Goal: Information Seeking & Learning: Learn about a topic

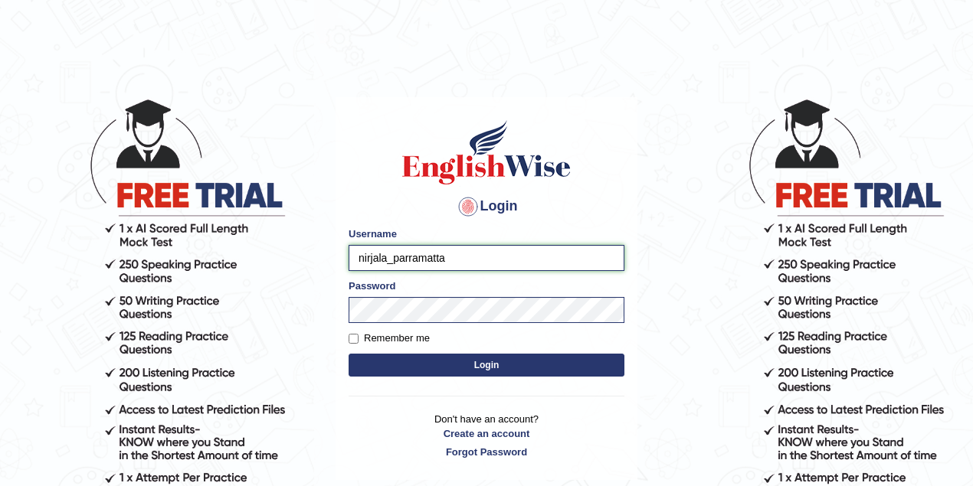
drag, startPoint x: 385, startPoint y: 256, endPoint x: 350, endPoint y: 257, distance: 34.5
click at [350, 257] on input "nirjala_parramatta" at bounding box center [487, 258] width 276 height 26
type input "ravichanapathi_parramatta"
click at [455, 355] on button "Login" at bounding box center [487, 365] width 276 height 23
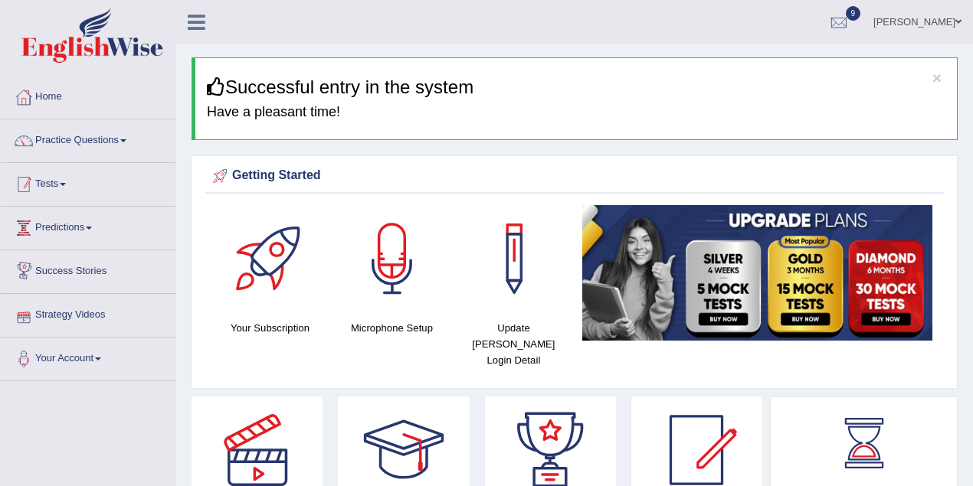
click at [54, 190] on link "Tests" at bounding box center [88, 182] width 175 height 38
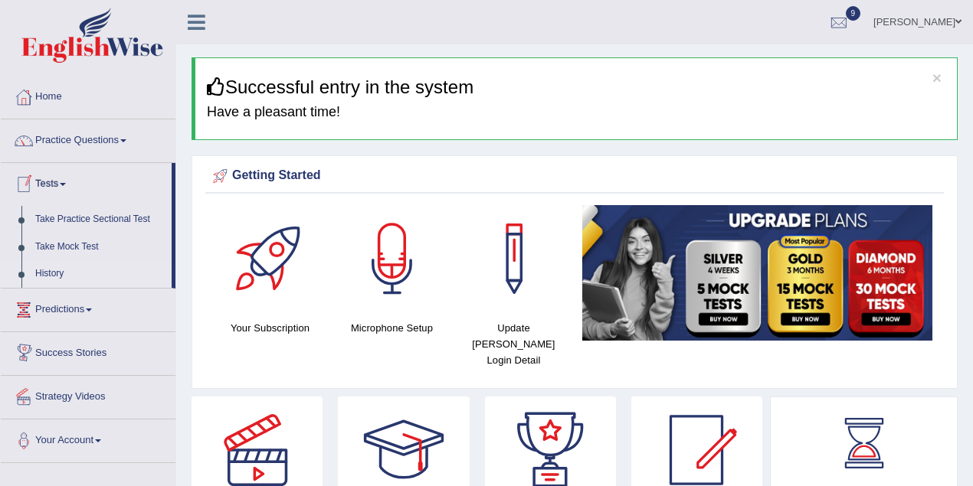
click at [47, 271] on link "History" at bounding box center [99, 274] width 143 height 28
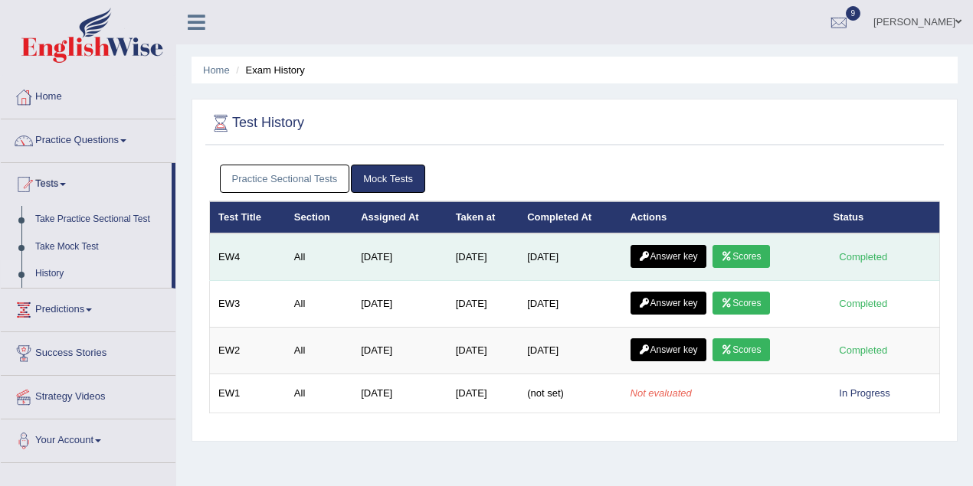
click at [732, 255] on icon at bounding box center [726, 256] width 11 height 9
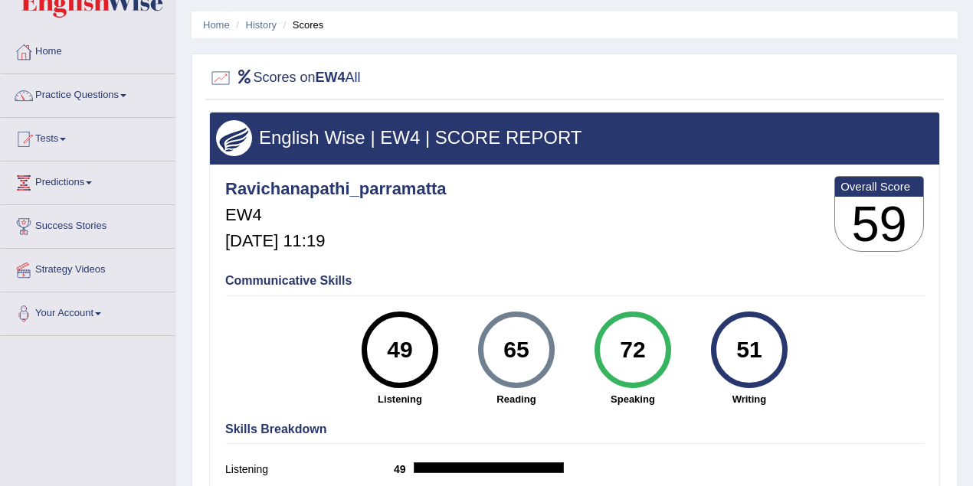
scroll to position [67, 0]
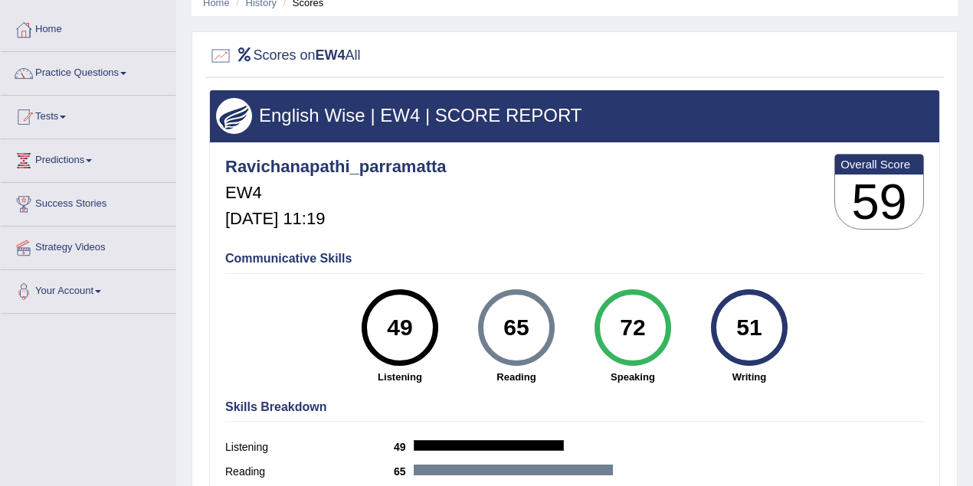
drag, startPoint x: 650, startPoint y: 327, endPoint x: 608, endPoint y: 330, distance: 42.2
click at [608, 330] on div "72" at bounding box center [632, 328] width 56 height 64
drag, startPoint x: 414, startPoint y: 326, endPoint x: 369, endPoint y: 327, distance: 45.2
click at [369, 327] on div "49" at bounding box center [400, 328] width 77 height 77
drag, startPoint x: 763, startPoint y: 326, endPoint x: 728, endPoint y: 327, distance: 34.5
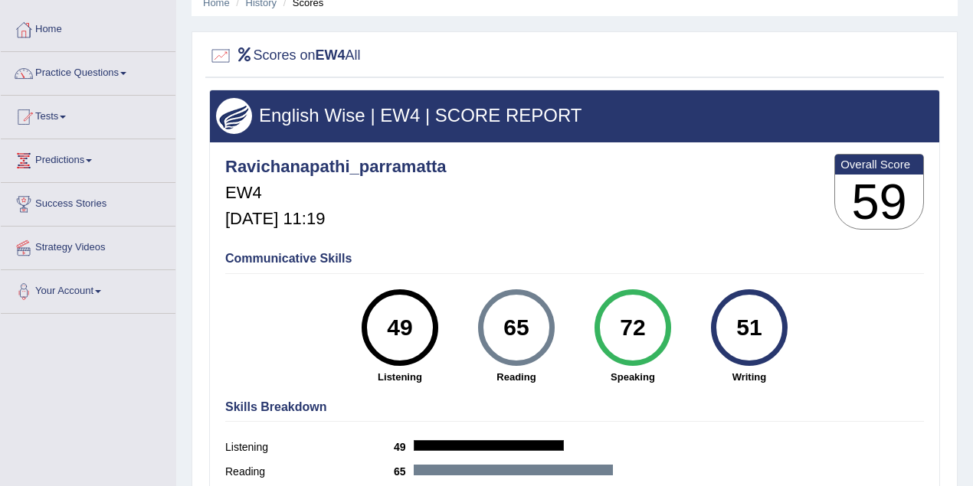
click at [728, 327] on div "51" at bounding box center [749, 328] width 56 height 64
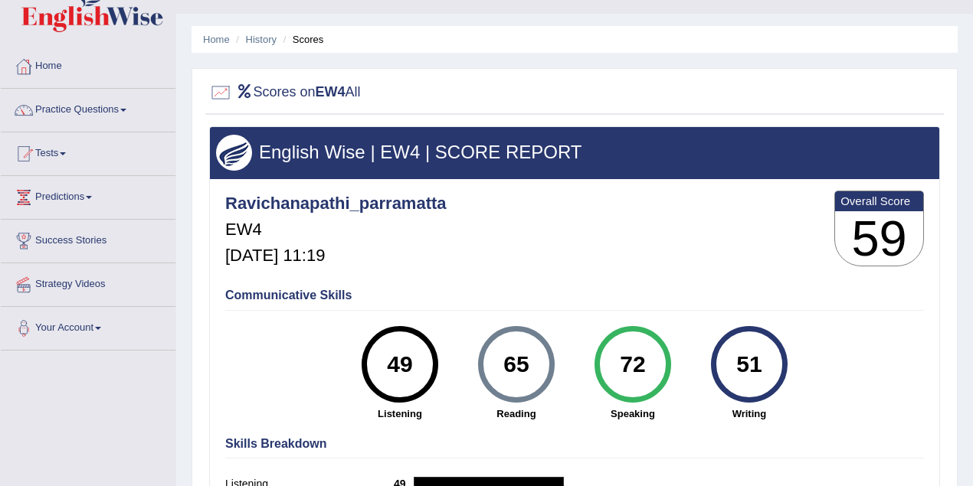
scroll to position [0, 0]
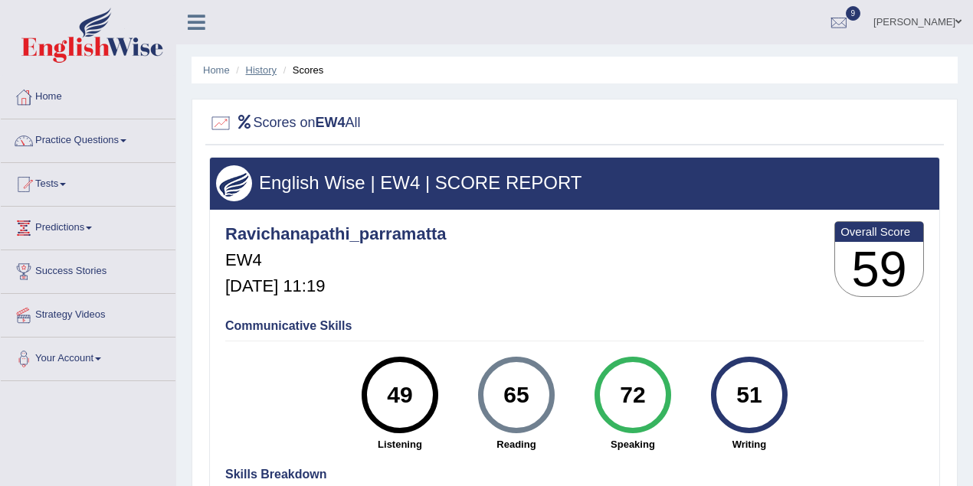
click at [266, 67] on link "History" at bounding box center [261, 69] width 31 height 11
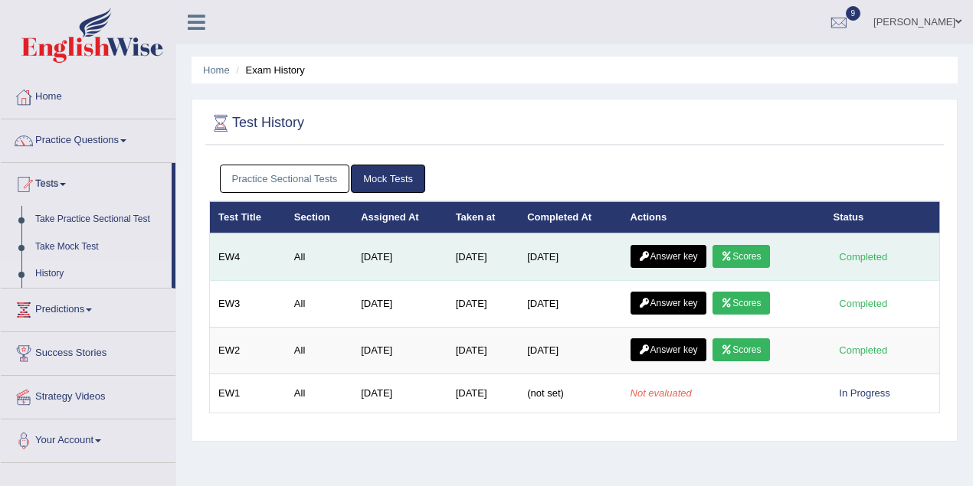
click at [683, 262] on link "Answer key" at bounding box center [668, 256] width 76 height 23
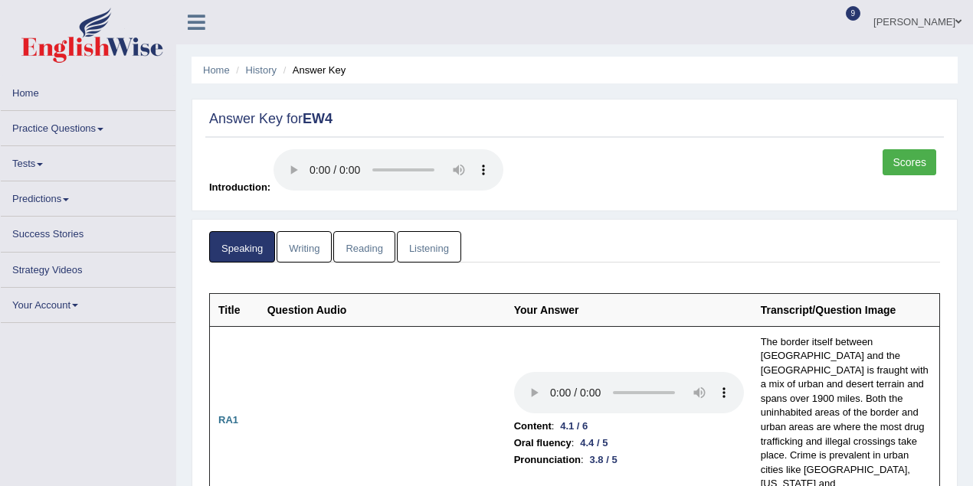
click at [313, 246] on link "Writing" at bounding box center [304, 246] width 55 height 31
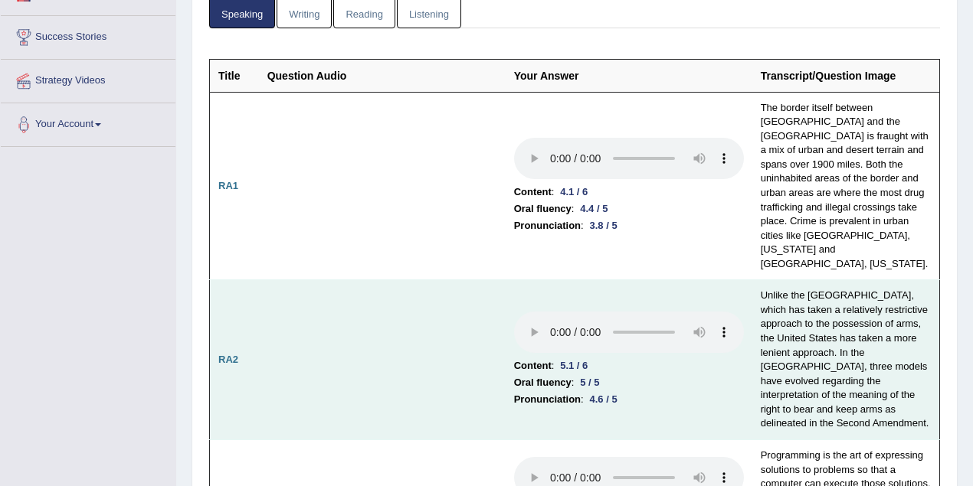
scroll to position [204, 0]
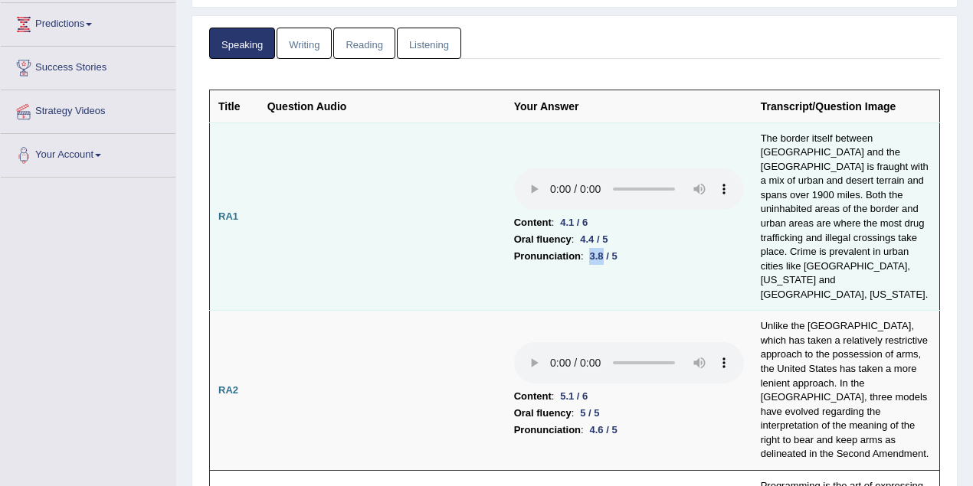
drag, startPoint x: 590, startPoint y: 237, endPoint x: 605, endPoint y: 237, distance: 15.3
click at [605, 248] on div "3.8 / 5" at bounding box center [604, 256] width 40 height 16
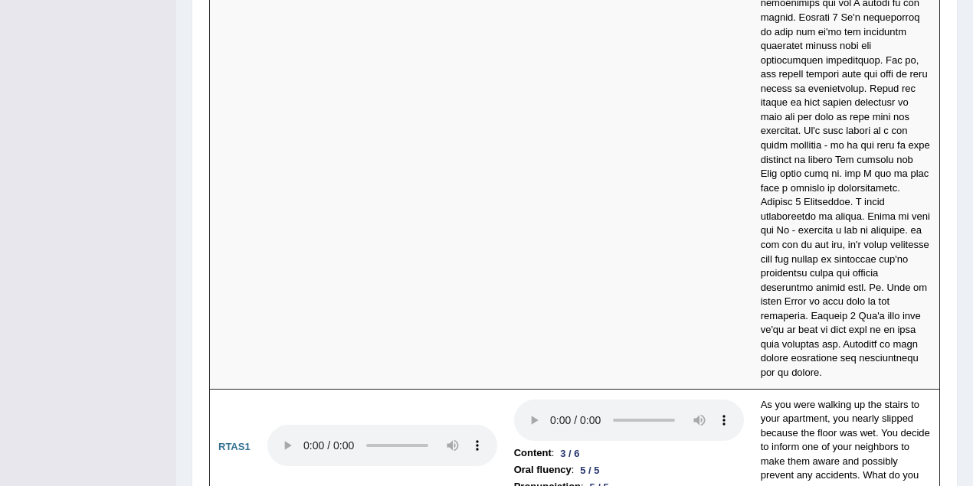
scroll to position [6161, 0]
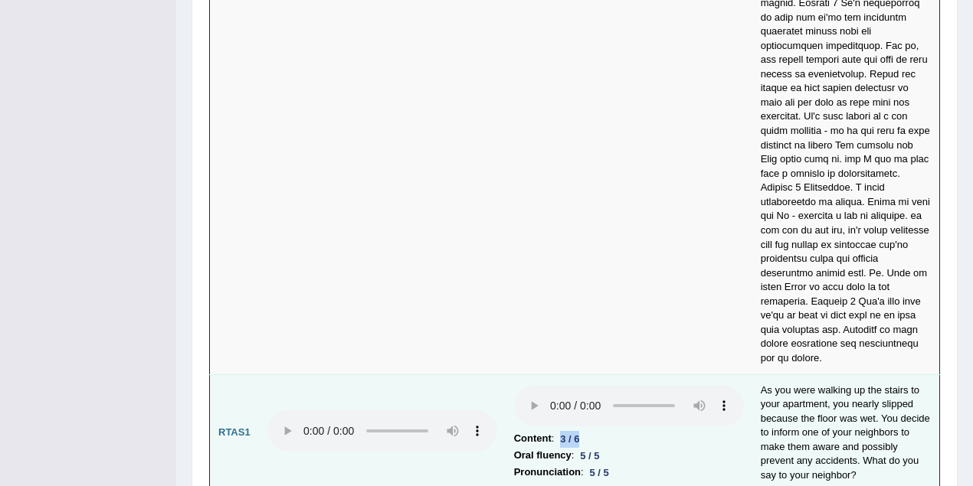
drag, startPoint x: 561, startPoint y: 241, endPoint x: 580, endPoint y: 242, distance: 19.2
click at [580, 431] on div "3 / 6" at bounding box center [569, 439] width 31 height 16
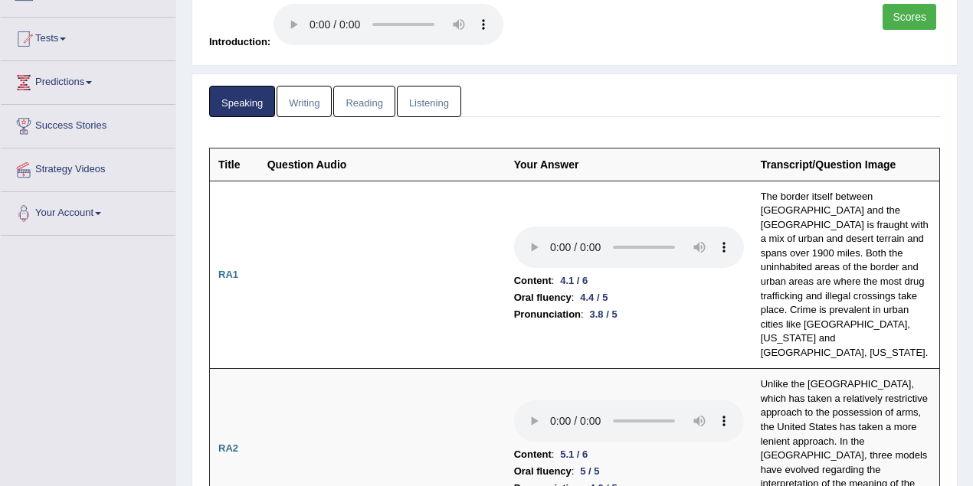
scroll to position [0, 0]
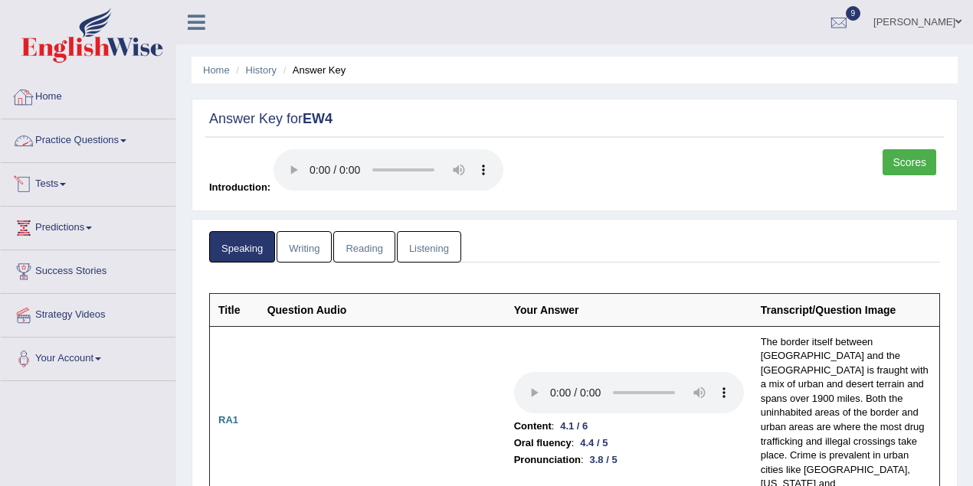
click at [90, 145] on link "Practice Questions" at bounding box center [88, 139] width 175 height 38
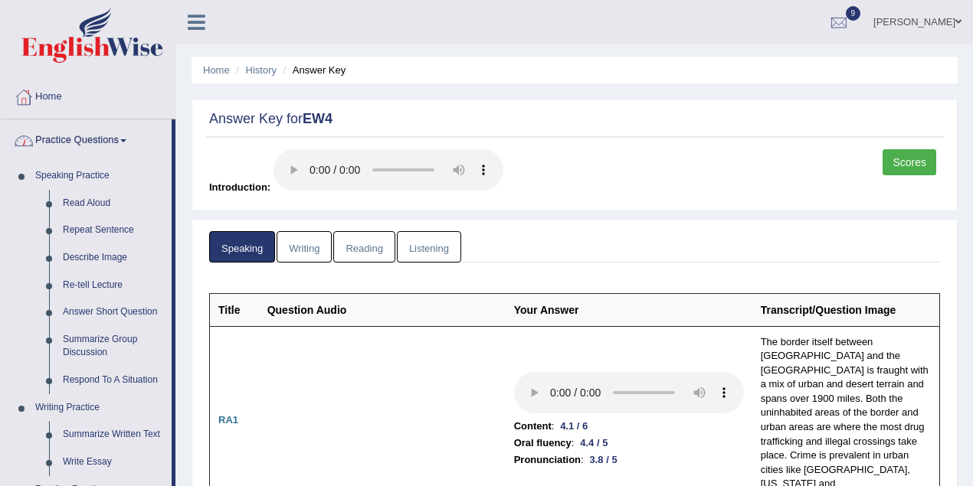
click at [103, 138] on link "Practice Questions" at bounding box center [86, 139] width 171 height 38
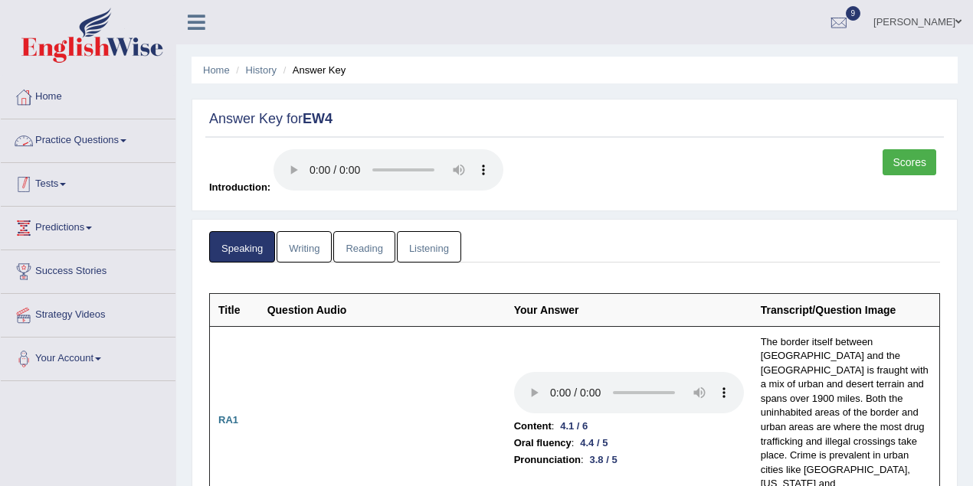
click at [62, 188] on link "Tests" at bounding box center [88, 182] width 175 height 38
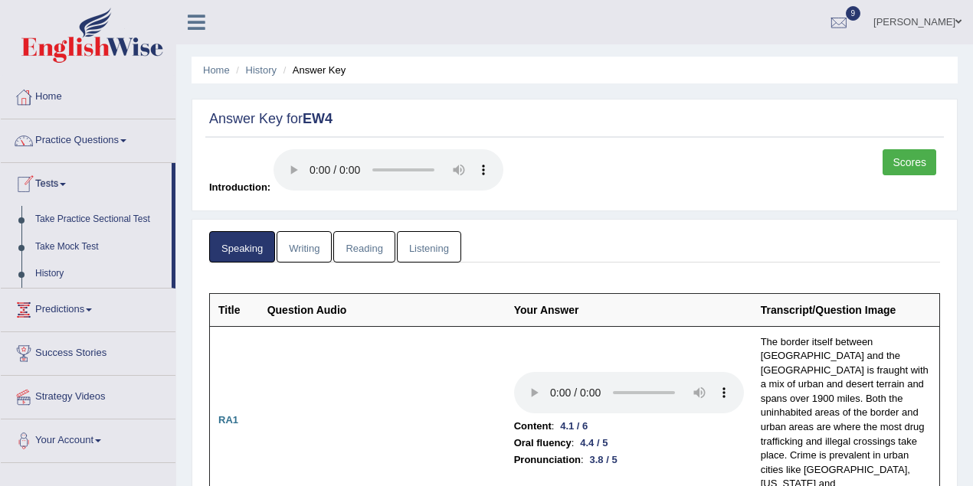
click at [84, 142] on link "Practice Questions" at bounding box center [88, 139] width 175 height 38
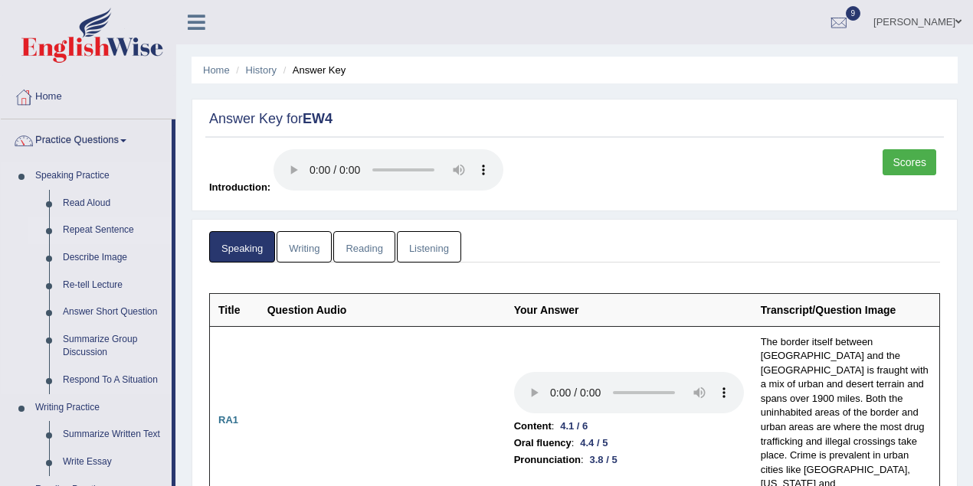
click at [92, 231] on link "Repeat Sentence" at bounding box center [114, 231] width 116 height 28
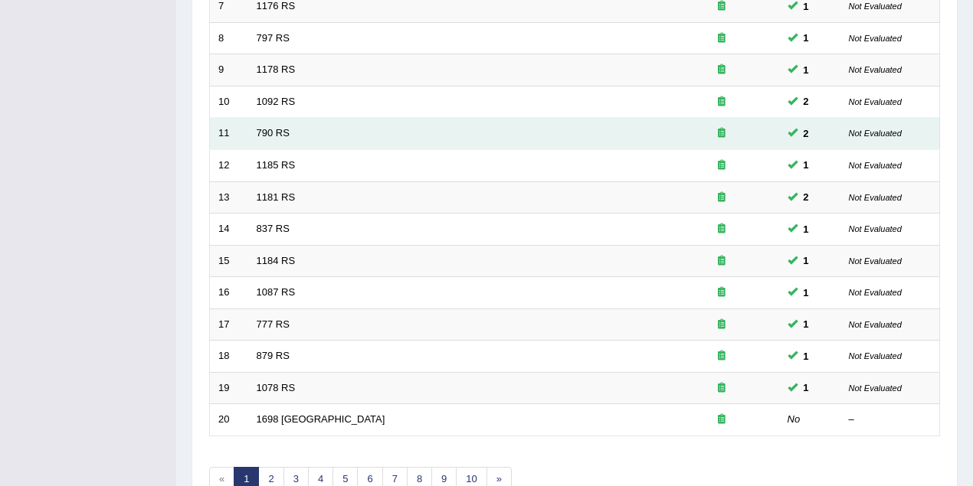
scroll to position [520, 0]
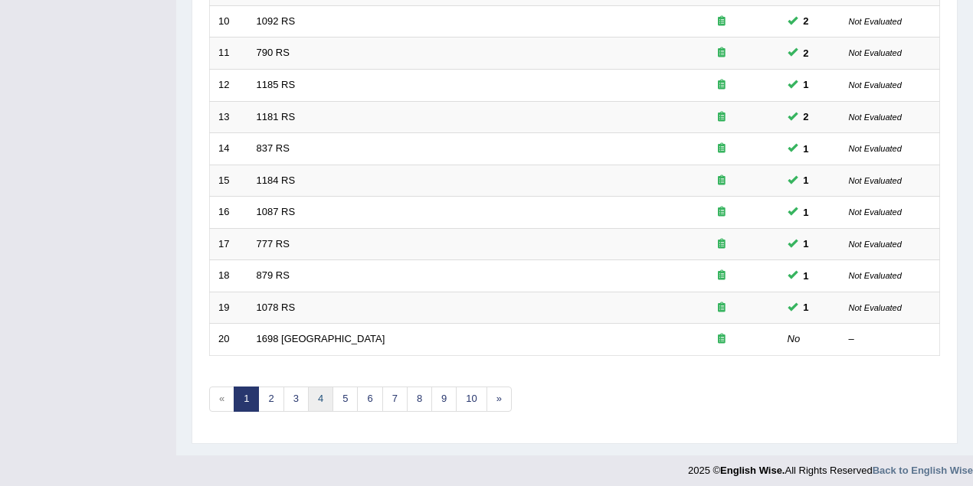
click at [324, 392] on link "4" at bounding box center [320, 399] width 25 height 25
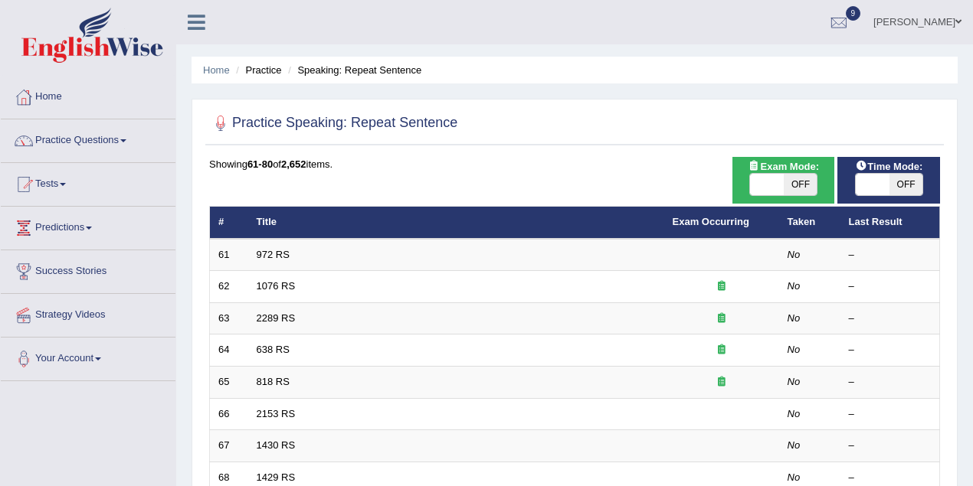
click at [907, 171] on span "Time Mode:" at bounding box center [889, 167] width 80 height 16
click at [901, 182] on span "OFF" at bounding box center [906, 184] width 34 height 21
checkbox input "true"
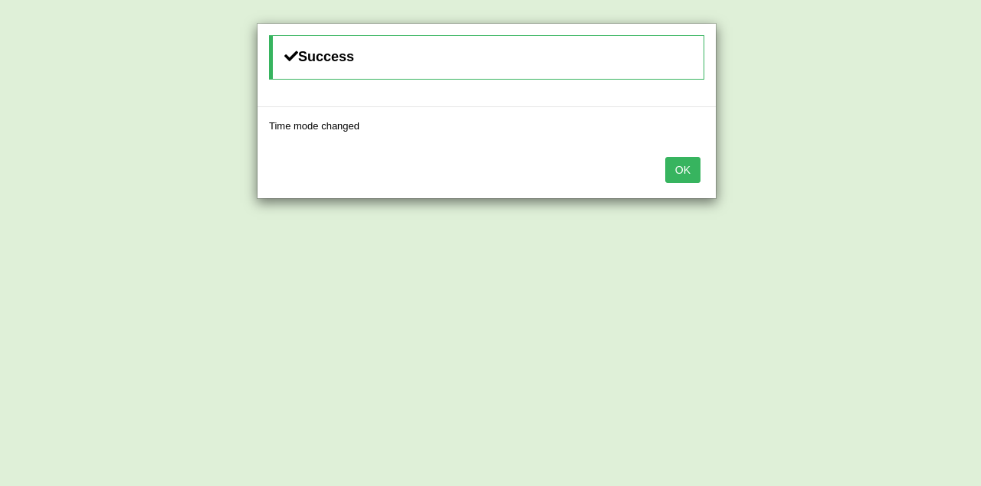
click at [675, 173] on button "OK" at bounding box center [682, 170] width 35 height 26
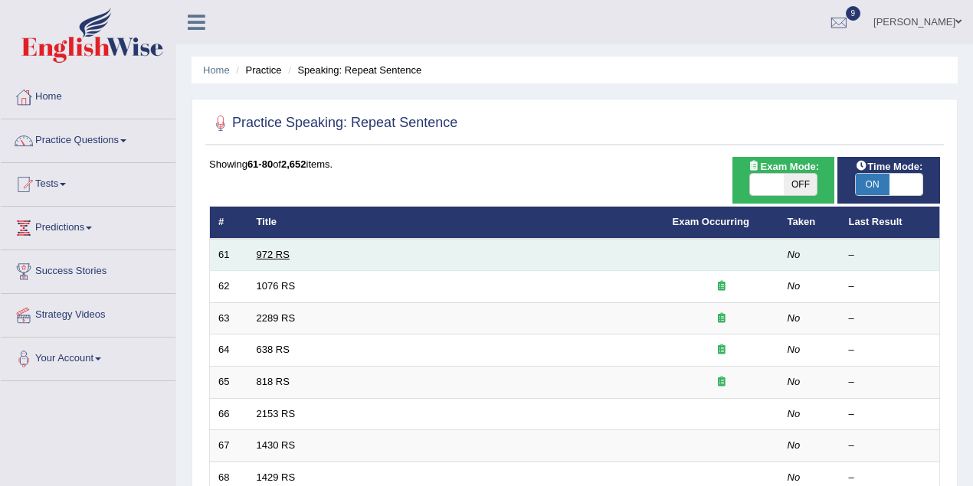
click at [280, 249] on link "972 RS" at bounding box center [273, 254] width 33 height 11
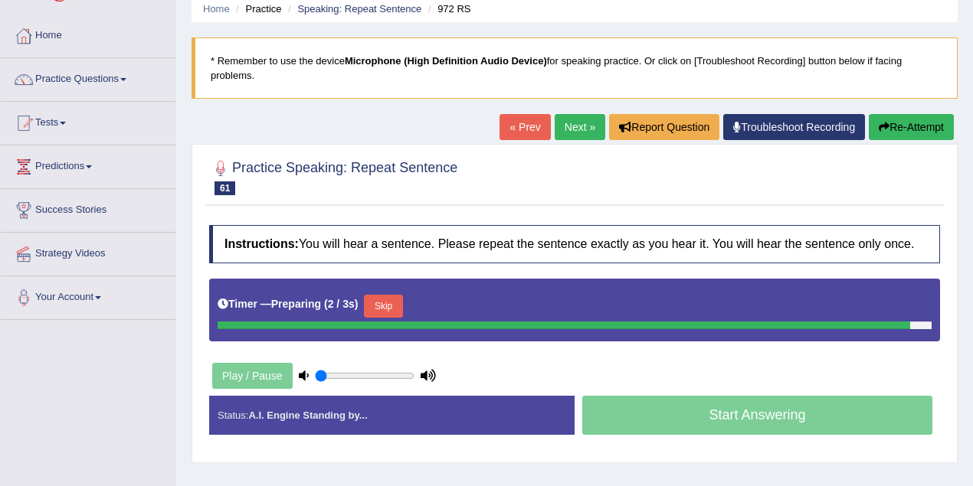
scroll to position [136, 0]
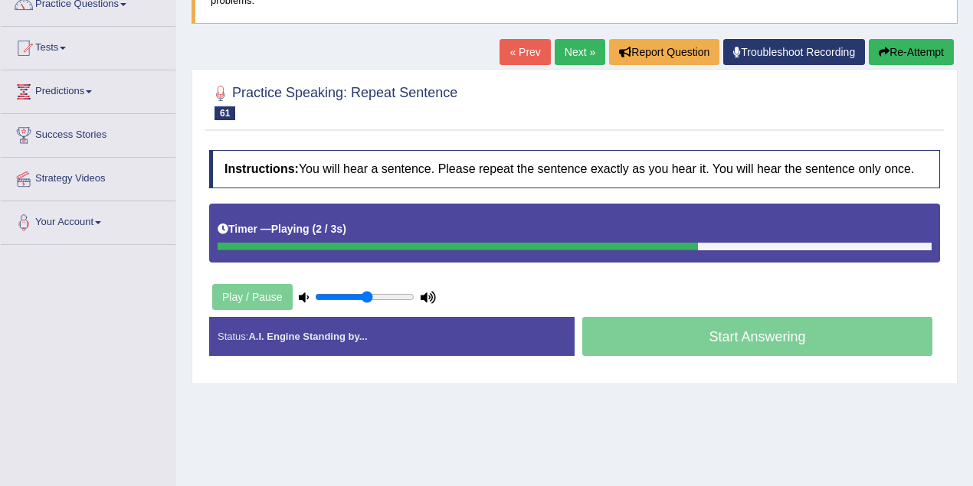
drag, startPoint x: 367, startPoint y: 299, endPoint x: 404, endPoint y: 309, distance: 38.3
click at [375, 302] on input "range" at bounding box center [365, 297] width 100 height 12
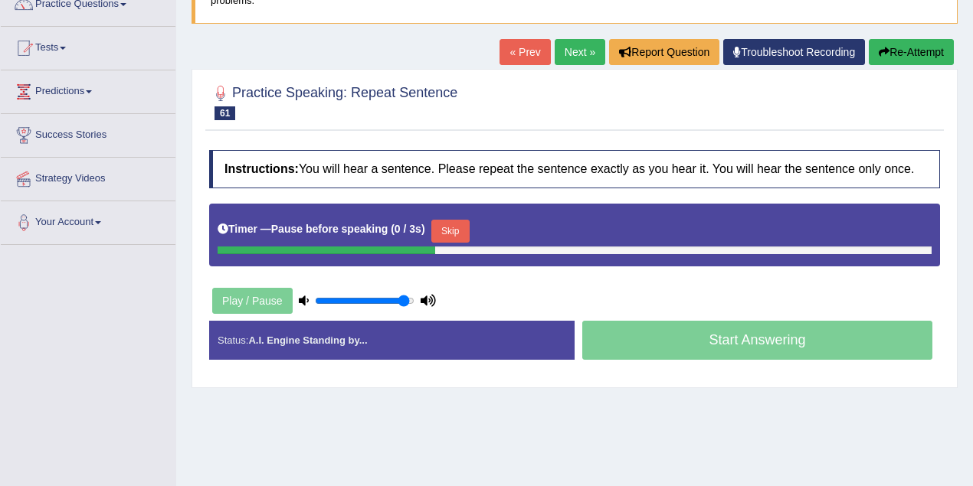
drag, startPoint x: 377, startPoint y: 297, endPoint x: 411, endPoint y: 290, distance: 34.6
type input "0.95"
click at [401, 296] on input "range" at bounding box center [365, 301] width 100 height 12
click at [911, 51] on button "Re-Attempt" at bounding box center [911, 52] width 85 height 26
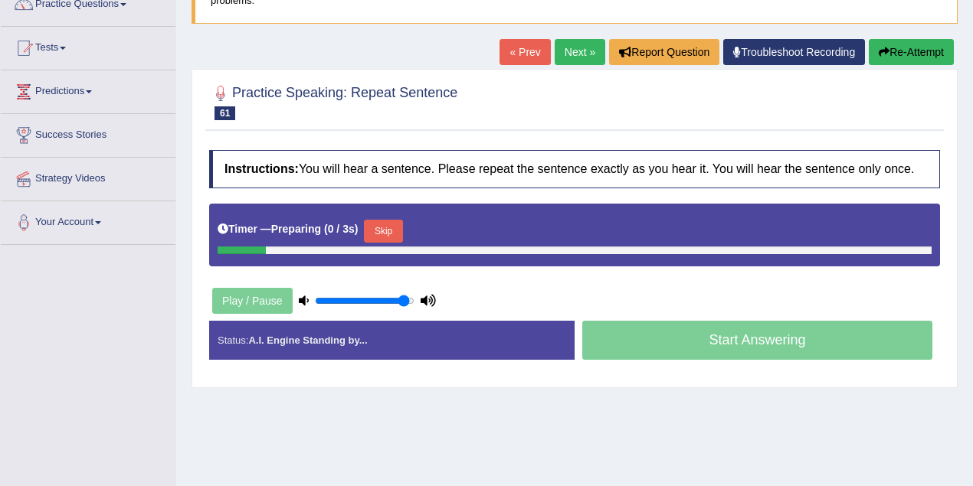
scroll to position [136, 0]
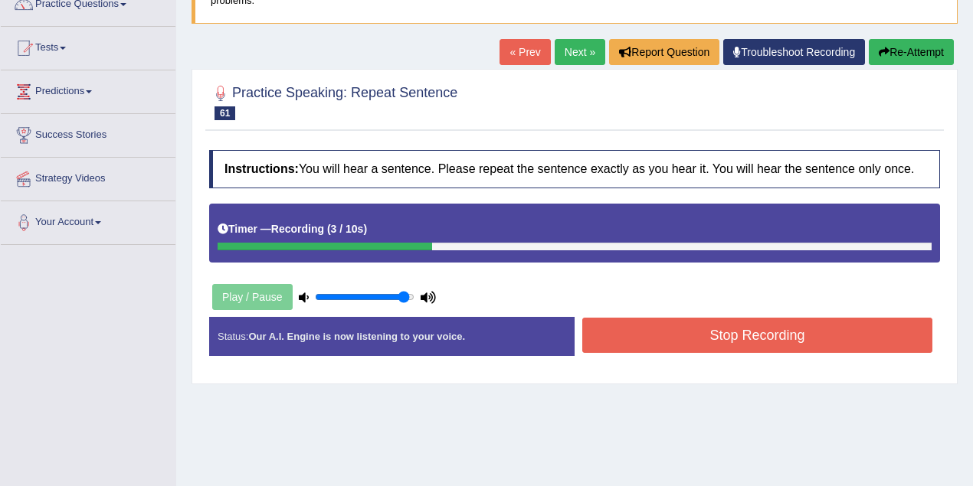
click at [731, 343] on button "Stop Recording" at bounding box center [757, 335] width 350 height 35
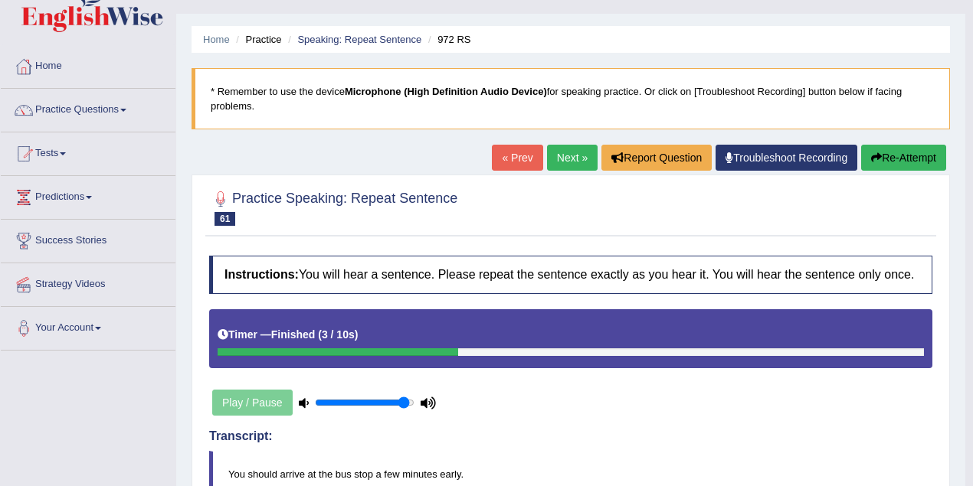
scroll to position [0, 0]
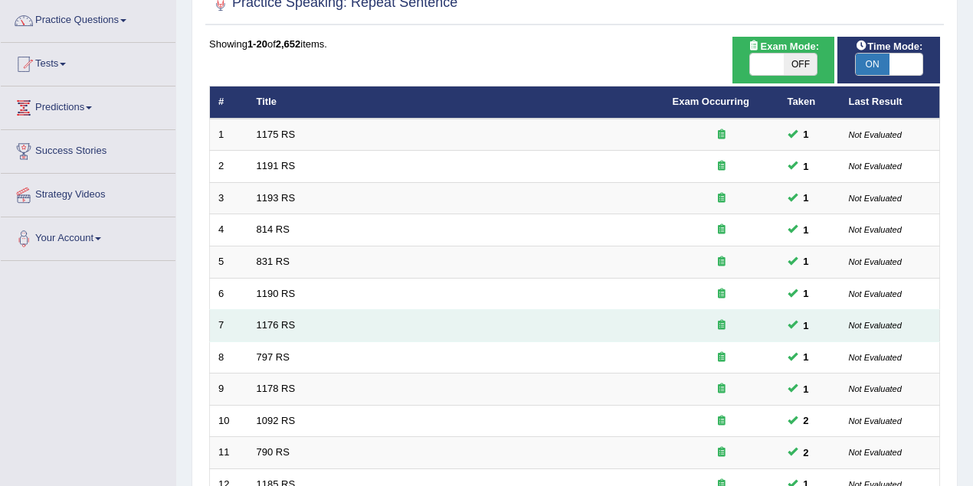
scroll to position [44, 0]
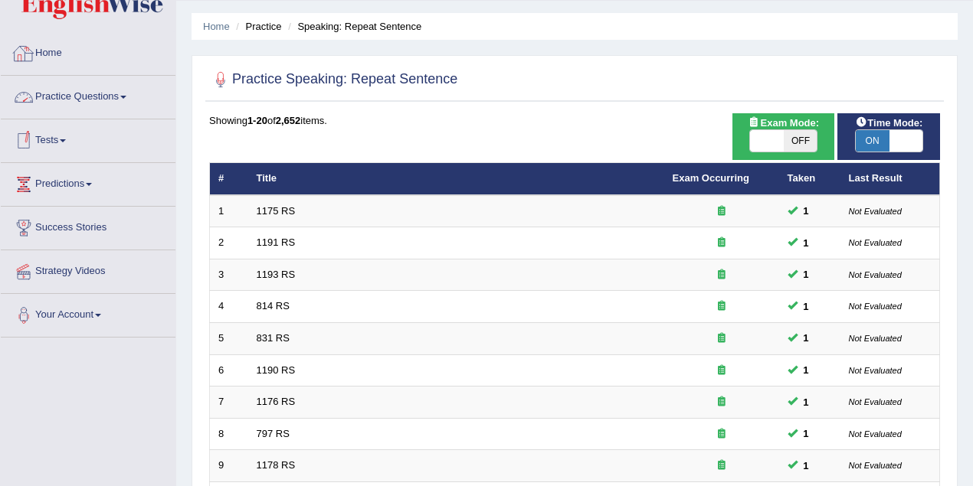
click at [80, 139] on link "Tests" at bounding box center [88, 139] width 175 height 38
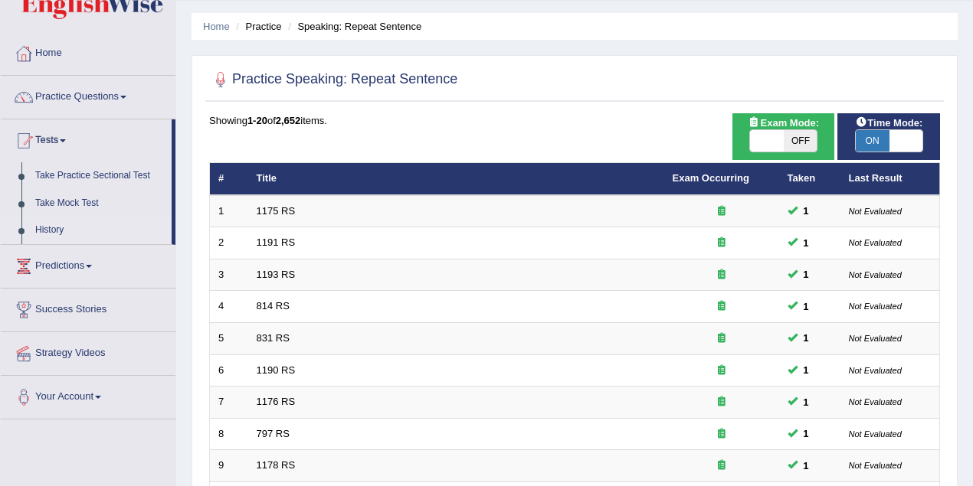
click at [69, 233] on link "History" at bounding box center [99, 231] width 143 height 28
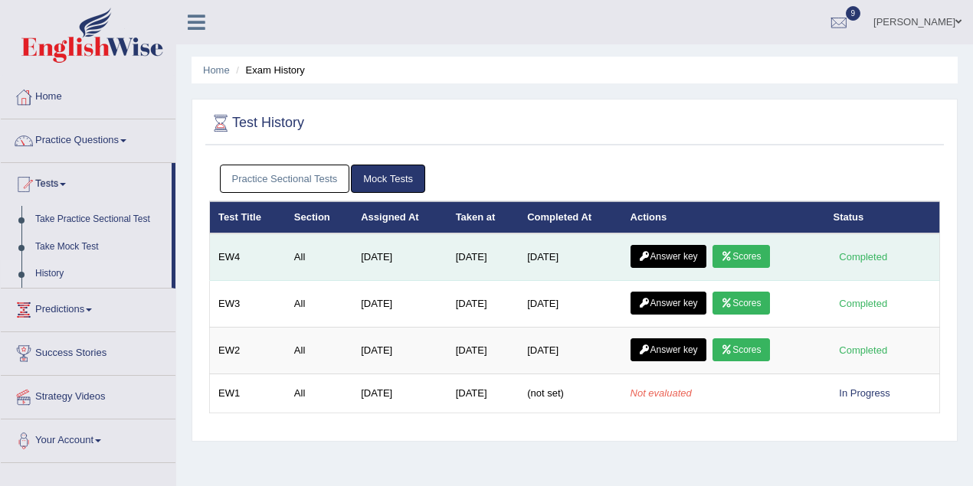
click at [732, 256] on icon at bounding box center [726, 256] width 11 height 9
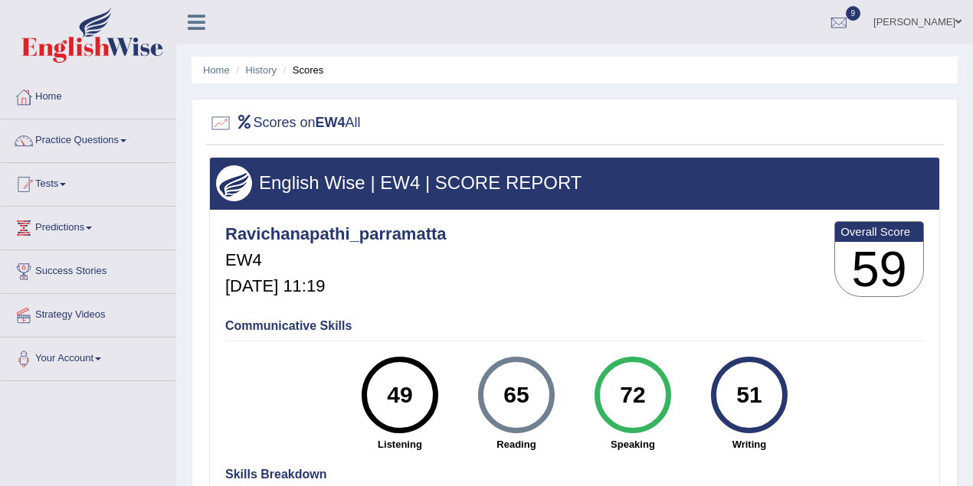
scroll to position [136, 0]
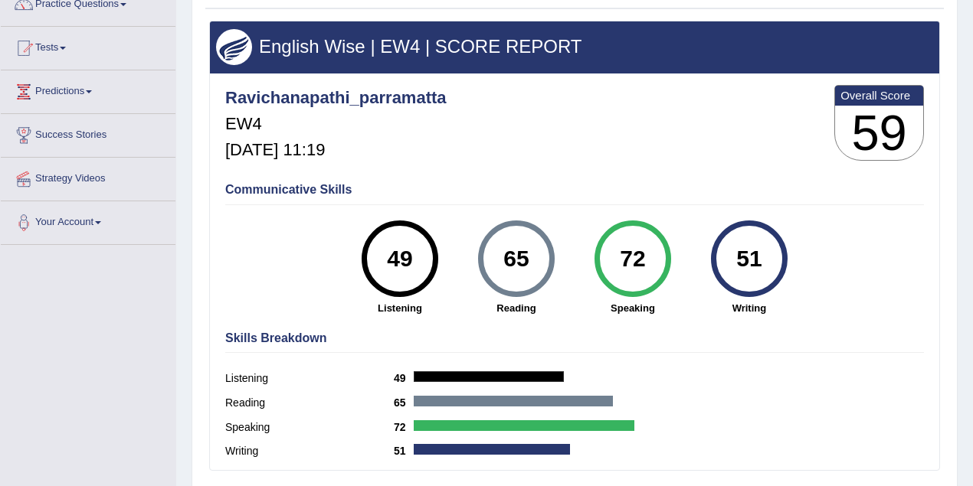
drag, startPoint x: 419, startPoint y: 258, endPoint x: 386, endPoint y: 259, distance: 32.9
click at [386, 259] on div "49" at bounding box center [400, 259] width 56 height 64
click at [490, 161] on div "Ravichanapathi_parramatta EW4 Sep 20, 2025, 11:19 Overall Score 59" at bounding box center [574, 126] width 706 height 91
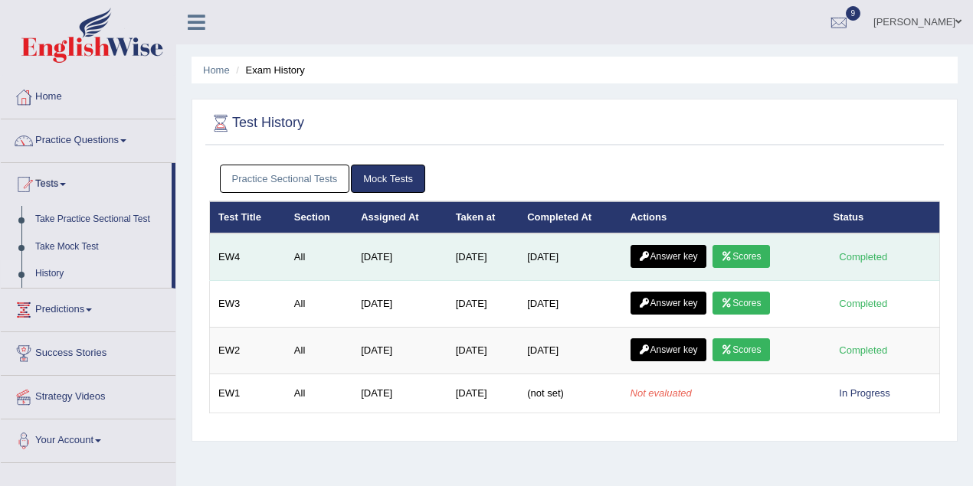
click at [679, 254] on link "Answer key" at bounding box center [668, 256] width 76 height 23
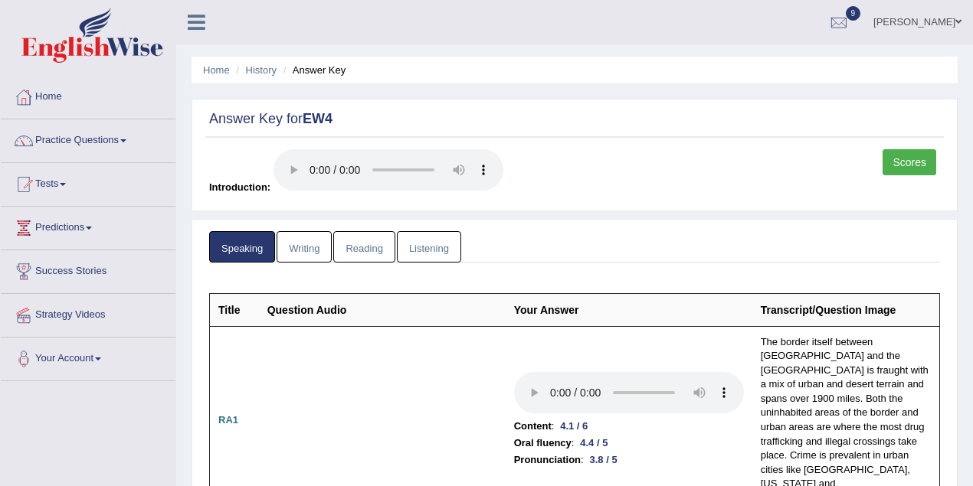
click at [416, 253] on link "Listening" at bounding box center [429, 246] width 64 height 31
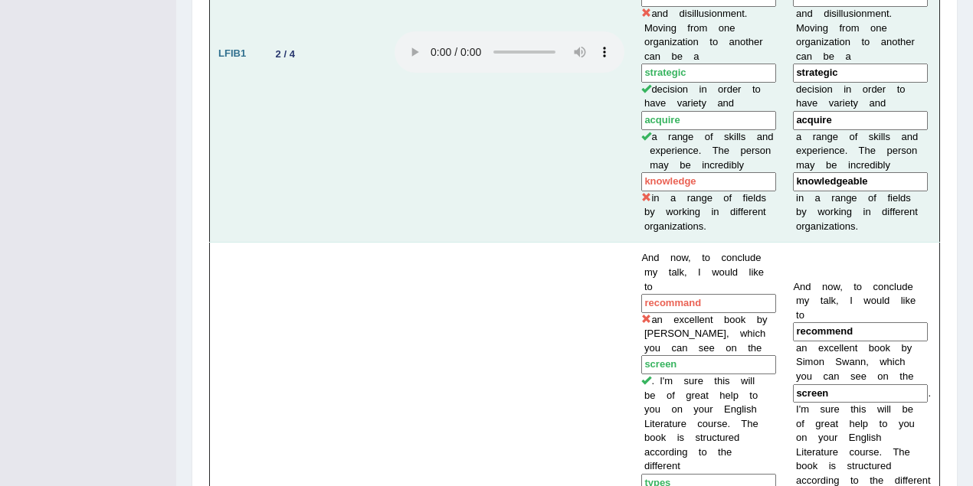
scroll to position [1021, 0]
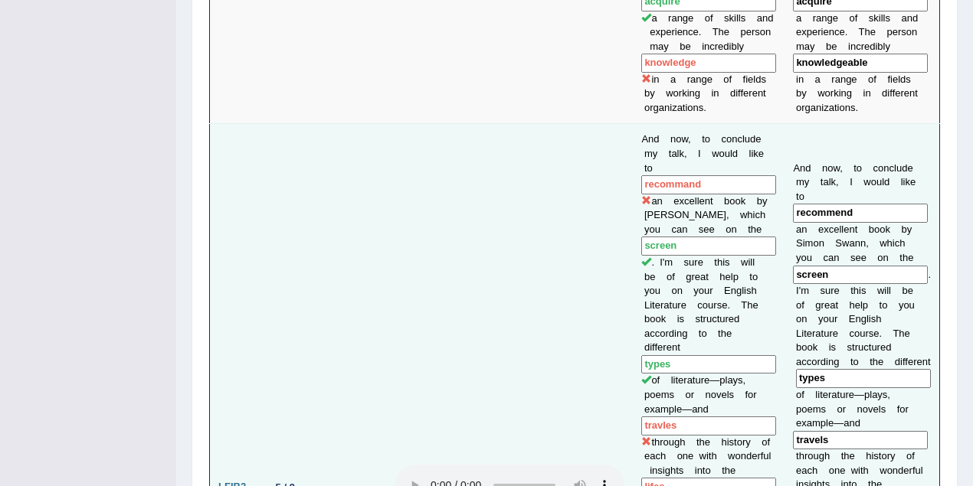
drag, startPoint x: 853, startPoint y: 150, endPoint x: 792, endPoint y: 153, distance: 61.4
click at [793, 204] on input "recommend" at bounding box center [860, 213] width 135 height 19
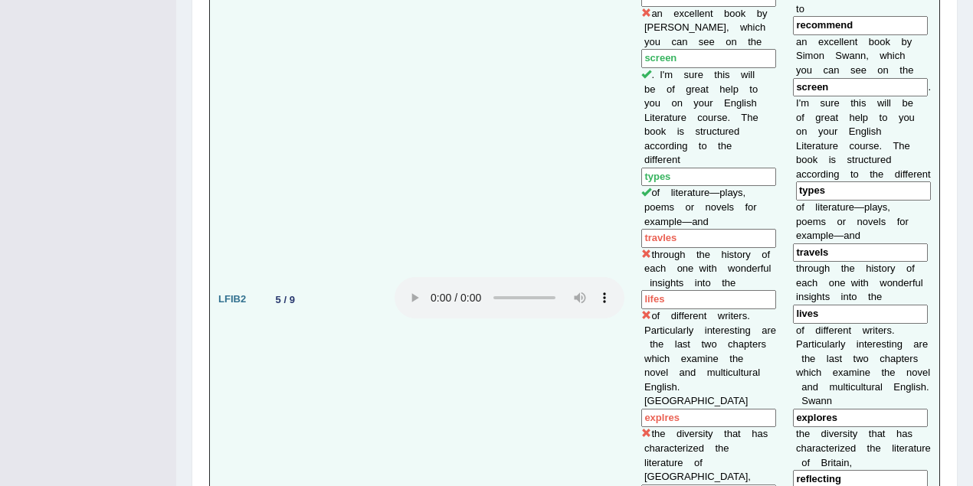
scroll to position [1293, 0]
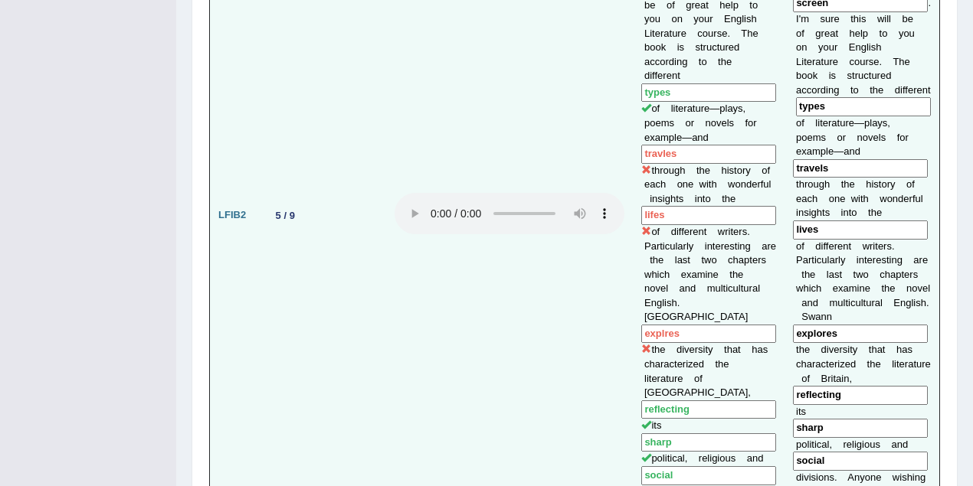
drag, startPoint x: 689, startPoint y: 100, endPoint x: 636, endPoint y: 100, distance: 53.6
click at [641, 145] on input "travles" at bounding box center [708, 154] width 135 height 19
drag, startPoint x: 663, startPoint y: 157, endPoint x: 633, endPoint y: 161, distance: 30.9
click at [641, 206] on input "lifes" at bounding box center [708, 215] width 135 height 19
drag, startPoint x: 679, startPoint y: 264, endPoint x: 632, endPoint y: 262, distance: 47.5
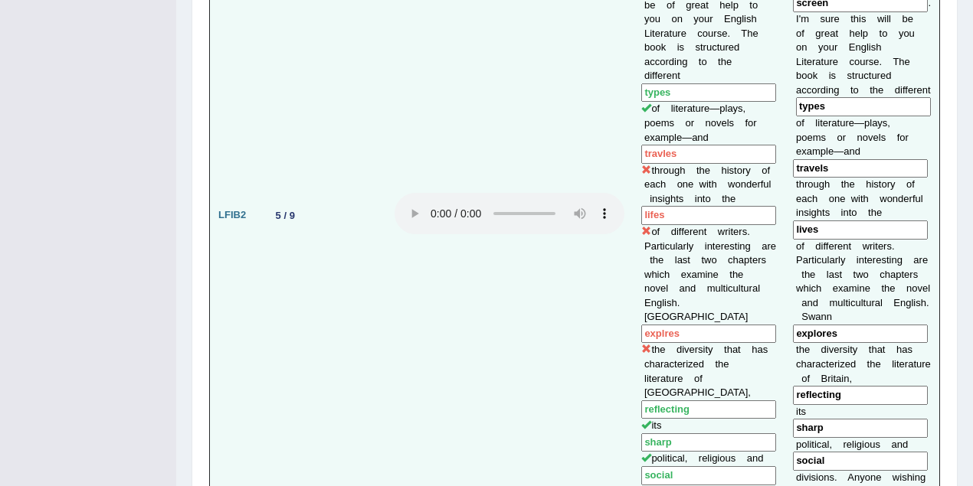
click at [641, 325] on input "explres" at bounding box center [708, 334] width 135 height 19
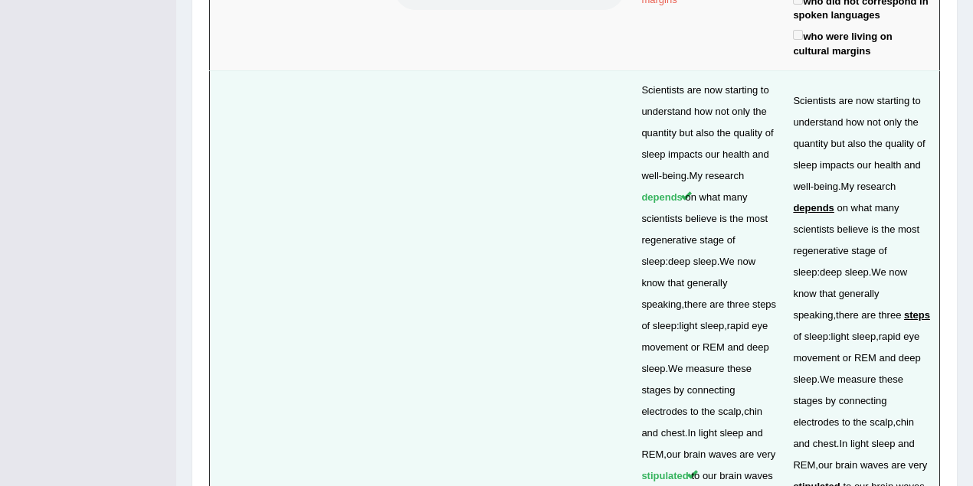
scroll to position [3881, 0]
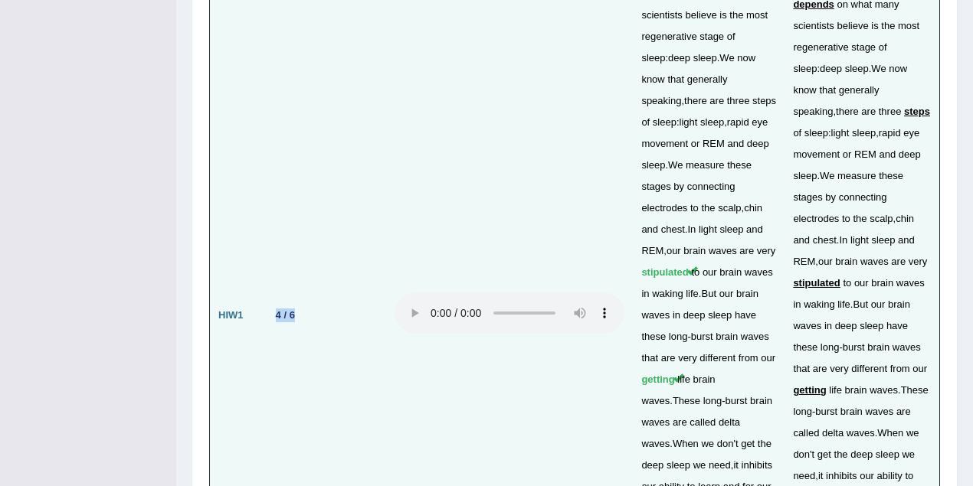
drag, startPoint x: 276, startPoint y: 179, endPoint x: 296, endPoint y: 178, distance: 20.0
click at [296, 307] on div "4 / 6" at bounding box center [285, 315] width 31 height 16
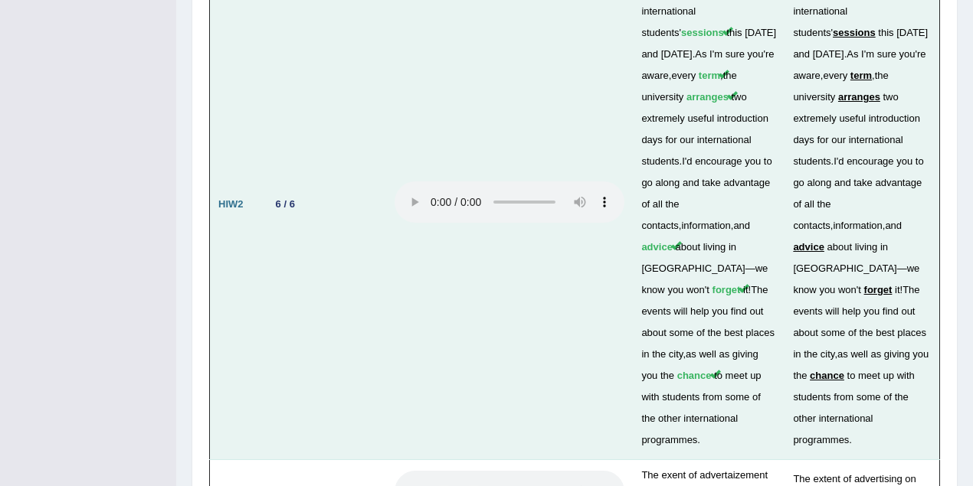
scroll to position [4746, 0]
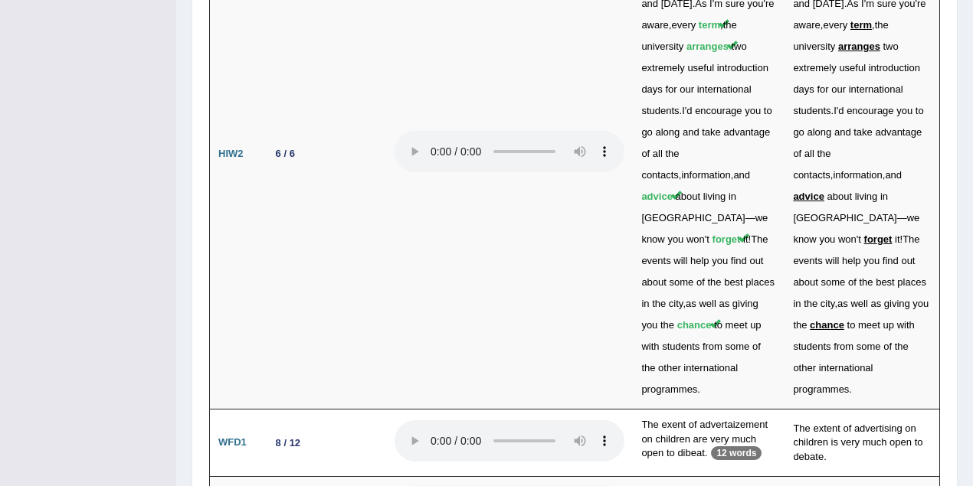
drag, startPoint x: 308, startPoint y: 368, endPoint x: 271, endPoint y: 368, distance: 36.8
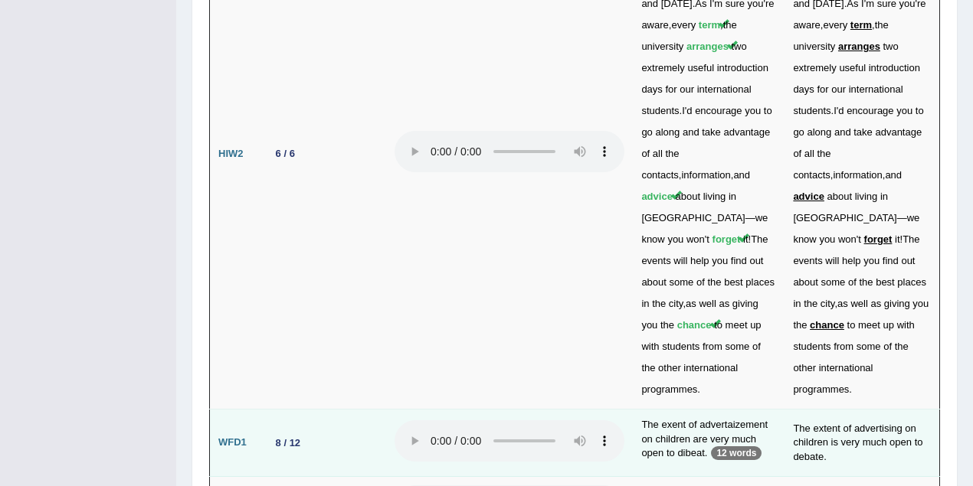
drag, startPoint x: 298, startPoint y: 314, endPoint x: 303, endPoint y: 262, distance: 52.3
drag, startPoint x: 320, startPoint y: 250, endPoint x: 285, endPoint y: 245, distance: 35.5
click at [285, 410] on td "8 / 12" at bounding box center [324, 443] width 126 height 67
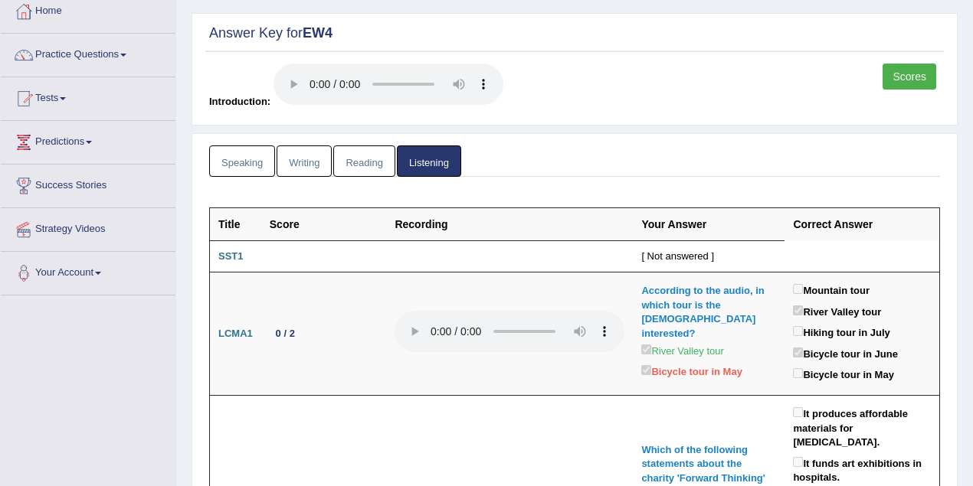
scroll to position [40, 0]
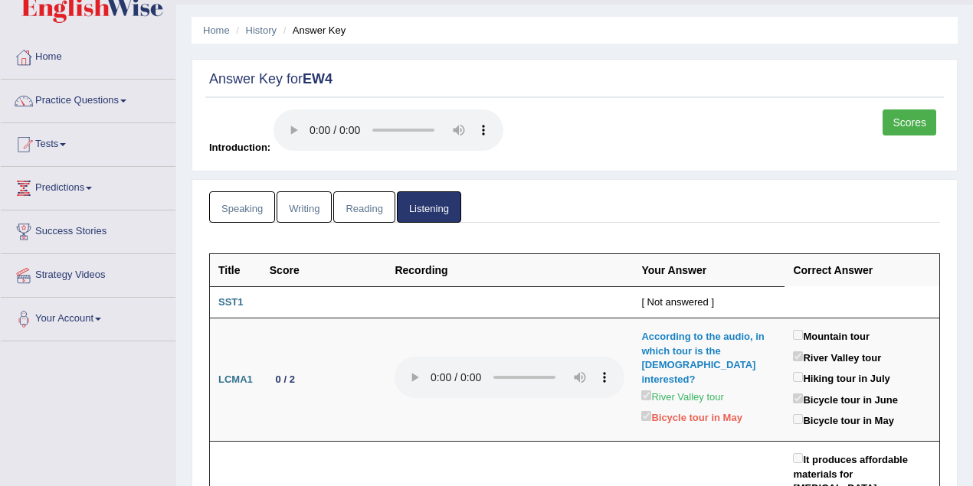
click at [349, 208] on link "Reading" at bounding box center [363, 207] width 61 height 31
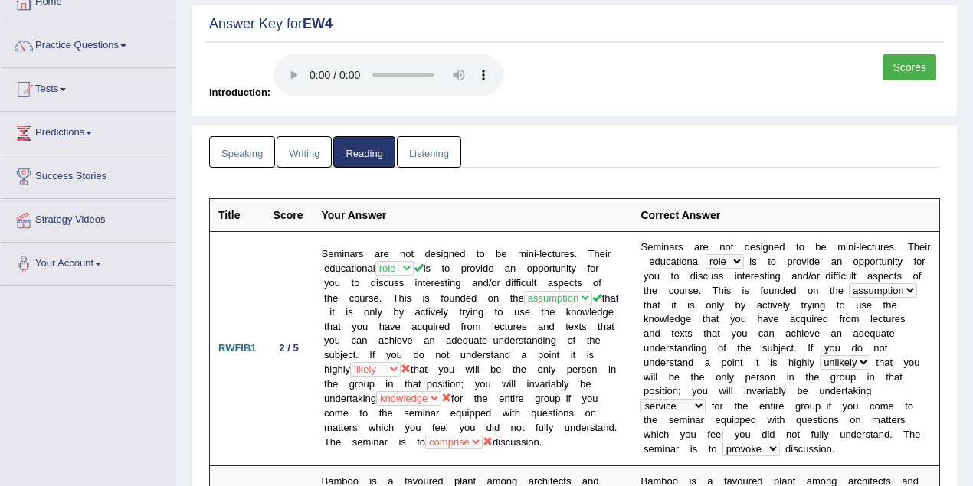
scroll to position [176, 0]
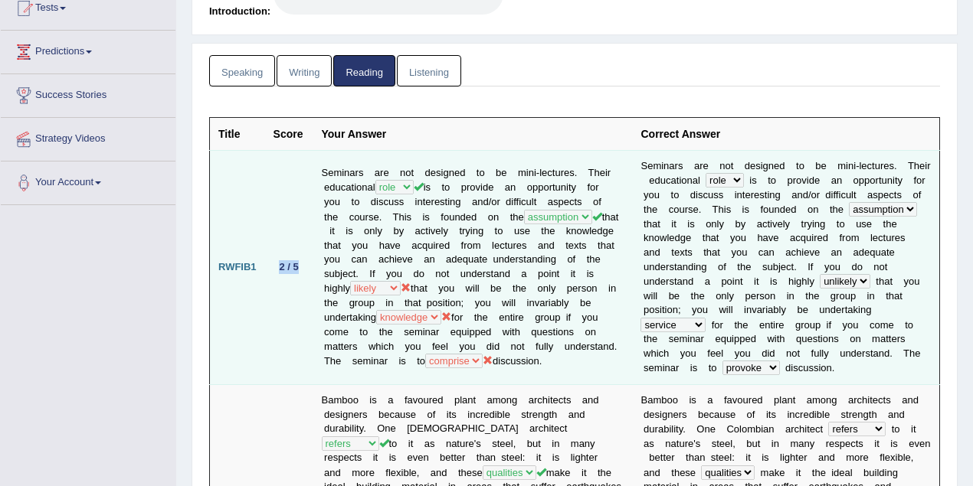
drag, startPoint x: 277, startPoint y: 260, endPoint x: 299, endPoint y: 260, distance: 21.4
click at [299, 260] on div "2 / 5" at bounding box center [288, 267] width 31 height 16
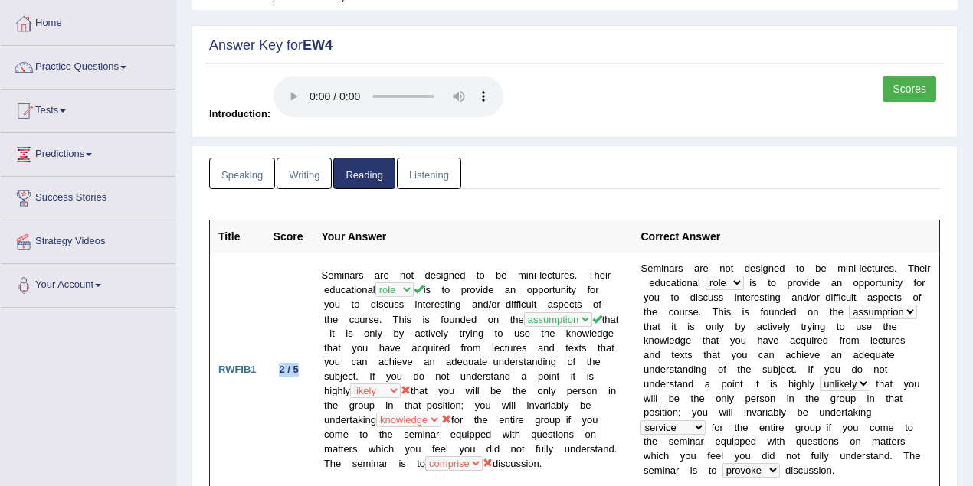
scroll to position [13, 0]
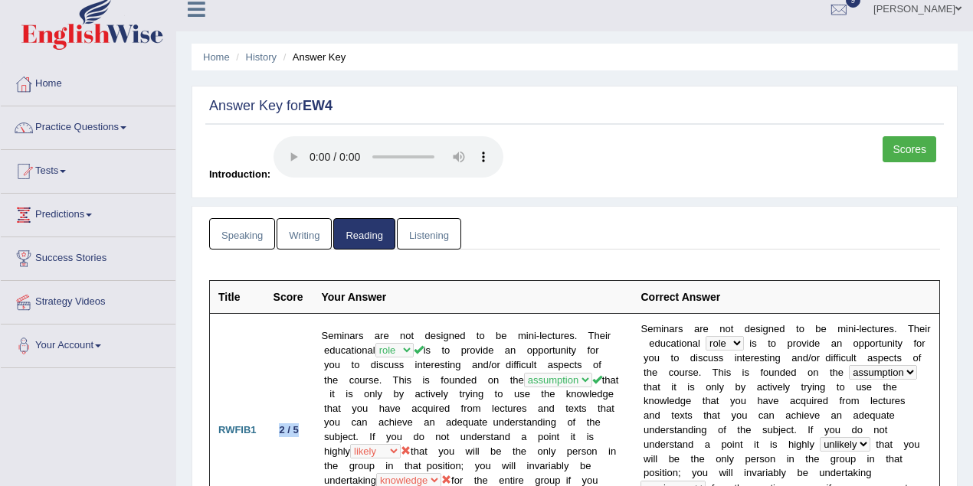
click at [297, 232] on link "Writing" at bounding box center [304, 233] width 55 height 31
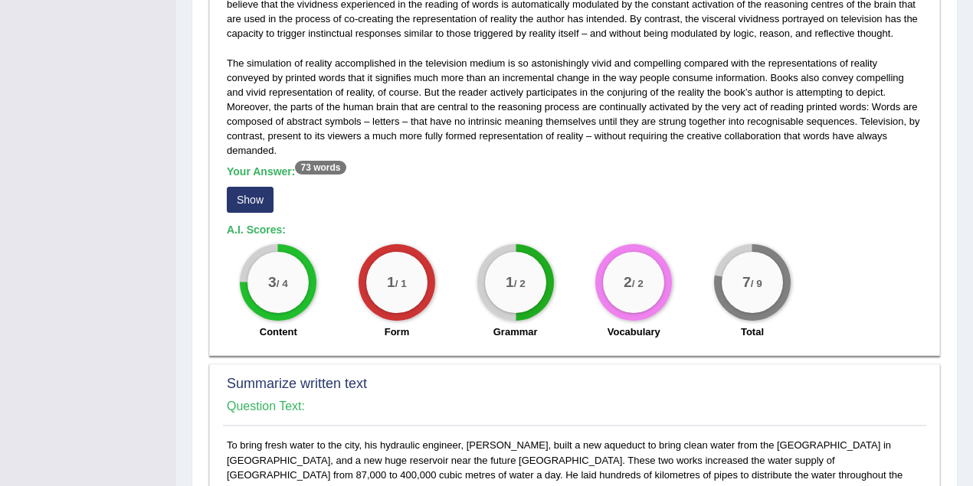
scroll to position [421, 0]
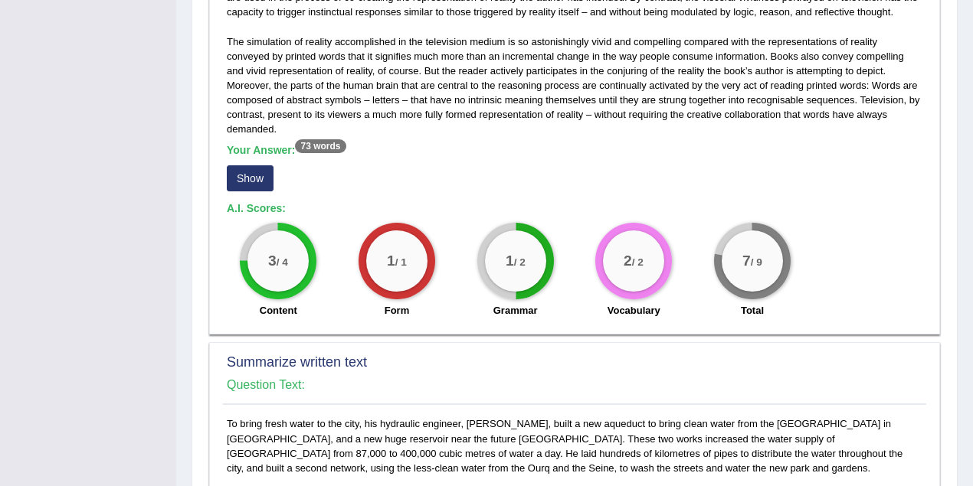
click at [260, 171] on button "Show" at bounding box center [250, 178] width 47 height 26
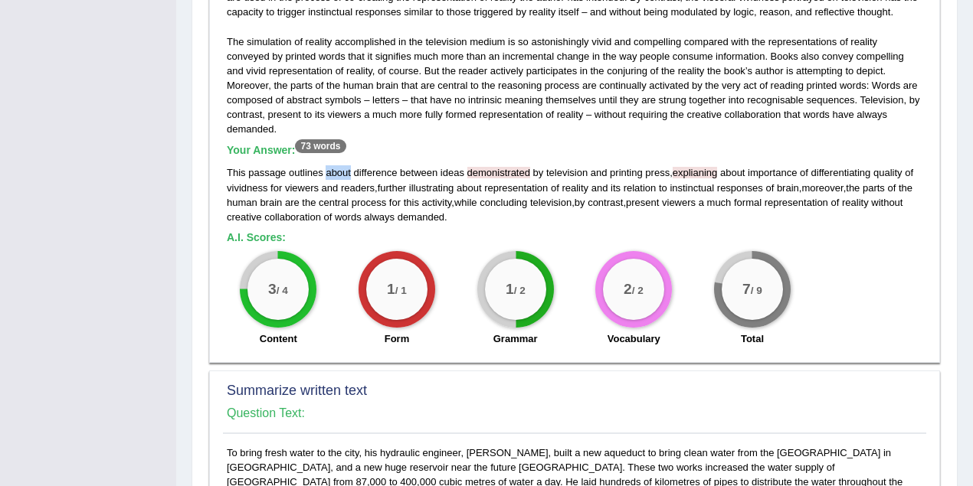
drag, startPoint x: 350, startPoint y: 155, endPoint x: 327, endPoint y: 158, distance: 23.2
click at [327, 165] on div "This passage outlines about difference between ideas demonistrated by televisio…" at bounding box center [575, 194] width 696 height 58
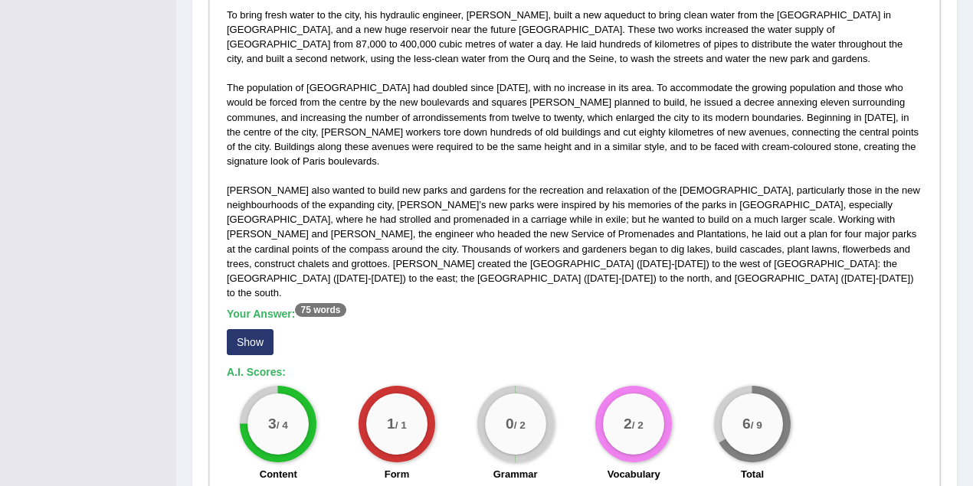
scroll to position [898, 0]
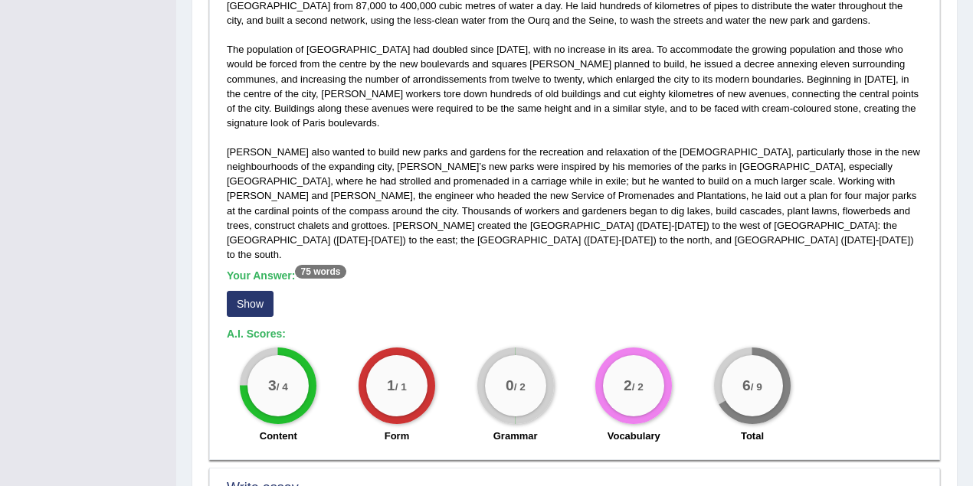
click at [260, 291] on button "Show" at bounding box center [250, 304] width 47 height 26
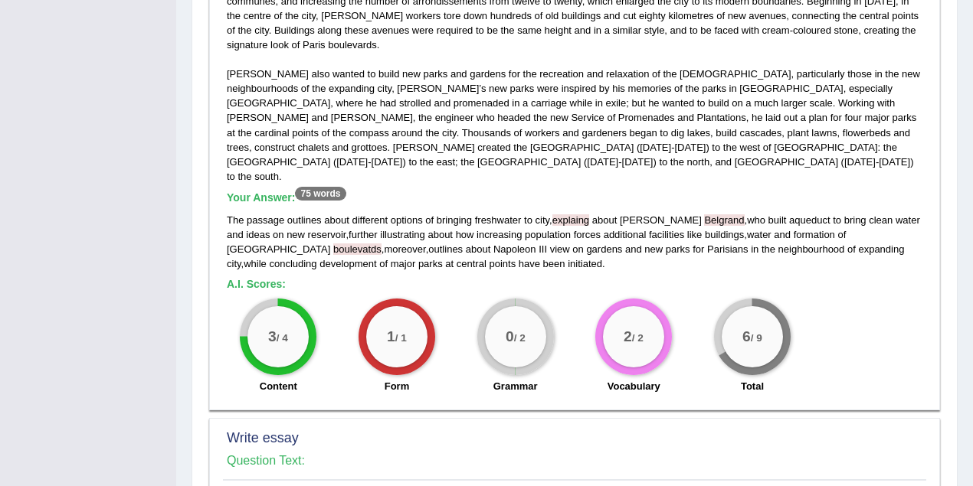
scroll to position [840, 0]
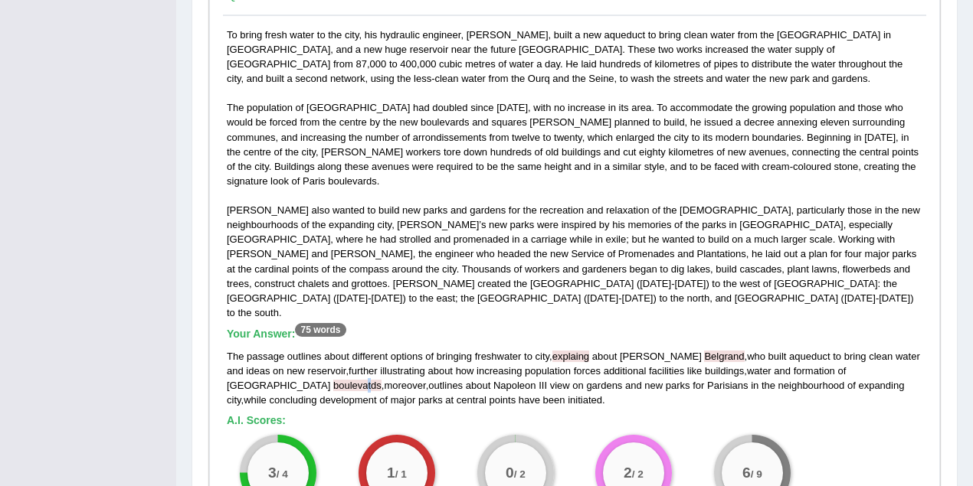
click at [381, 380] on span "boulevatds" at bounding box center [357, 385] width 48 height 11
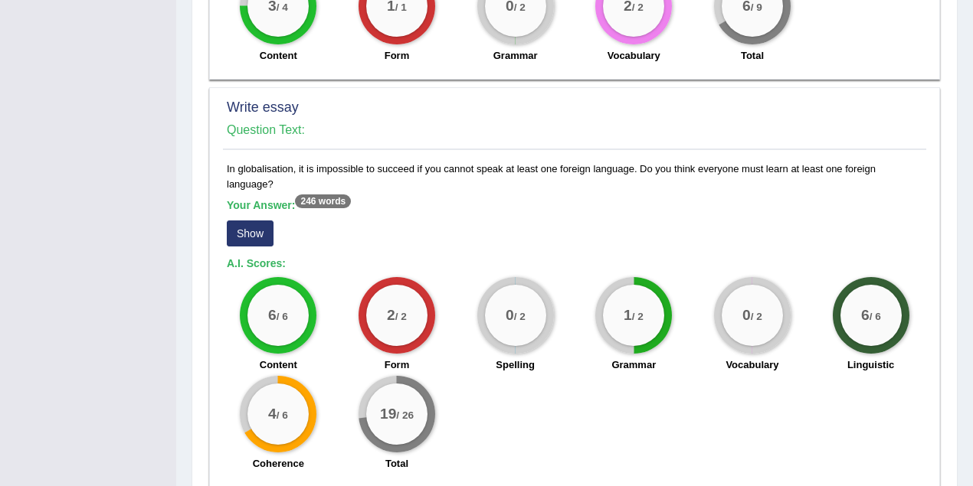
scroll to position [1344, 0]
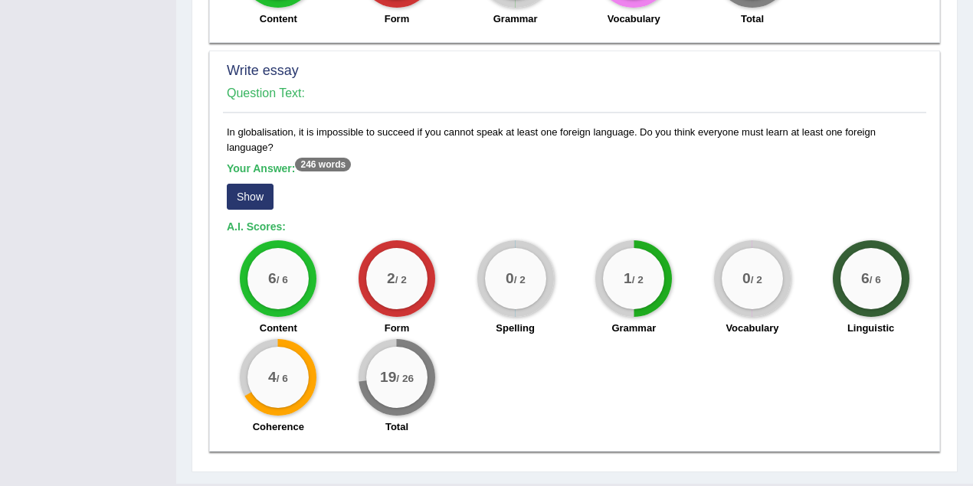
click at [259, 184] on button "Show" at bounding box center [250, 197] width 47 height 26
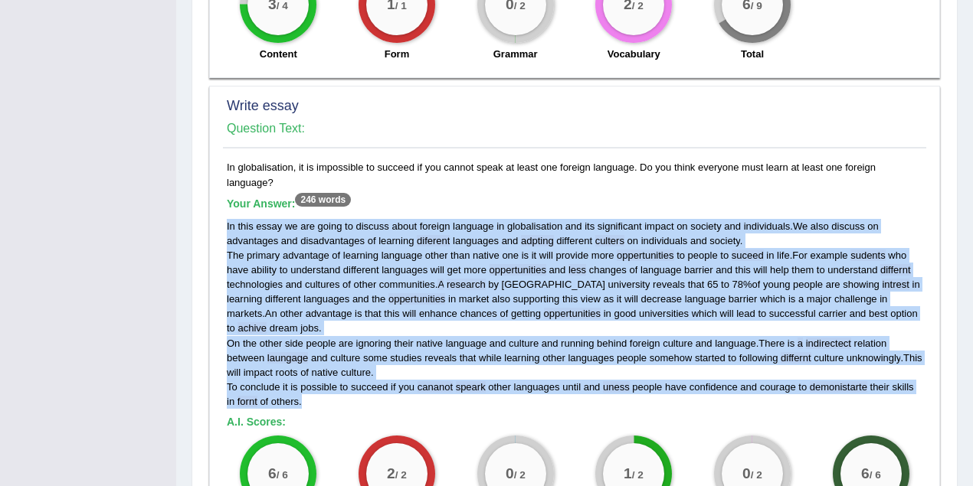
drag, startPoint x: 314, startPoint y: 368, endPoint x: 224, endPoint y: 195, distance: 195.3
click at [224, 195] on div "In globalisation, it is impossible to succeed if you cannot speak at least one …" at bounding box center [574, 399] width 703 height 478
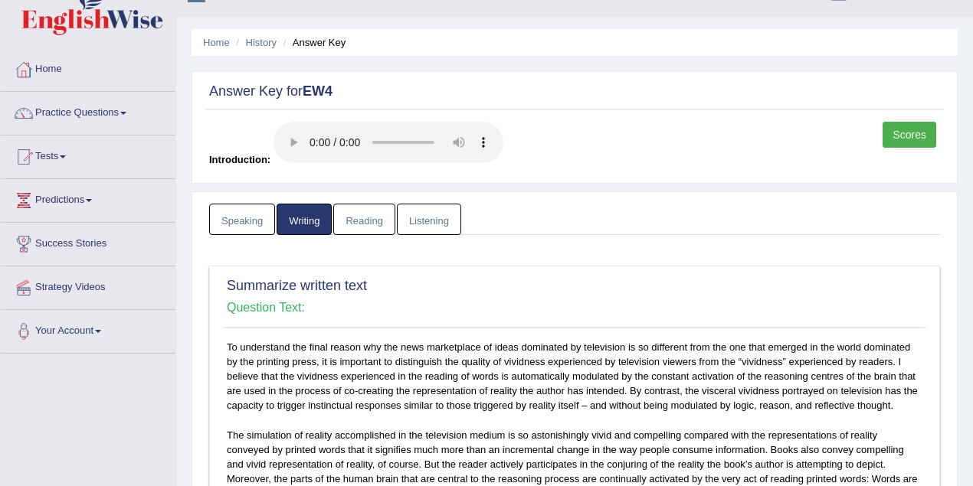
scroll to position [15, 0]
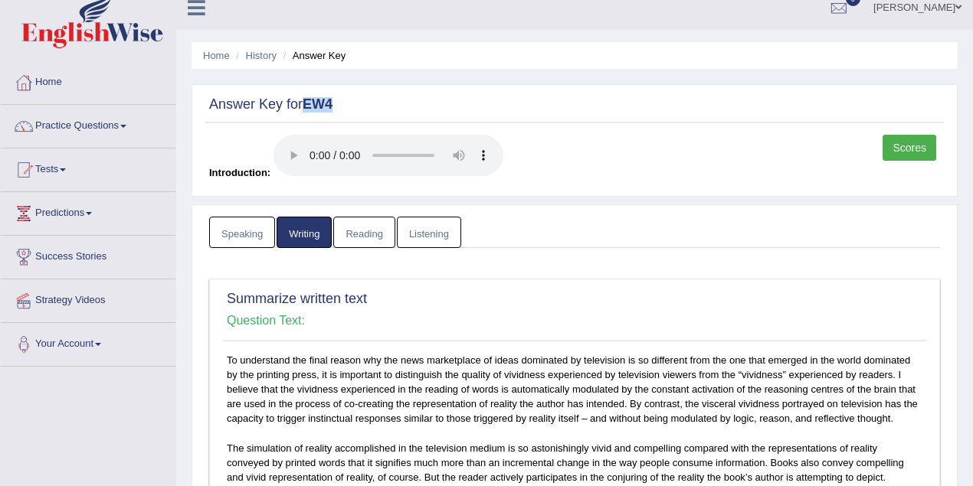
drag, startPoint x: 342, startPoint y: 104, endPoint x: 306, endPoint y: 109, distance: 36.3
click at [306, 109] on h2 "Answer Key for EW4" at bounding box center [574, 104] width 731 height 15
click at [471, 296] on h2 "Summarize written text" at bounding box center [575, 299] width 696 height 15
click at [242, 227] on link "Speaking" at bounding box center [242, 232] width 66 height 31
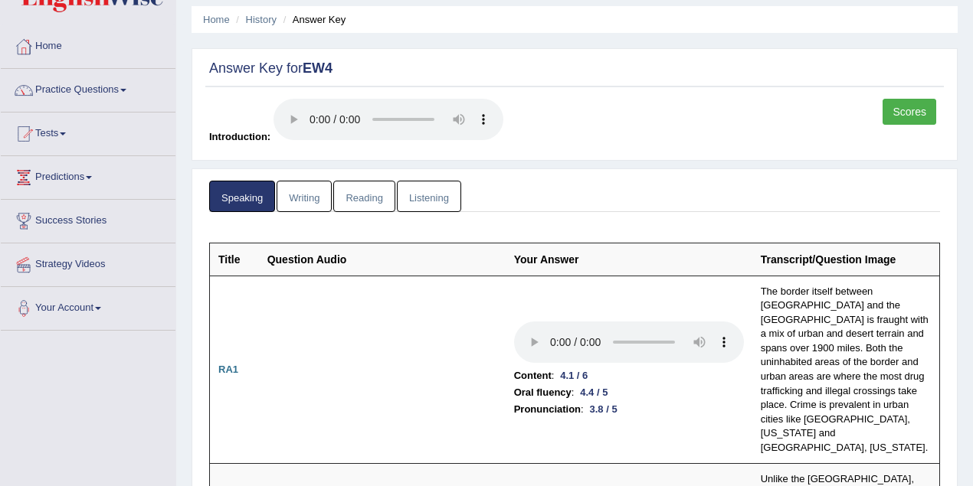
scroll to position [0, 0]
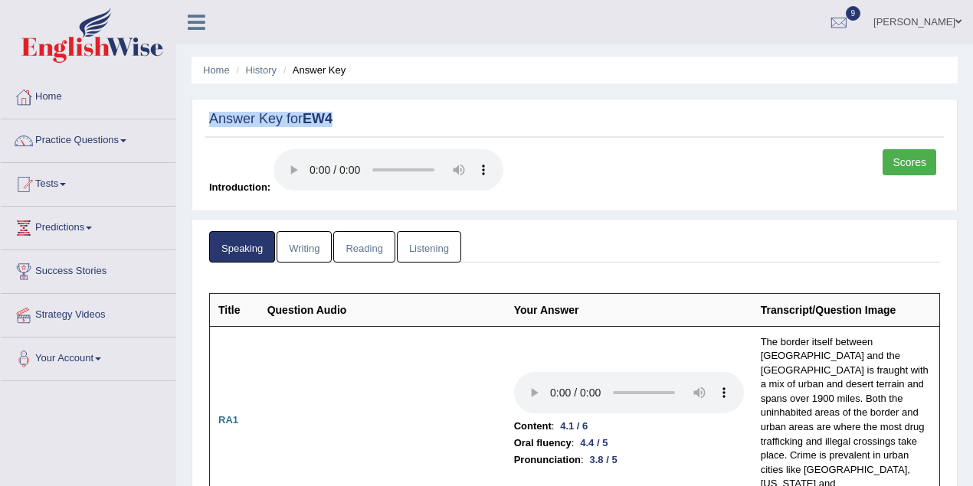
drag, startPoint x: 366, startPoint y: 116, endPoint x: 199, endPoint y: 114, distance: 167.0
click at [199, 114] on div "Answer Key for EW4 Scores Introduction:" at bounding box center [575, 155] width 766 height 113
click at [418, 251] on link "Listening" at bounding box center [429, 246] width 64 height 31
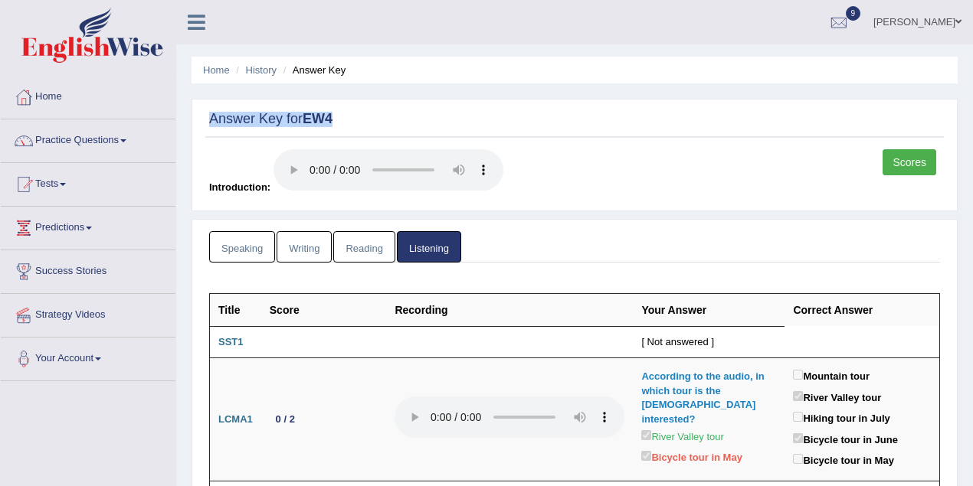
click at [950, 23] on link "Ravi Kumar Chanapathi" at bounding box center [917, 20] width 111 height 40
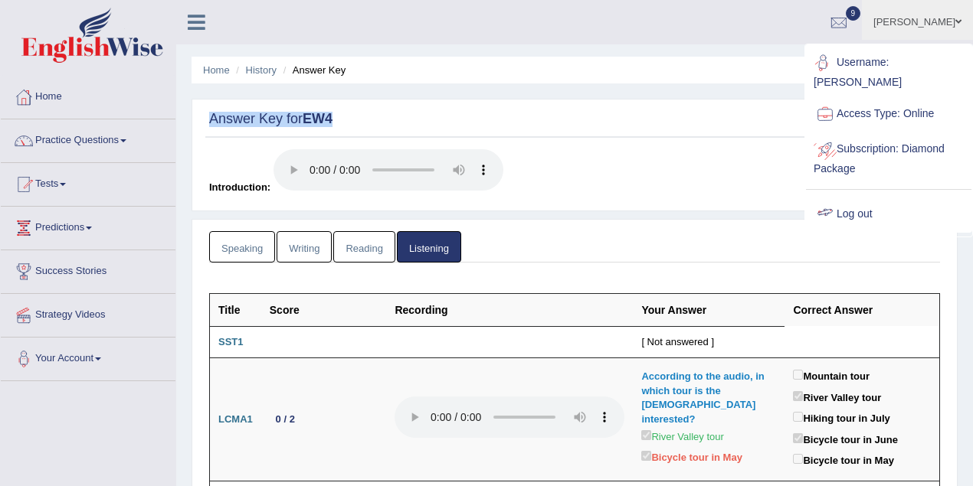
click at [869, 214] on link "Log out" at bounding box center [888, 214] width 165 height 35
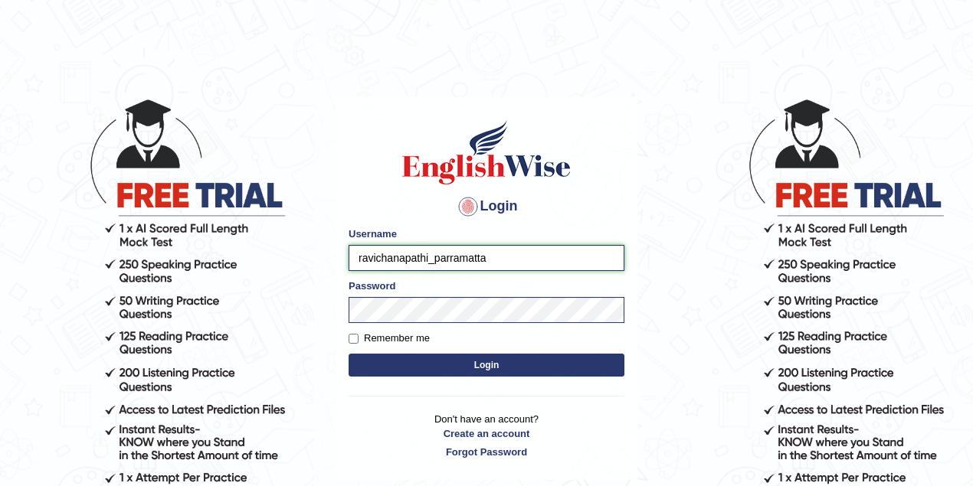
drag, startPoint x: 427, startPoint y: 260, endPoint x: 309, endPoint y: 263, distance: 118.8
click at [309, 263] on body "Login Please fix the following errors: Username ravichanapathi_parramatta Passw…" at bounding box center [486, 292] width 973 height 486
type input "natalie_parramatta"
click at [464, 365] on button "Login" at bounding box center [487, 365] width 276 height 23
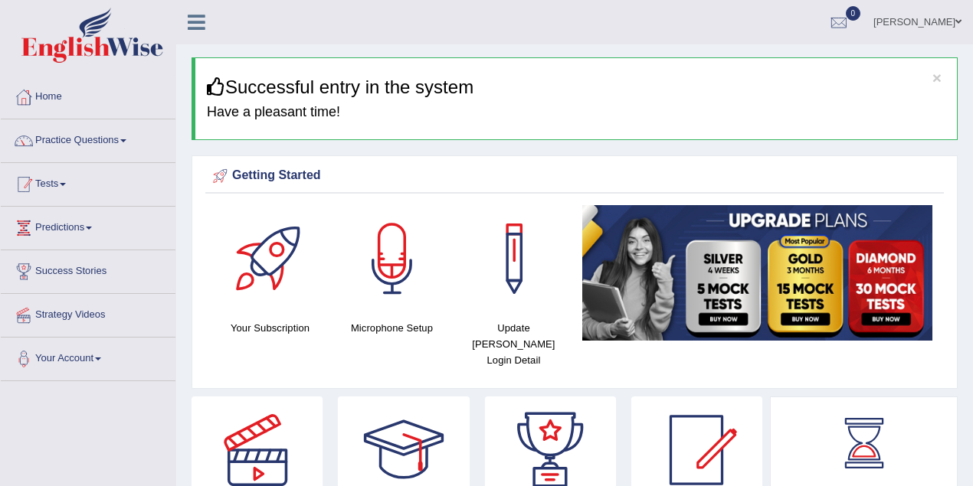
click at [75, 172] on link "Tests" at bounding box center [88, 182] width 175 height 38
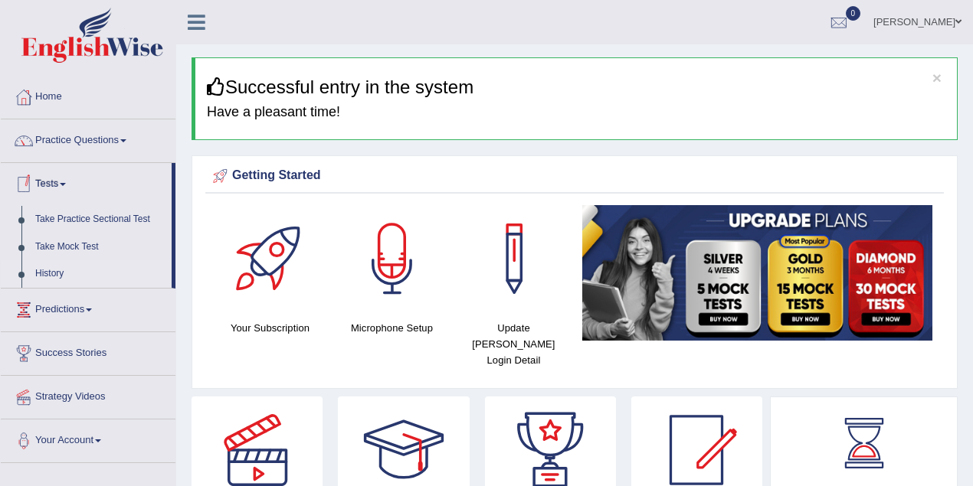
click at [52, 273] on link "History" at bounding box center [99, 274] width 143 height 28
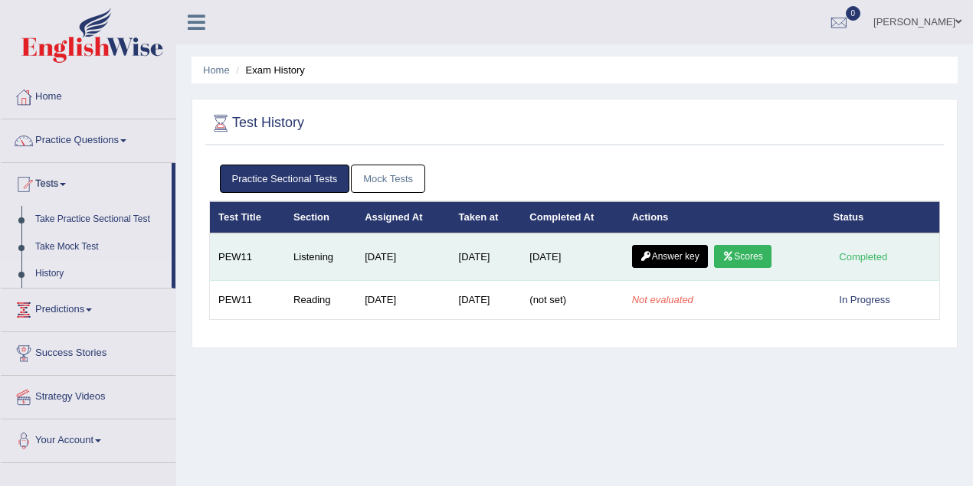
click at [742, 251] on link "Scores" at bounding box center [742, 256] width 57 height 23
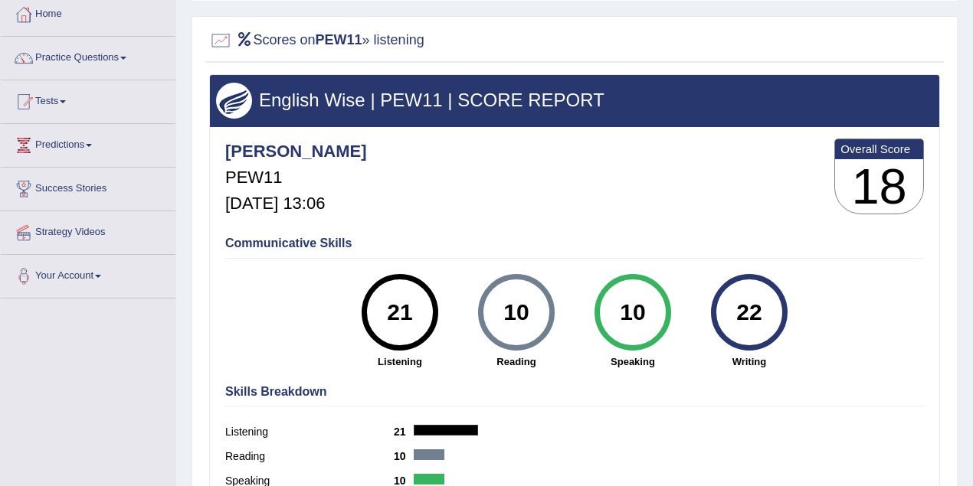
scroll to position [136, 0]
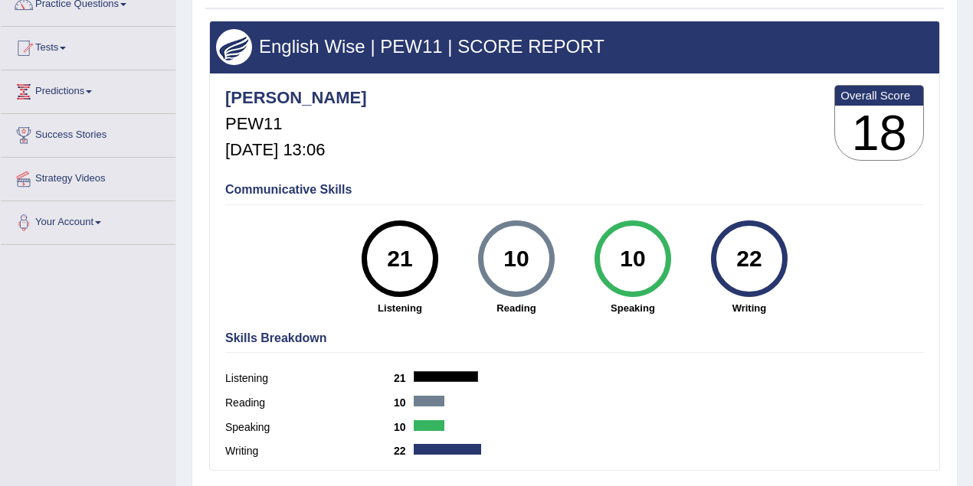
drag, startPoint x: 417, startPoint y: 259, endPoint x: 382, endPoint y: 260, distance: 34.5
click at [382, 260] on div "21" at bounding box center [400, 259] width 56 height 64
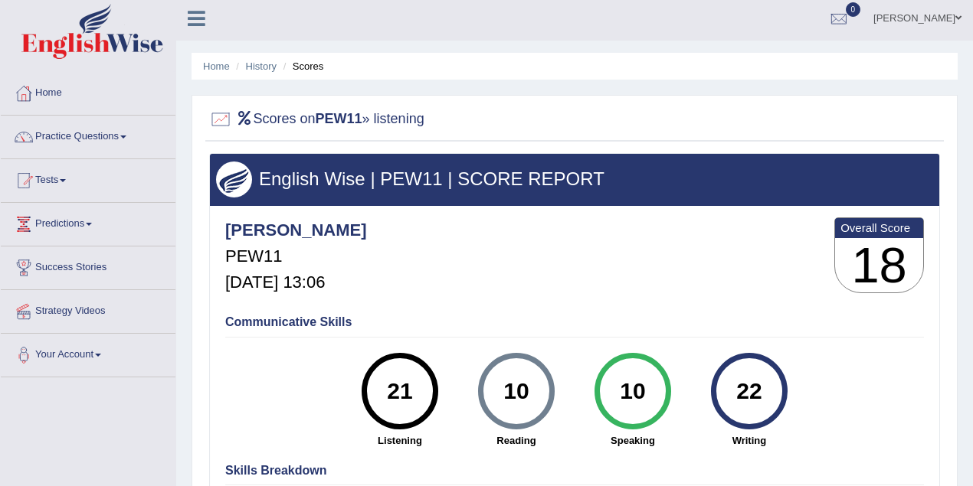
scroll to position [0, 0]
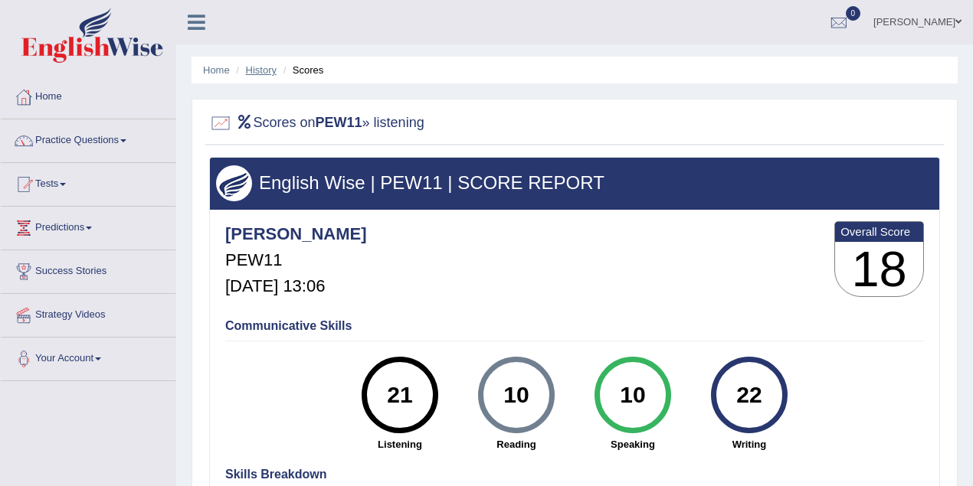
click at [259, 72] on link "History" at bounding box center [261, 69] width 31 height 11
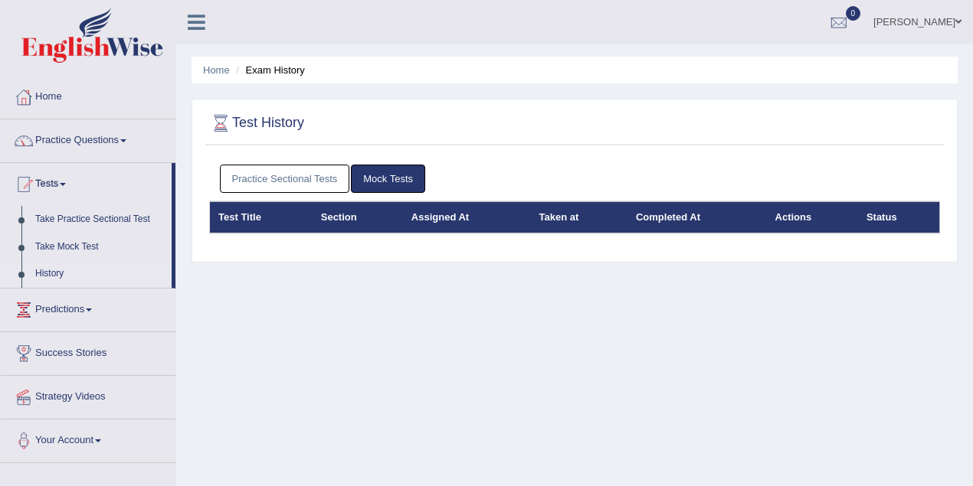
click at [330, 179] on link "Practice Sectional Tests" at bounding box center [285, 179] width 130 height 28
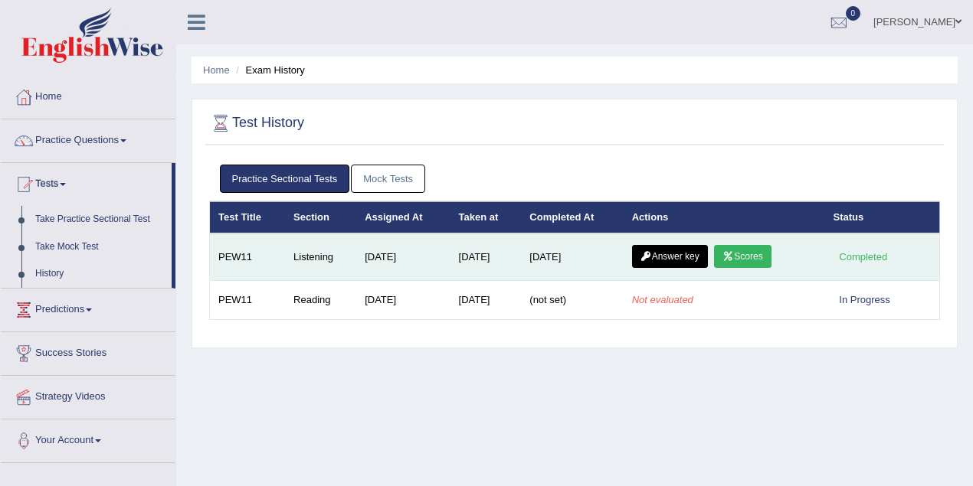
click at [683, 259] on link "Answer key" at bounding box center [670, 256] width 76 height 23
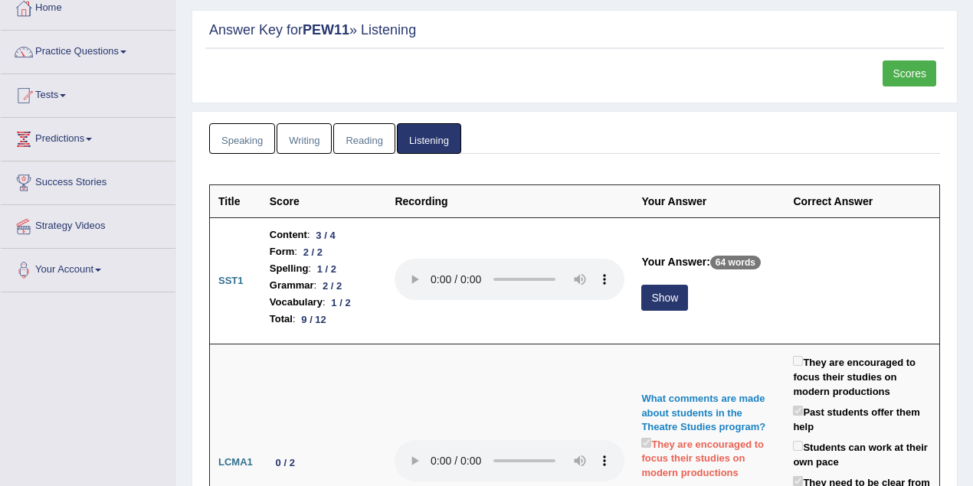
scroll to position [136, 0]
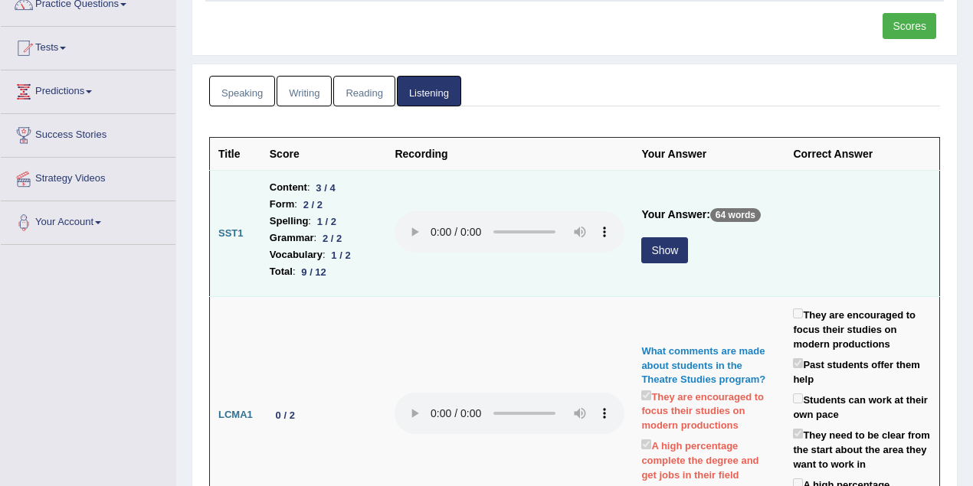
click at [659, 239] on button "Show" at bounding box center [664, 250] width 47 height 26
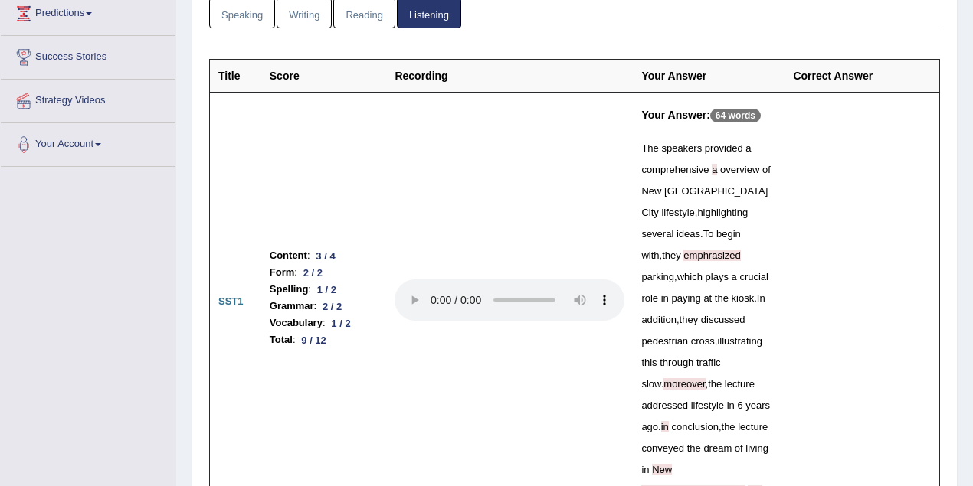
scroll to position [0, 0]
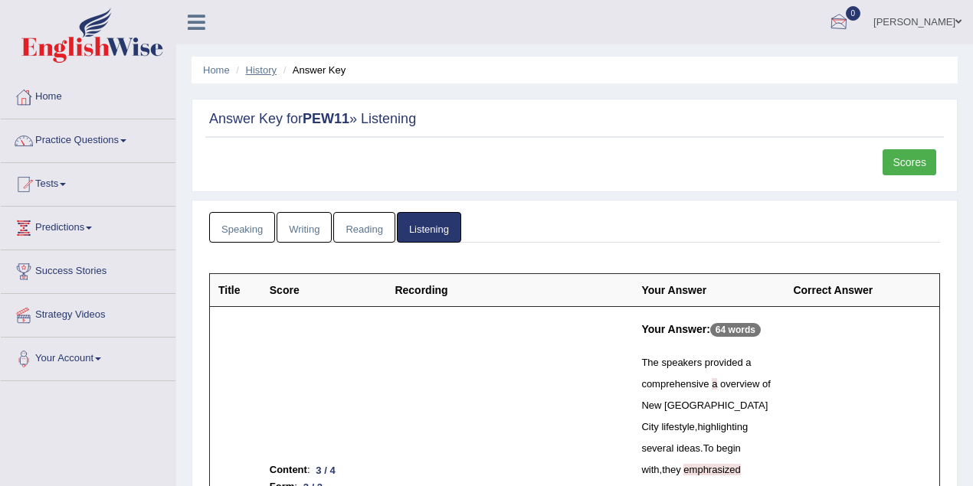
click at [250, 71] on link "History" at bounding box center [261, 69] width 31 height 11
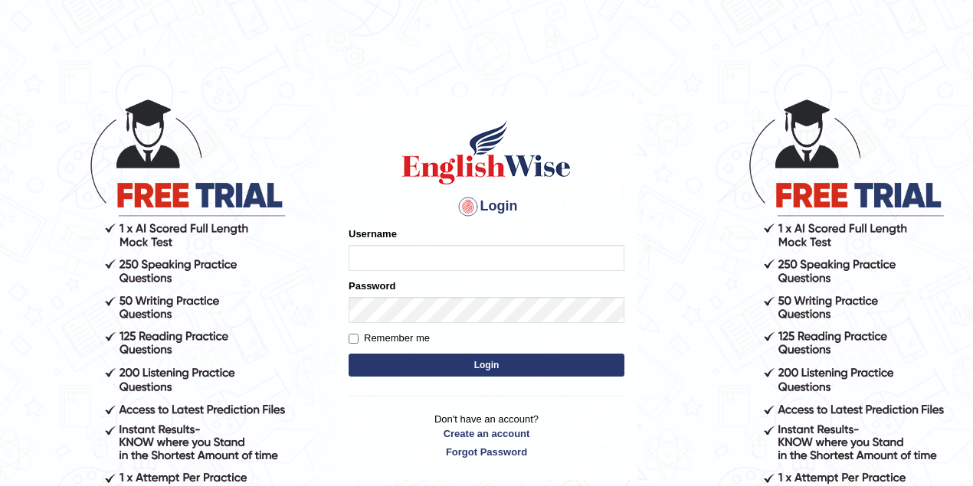
type input "ravichanapathi_parramatta"
click at [430, 352] on form "Please fix the following errors: Username ravichanapathi_parramatta Password Re…" at bounding box center [487, 304] width 276 height 154
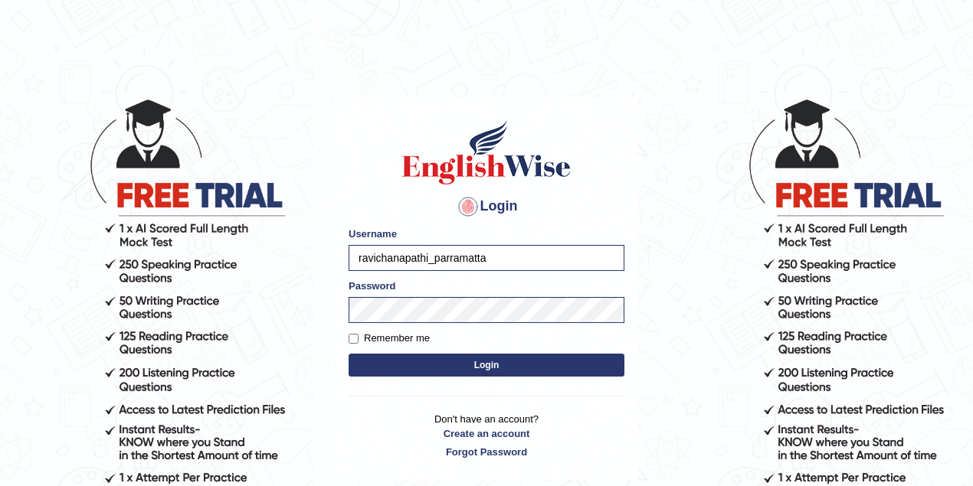
click at [430, 363] on button "Login" at bounding box center [487, 365] width 276 height 23
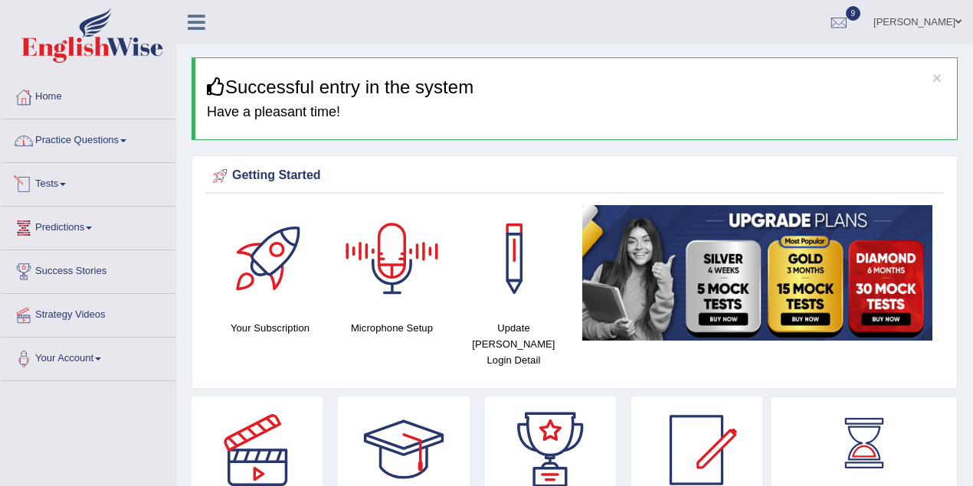
click at [74, 178] on link "Tests" at bounding box center [88, 182] width 175 height 38
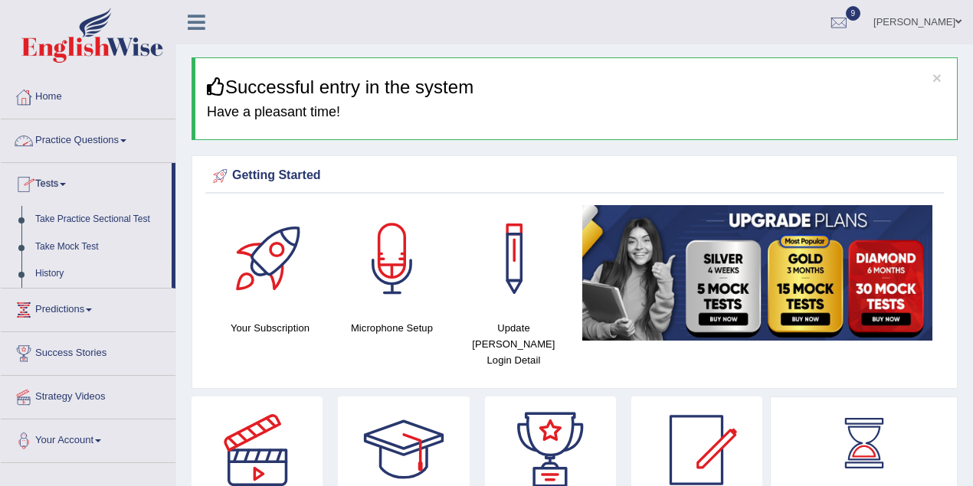
click at [66, 272] on link "History" at bounding box center [99, 274] width 143 height 28
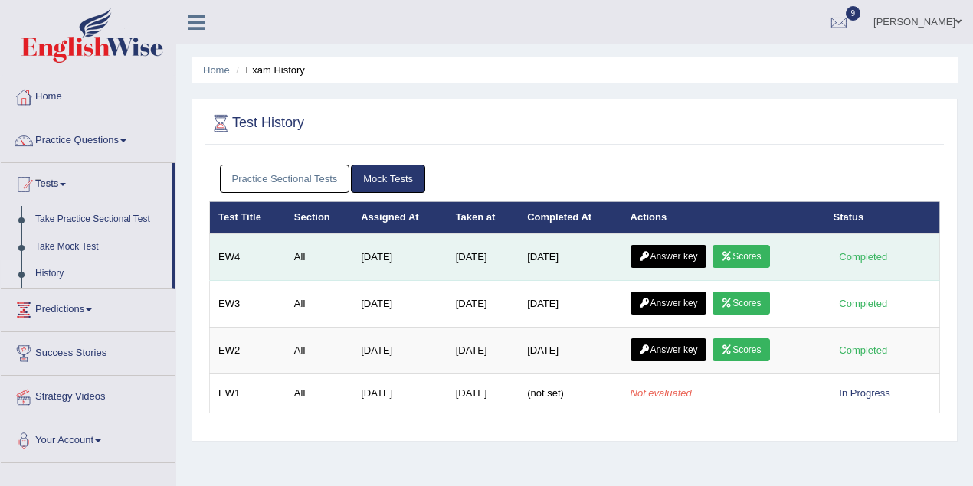
click at [668, 250] on link "Answer key" at bounding box center [668, 256] width 76 height 23
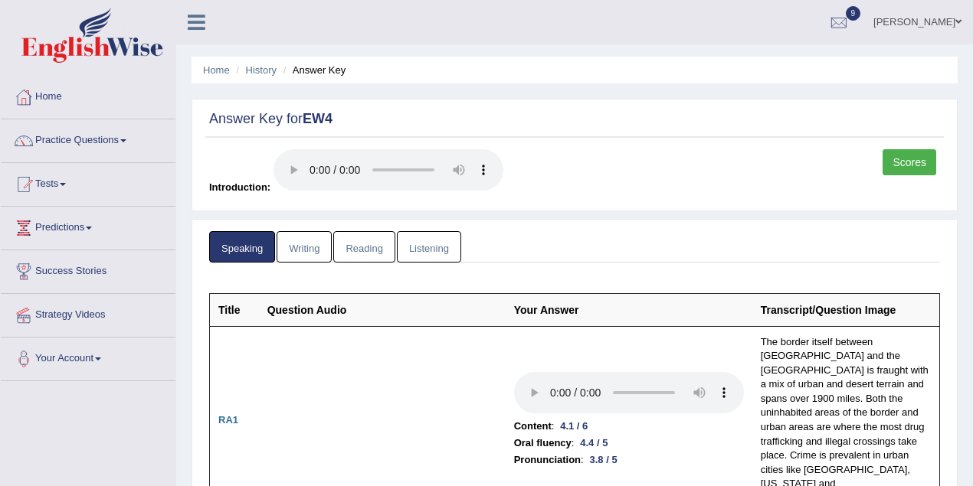
click at [362, 250] on link "Reading" at bounding box center [363, 246] width 61 height 31
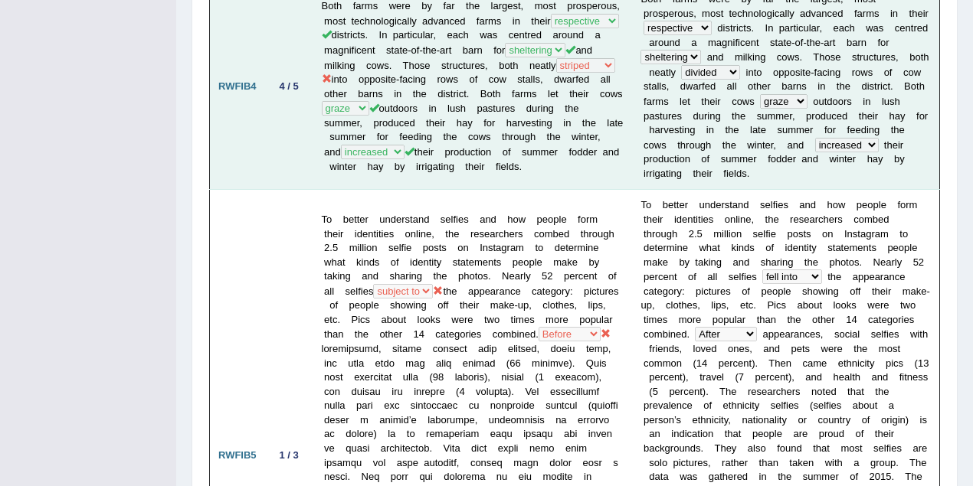
scroll to position [1239, 0]
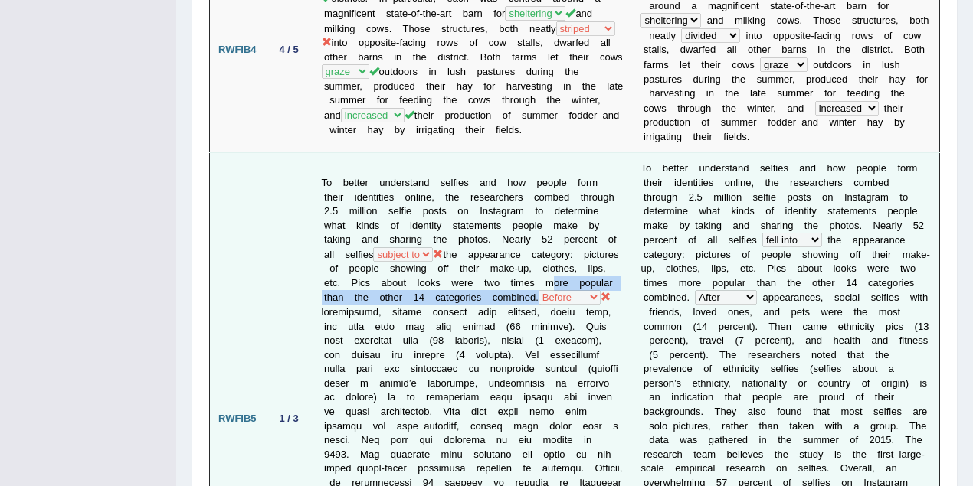
drag, startPoint x: 321, startPoint y: 262, endPoint x: 606, endPoint y: 265, distance: 285.0
click at [606, 265] on td "To better understand selfies and how people form their identities online, the r…" at bounding box center [472, 419] width 319 height 532
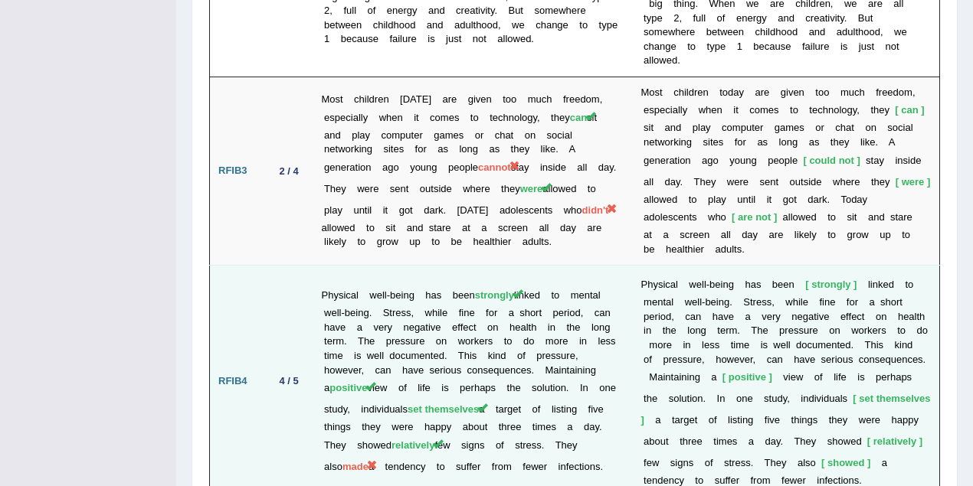
scroll to position [3418, 0]
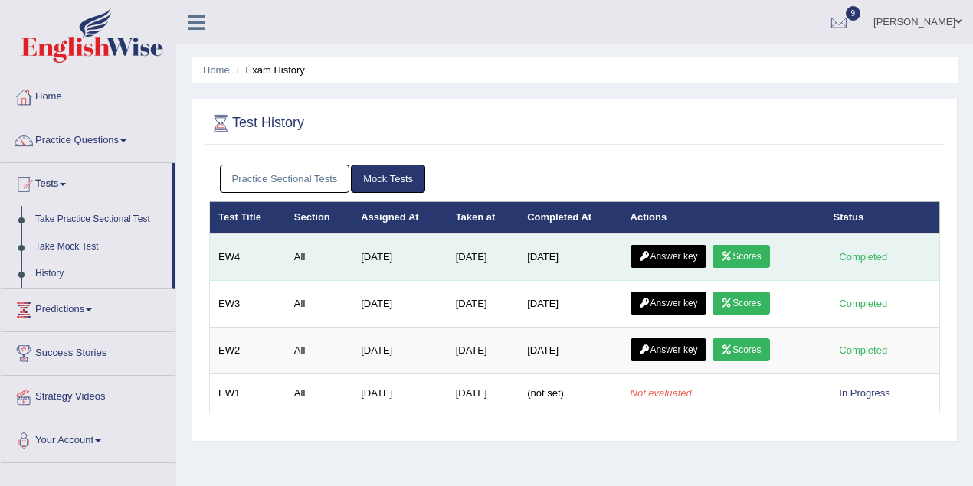
click at [732, 254] on icon at bounding box center [726, 256] width 11 height 9
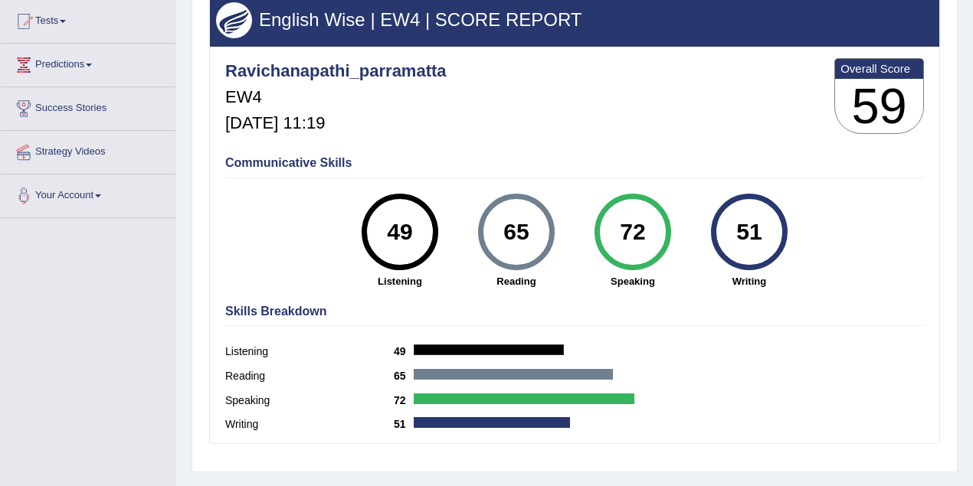
scroll to position [204, 0]
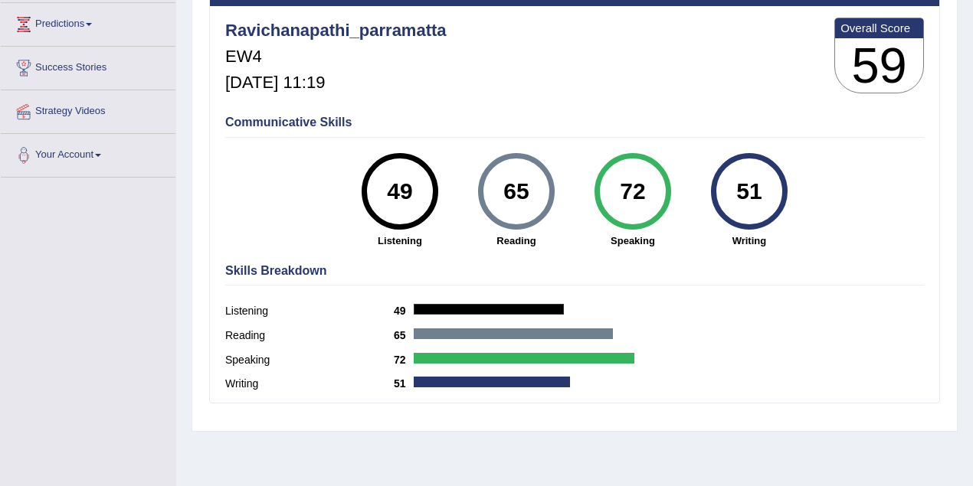
drag, startPoint x: 527, startPoint y: 191, endPoint x: 504, endPoint y: 199, distance: 24.5
click at [504, 199] on div "65" at bounding box center [516, 191] width 56 height 64
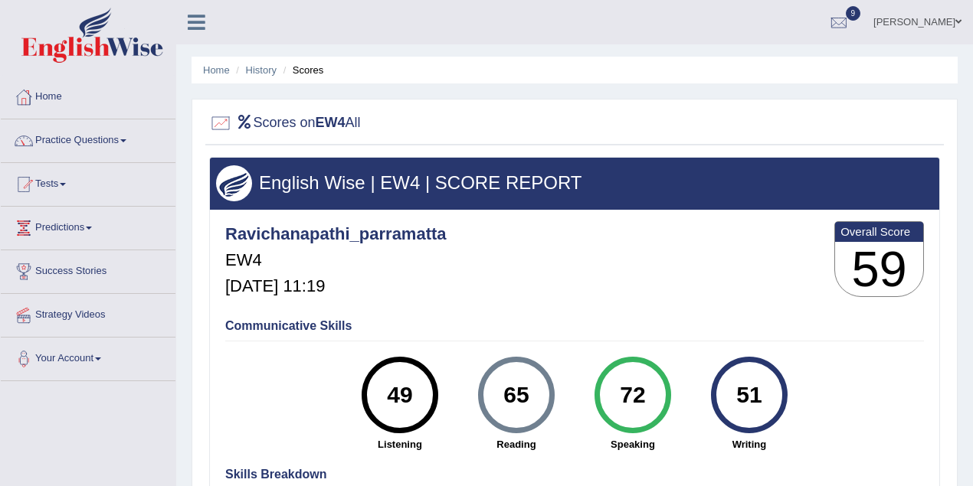
click at [922, 21] on link "[PERSON_NAME]" at bounding box center [917, 20] width 111 height 40
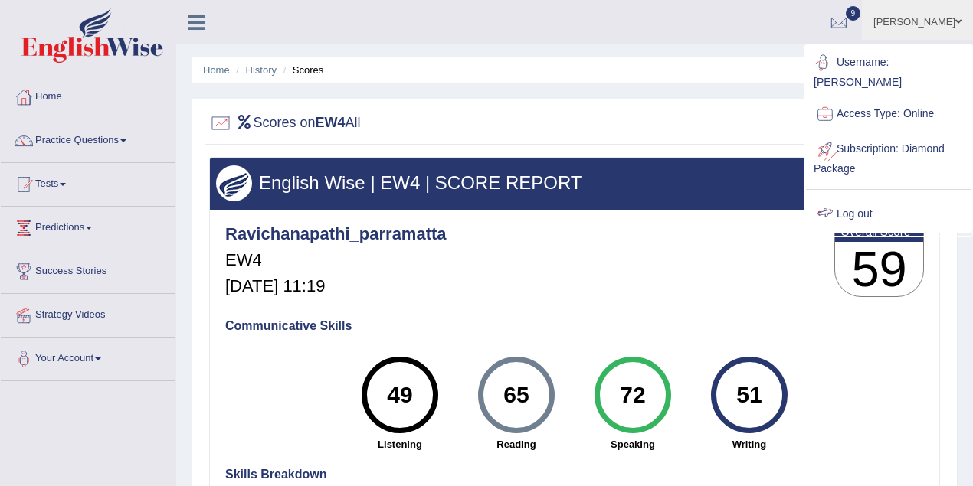
click at [866, 215] on link "Log out" at bounding box center [888, 214] width 165 height 35
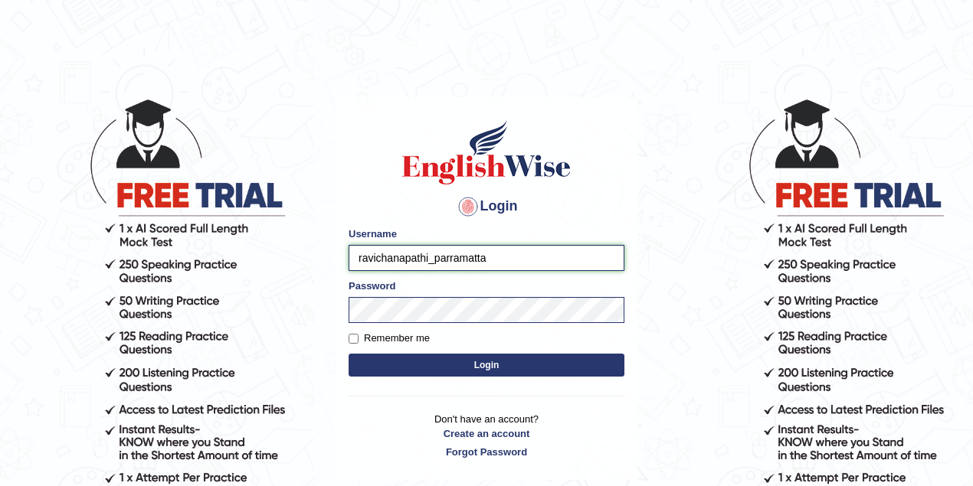
drag, startPoint x: 427, startPoint y: 259, endPoint x: 351, endPoint y: 263, distance: 76.7
click at [351, 263] on input "ravichanapathi_parramatta" at bounding box center [487, 258] width 276 height 26
type input "razib_parramatta"
click at [349, 354] on button "Login" at bounding box center [487, 365] width 276 height 23
drag, startPoint x: 427, startPoint y: 256, endPoint x: 341, endPoint y: 262, distance: 86.8
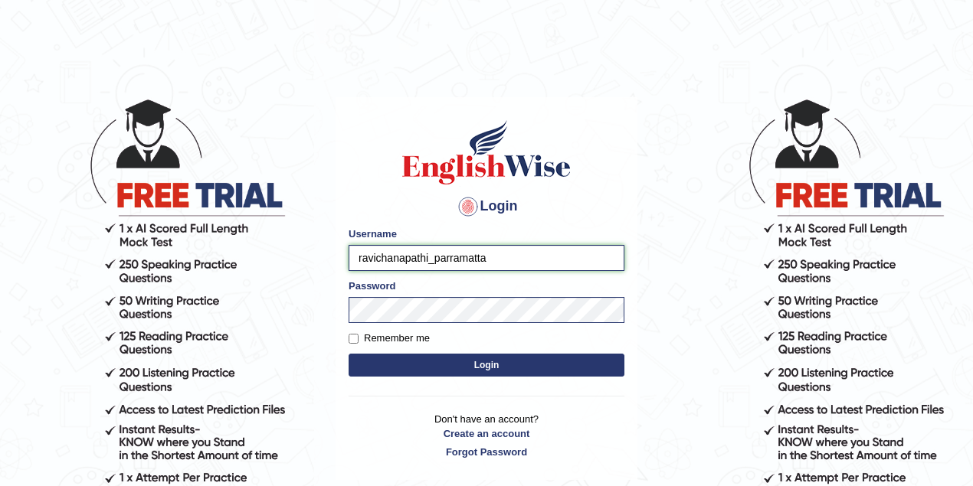
click at [341, 262] on div "Login Please fix the following errors: Username ravichanapathi_parramatta Passw…" at bounding box center [487, 289] width 302 height 384
type input "razib_parramatta"
click at [471, 360] on button "Login" at bounding box center [487, 365] width 276 height 23
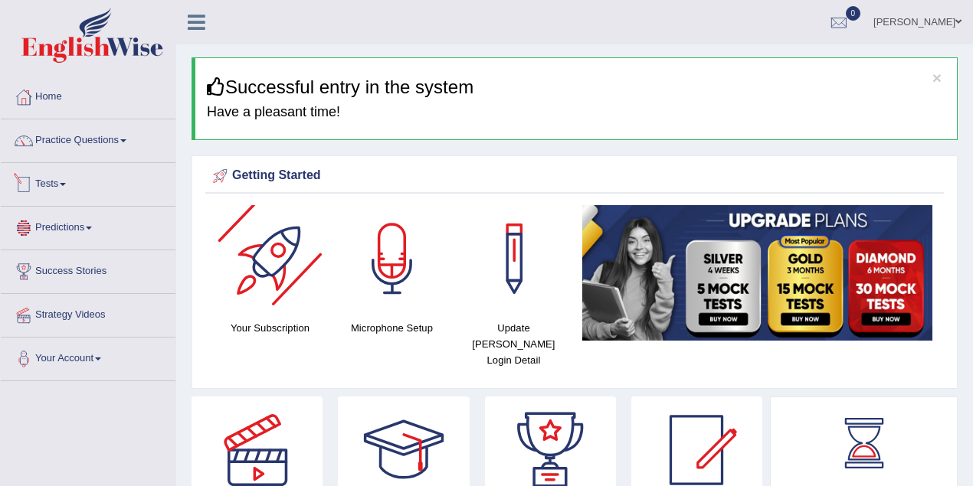
click at [66, 185] on span at bounding box center [63, 184] width 6 height 3
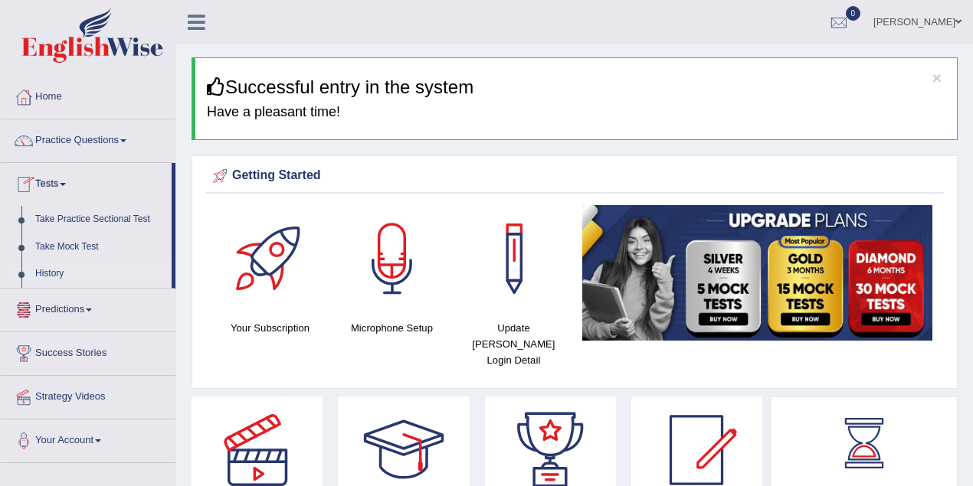
click at [70, 273] on link "History" at bounding box center [99, 274] width 143 height 28
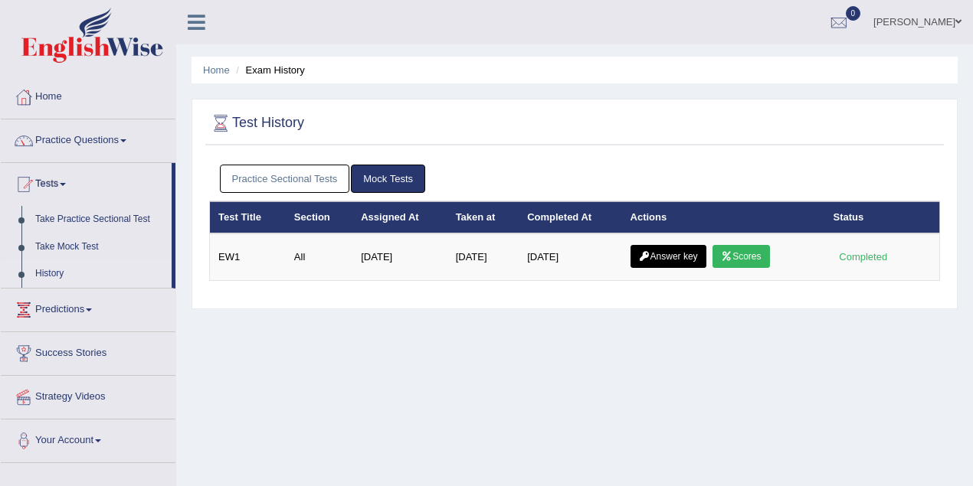
click at [321, 187] on link "Practice Sectional Tests" at bounding box center [285, 179] width 130 height 28
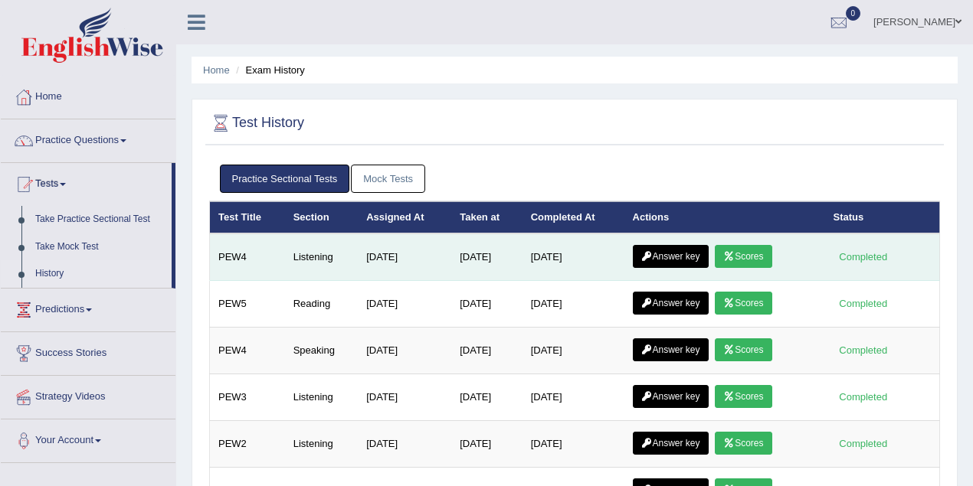
click at [761, 254] on link "Scores" at bounding box center [743, 256] width 57 height 23
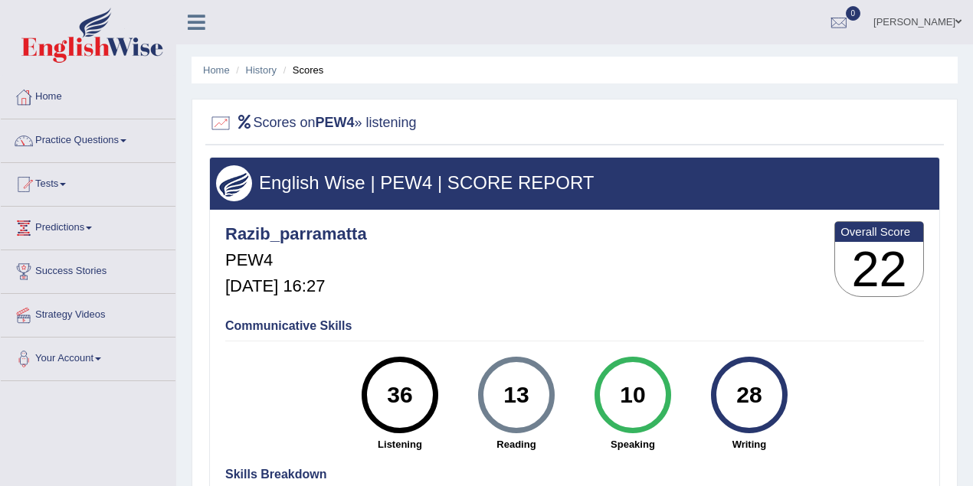
drag, startPoint x: 414, startPoint y: 392, endPoint x: 384, endPoint y: 392, distance: 29.9
click at [384, 392] on div "36" at bounding box center [400, 395] width 56 height 64
click at [411, 380] on div "36" at bounding box center [400, 395] width 56 height 64
drag, startPoint x: 764, startPoint y: 399, endPoint x: 738, endPoint y: 402, distance: 26.2
click at [738, 402] on div "28" at bounding box center [749, 395] width 56 height 64
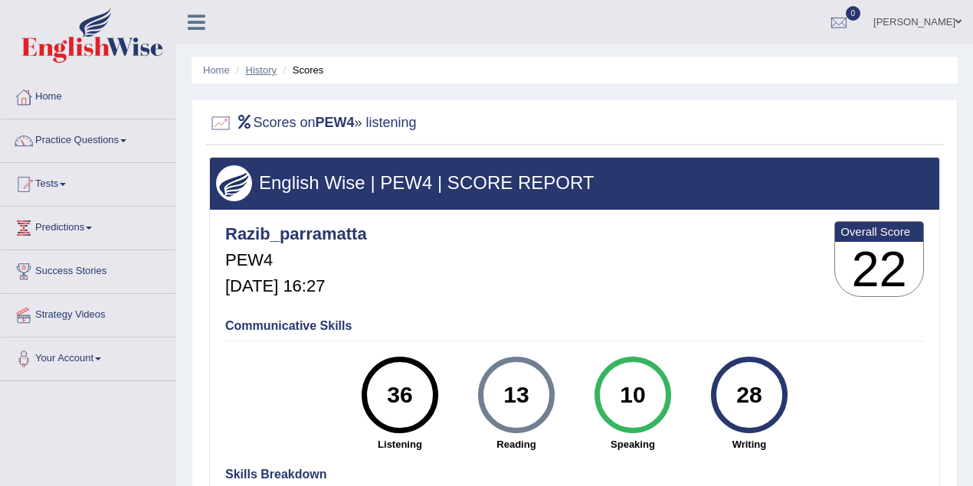
click at [267, 72] on link "History" at bounding box center [261, 69] width 31 height 11
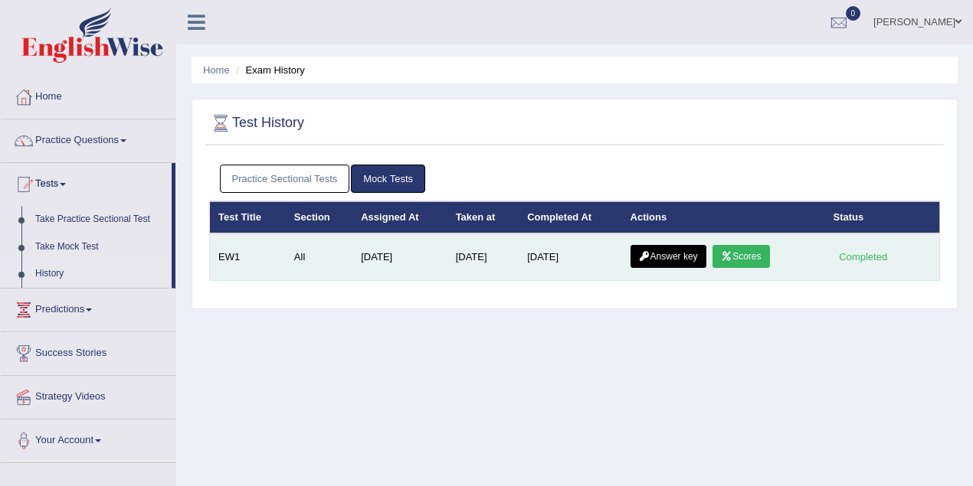
click at [657, 257] on link "Answer key" at bounding box center [668, 256] width 76 height 23
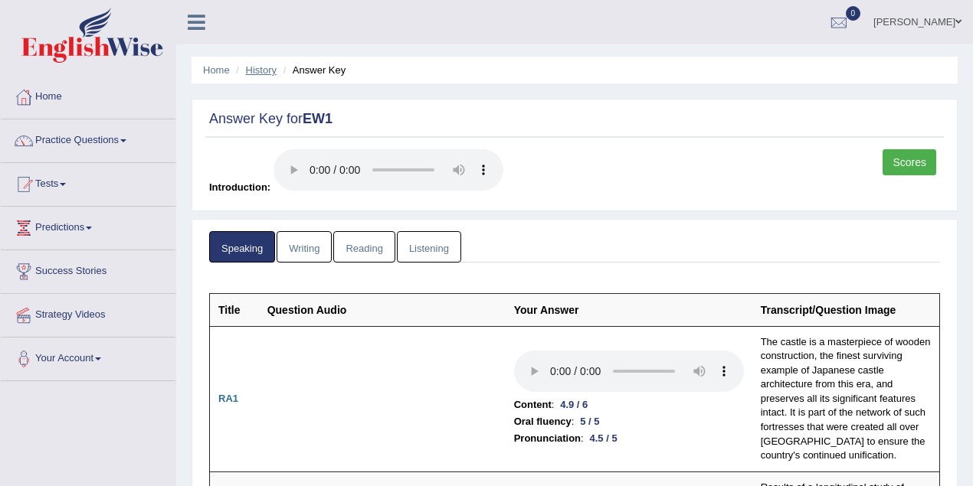
click at [259, 67] on link "History" at bounding box center [261, 69] width 31 height 11
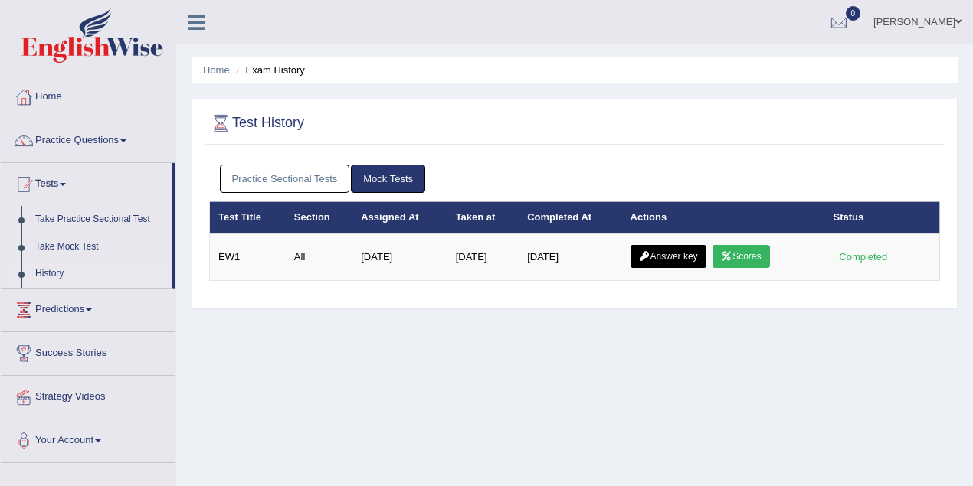
click at [301, 173] on link "Practice Sectional Tests" at bounding box center [285, 179] width 130 height 28
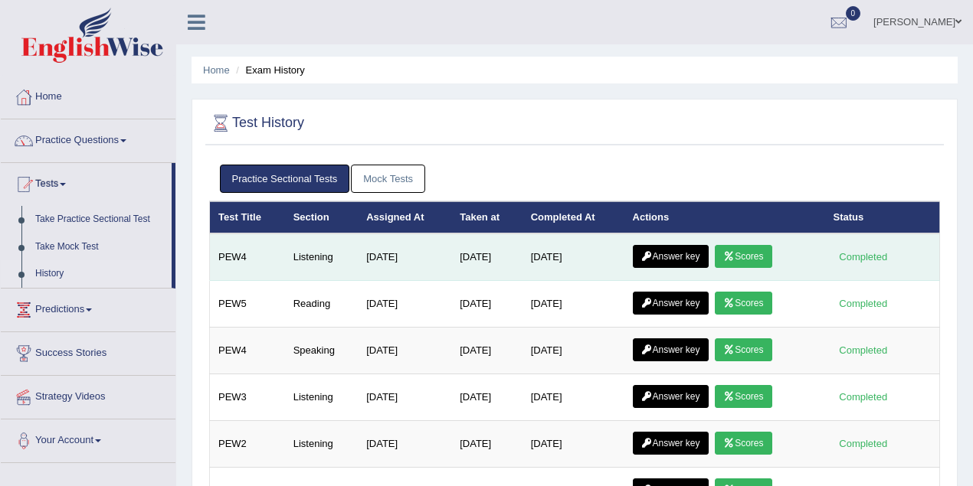
click at [664, 257] on link "Answer key" at bounding box center [671, 256] width 76 height 23
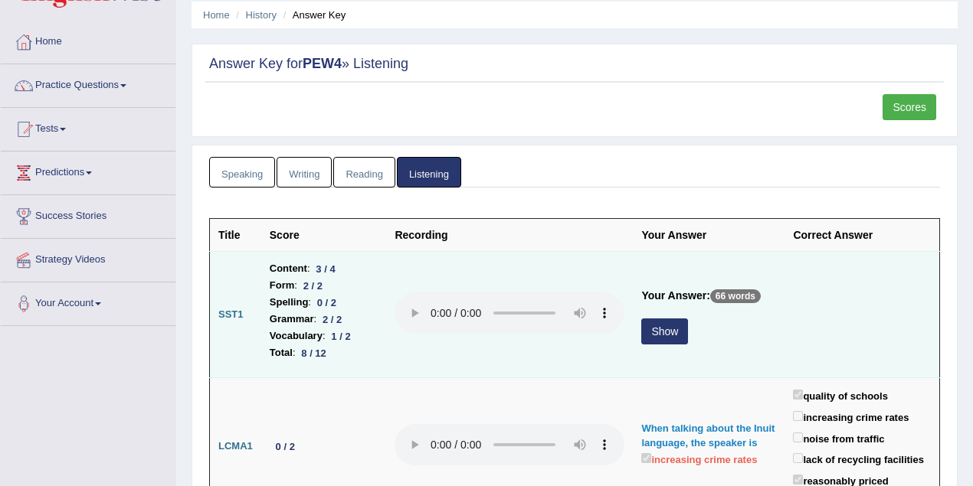
scroll to position [67, 0]
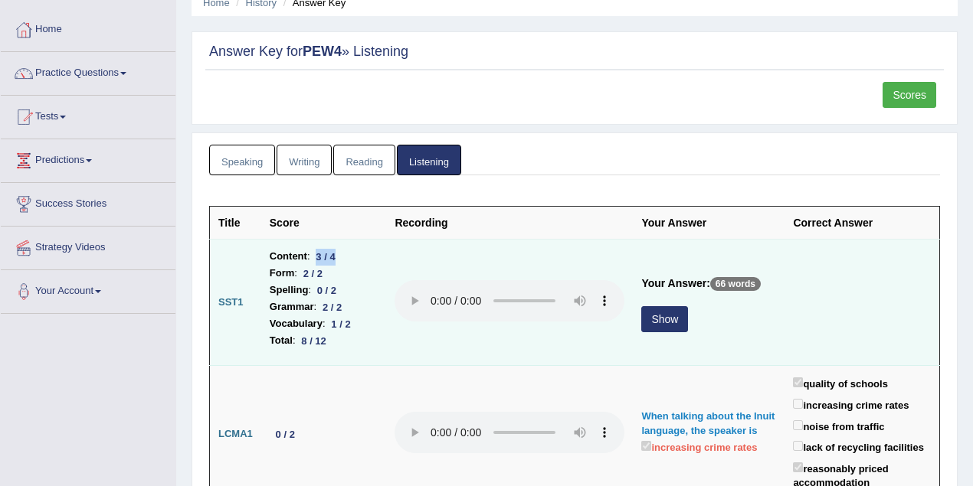
drag, startPoint x: 314, startPoint y: 256, endPoint x: 339, endPoint y: 253, distance: 24.7
click at [339, 253] on div "3 / 4" at bounding box center [325, 257] width 31 height 16
drag, startPoint x: 306, startPoint y: 268, endPoint x: 355, endPoint y: 322, distance: 72.1
click at [355, 322] on ul "Content : 3 / 4 Form : 2 / 2 Spelling : 0 / 2 Grammar : 2 / 2 Vocabulary : 1 / …" at bounding box center [324, 298] width 109 height 101
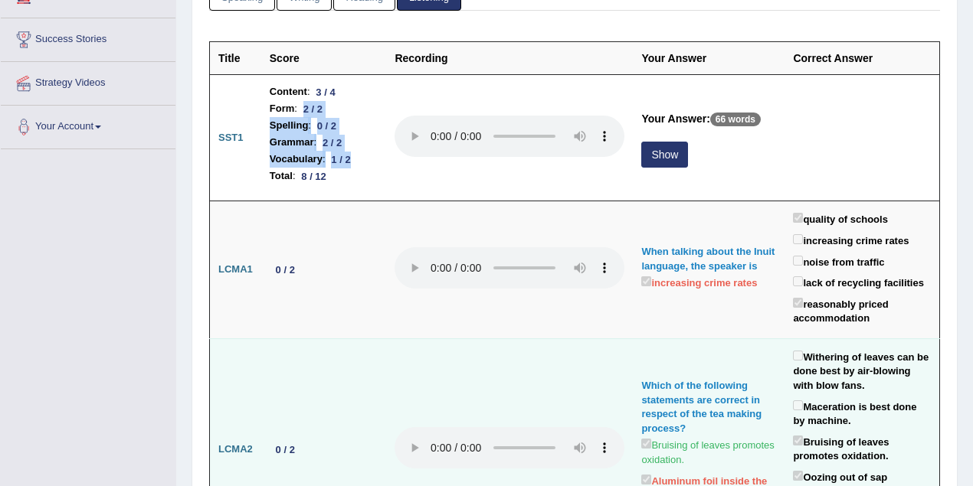
scroll to position [204, 0]
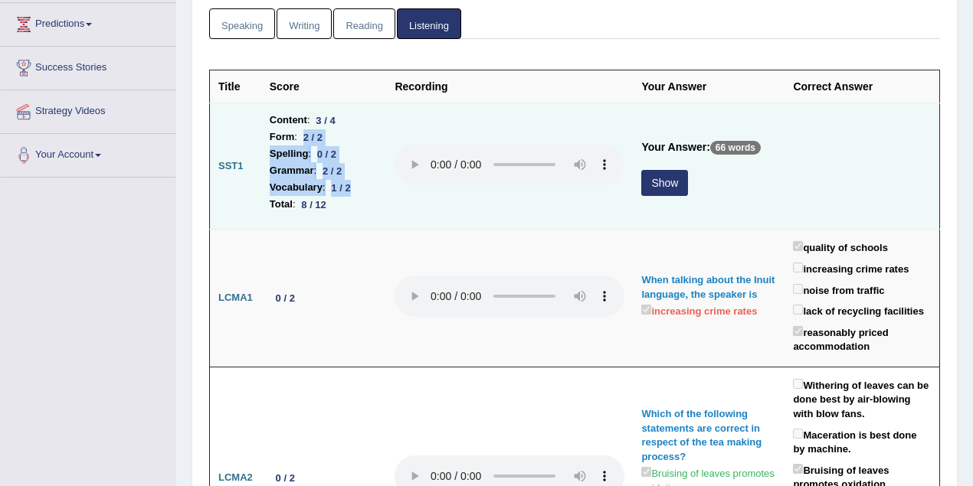
click at [650, 182] on button "Show" at bounding box center [664, 183] width 47 height 26
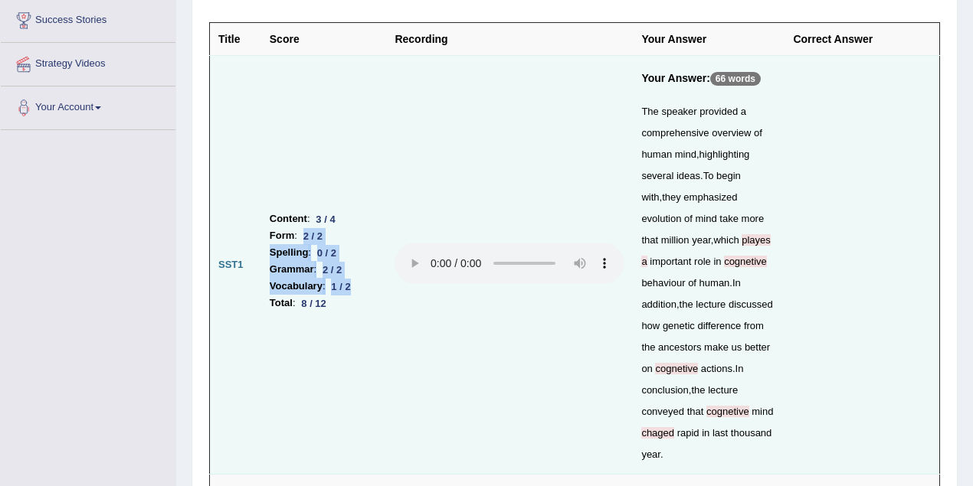
scroll to position [272, 0]
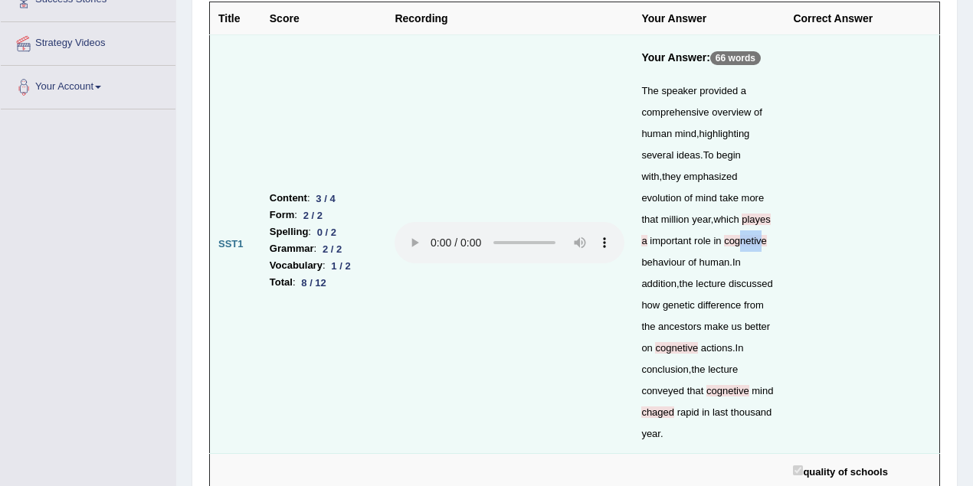
drag, startPoint x: 697, startPoint y: 241, endPoint x: 675, endPoint y: 246, distance: 22.9
click at [675, 246] on div "The speaker provided a comprehensive overview of human mind , highlighting seve…" at bounding box center [708, 262] width 135 height 365
drag, startPoint x: 712, startPoint y: 216, endPoint x: 696, endPoint y: 220, distance: 16.5
click at [742, 220] on span "playes" at bounding box center [756, 219] width 29 height 11
click at [671, 407] on span "chaged" at bounding box center [657, 412] width 33 height 11
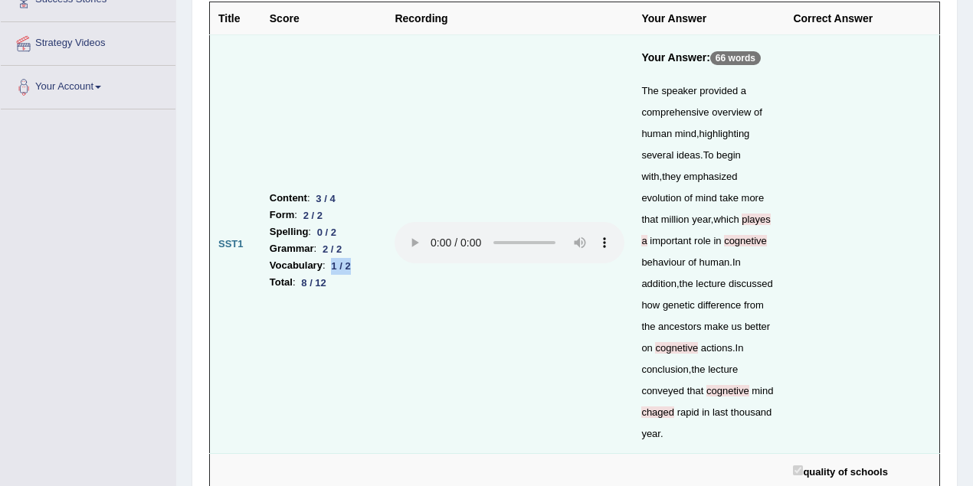
drag, startPoint x: 333, startPoint y: 254, endPoint x: 313, endPoint y: 204, distance: 54.6
click at [352, 258] on div "1 / 2" at bounding box center [341, 266] width 31 height 16
drag, startPoint x: 317, startPoint y: 187, endPoint x: 336, endPoint y: 187, distance: 18.4
click at [336, 191] on div "3 / 4" at bounding box center [325, 199] width 31 height 16
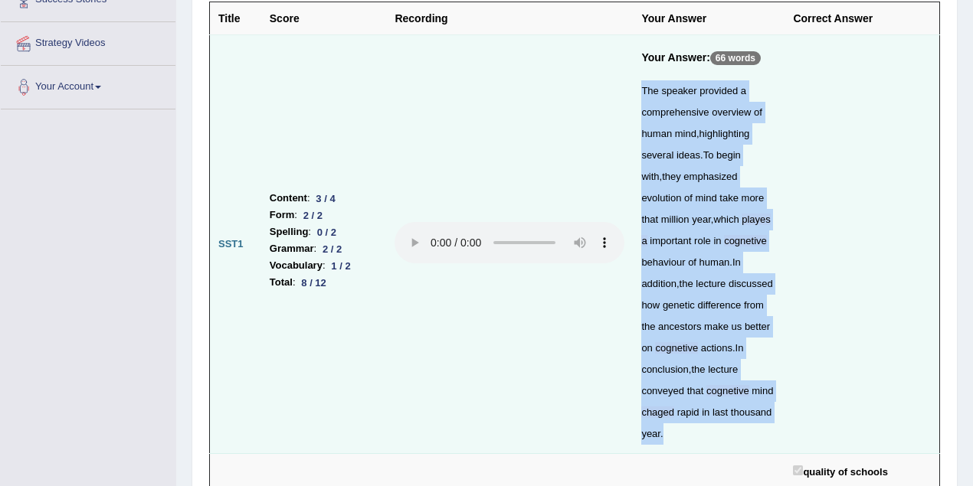
drag, startPoint x: 628, startPoint y: 87, endPoint x: 705, endPoint y: 418, distance: 340.4
click at [705, 418] on td "Your Answer: 66 words The speaker provided a comprehensive overview of human mi…" at bounding box center [709, 244] width 152 height 419
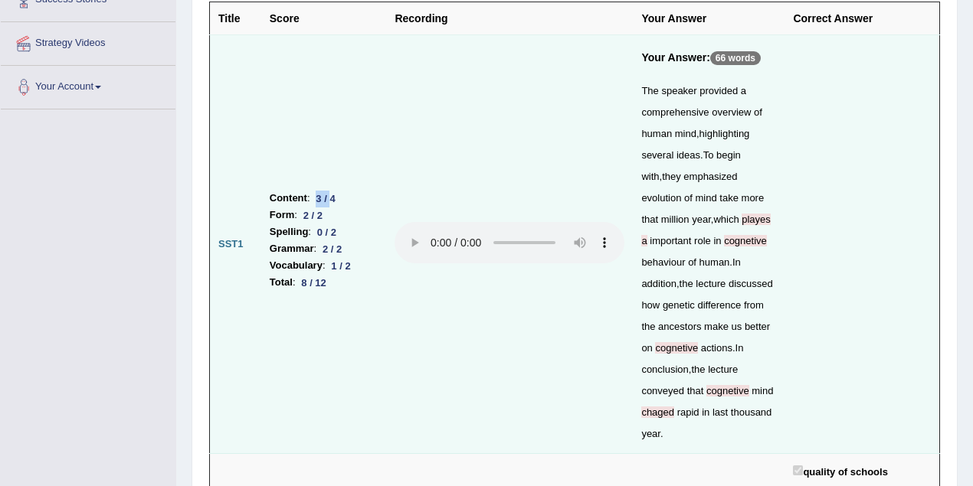
drag, startPoint x: 313, startPoint y: 182, endPoint x: 332, endPoint y: 182, distance: 19.2
click at [332, 191] on div "3 / 4" at bounding box center [325, 199] width 31 height 16
click at [401, 309] on td at bounding box center [509, 244] width 247 height 419
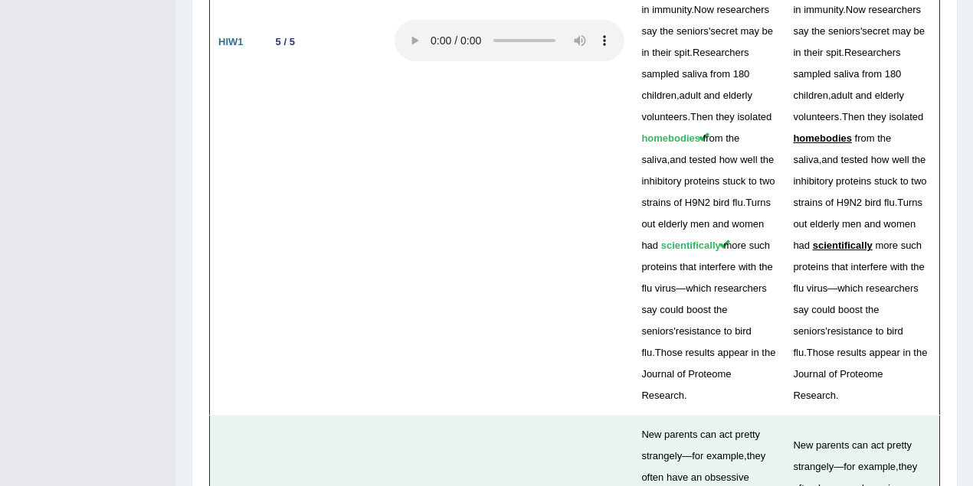
scroll to position [5039, 0]
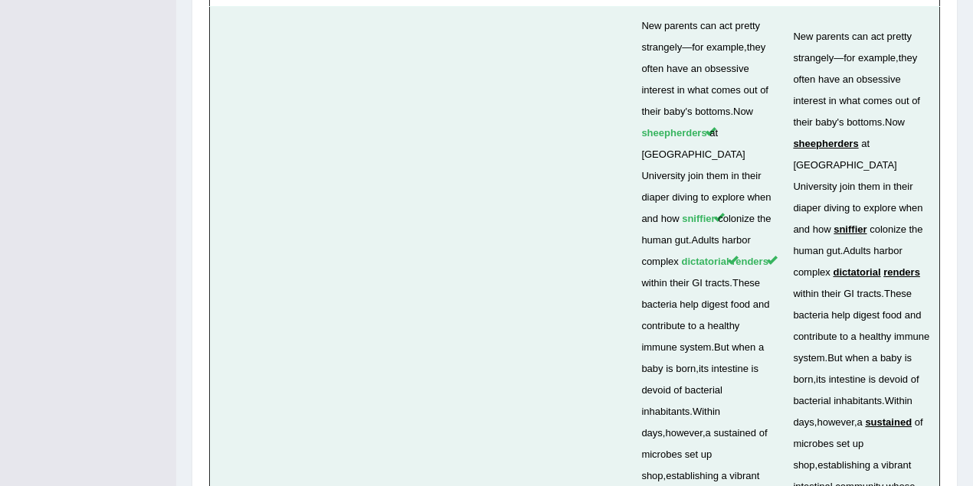
drag, startPoint x: 275, startPoint y: 222, endPoint x: 298, endPoint y: 220, distance: 23.1
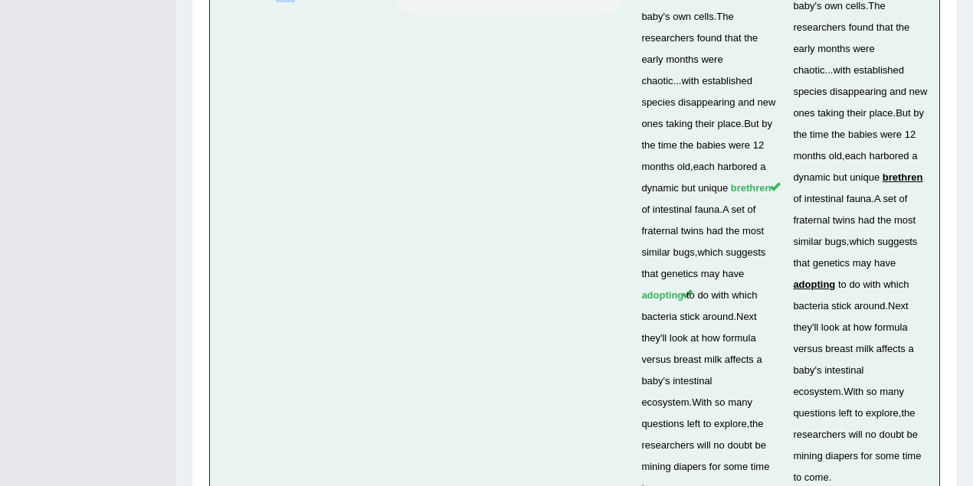
scroll to position [5581, 0]
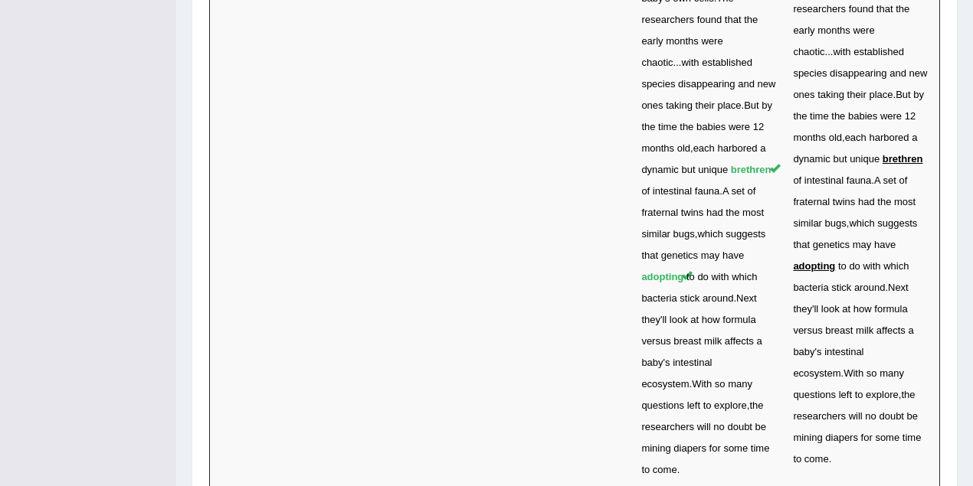
drag, startPoint x: 274, startPoint y: 191, endPoint x: 295, endPoint y: 188, distance: 20.8
drag, startPoint x: 273, startPoint y: 273, endPoint x: 307, endPoint y: 375, distance: 108.3
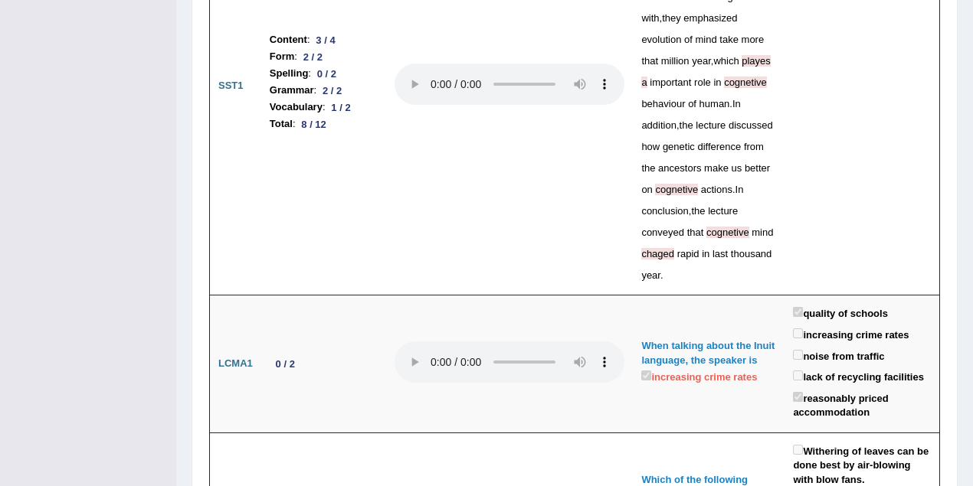
scroll to position [0, 0]
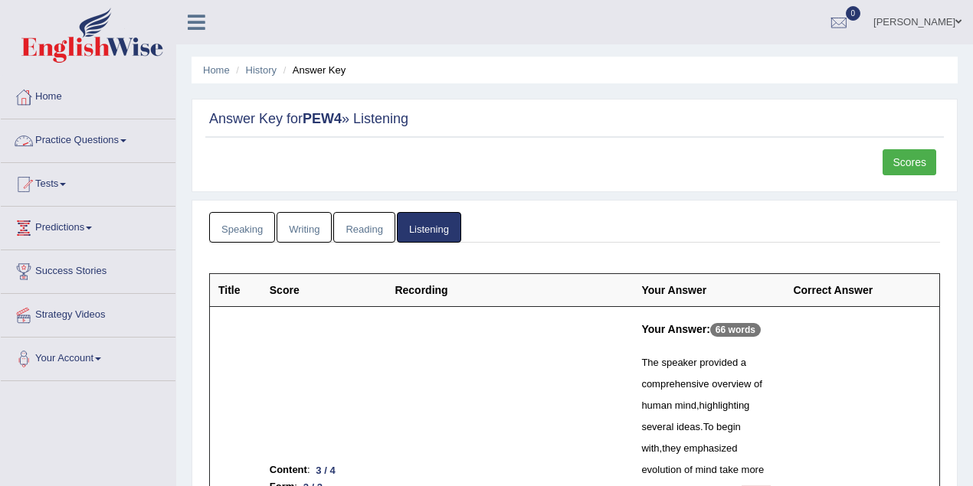
click at [116, 133] on link "Practice Questions" at bounding box center [88, 139] width 175 height 38
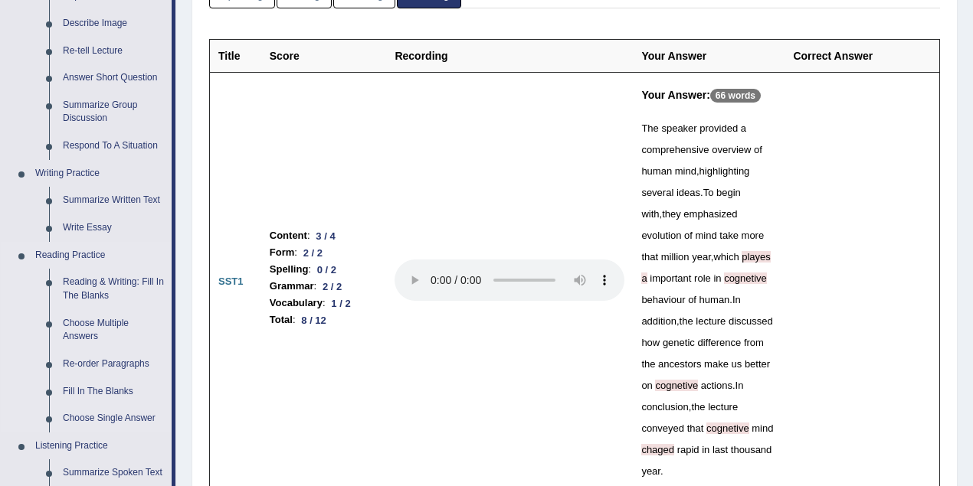
scroll to position [272, 0]
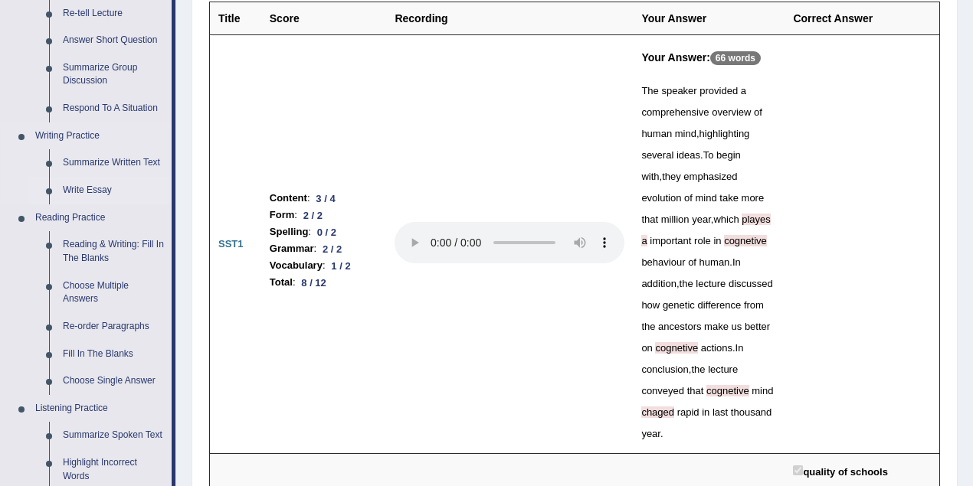
click at [89, 182] on link "Write Essay" at bounding box center [114, 191] width 116 height 28
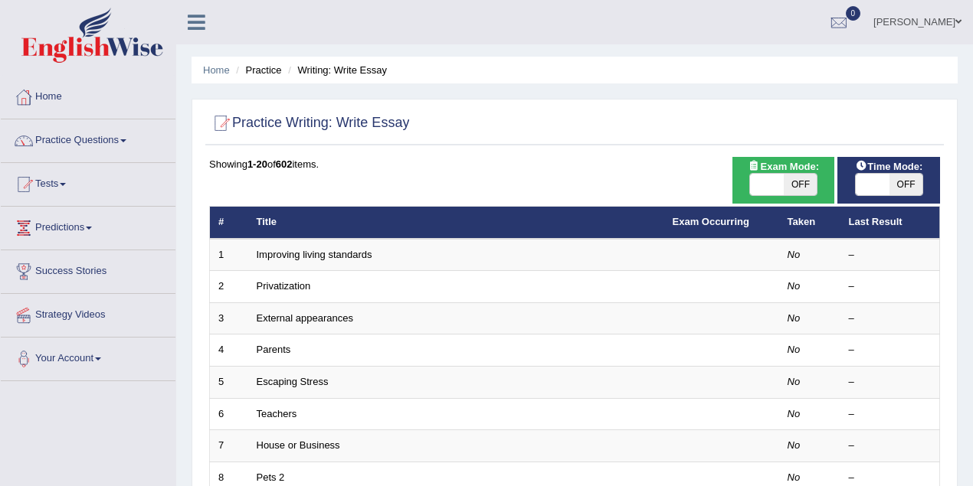
click at [798, 178] on span "OFF" at bounding box center [801, 184] width 34 height 21
checkbox input "true"
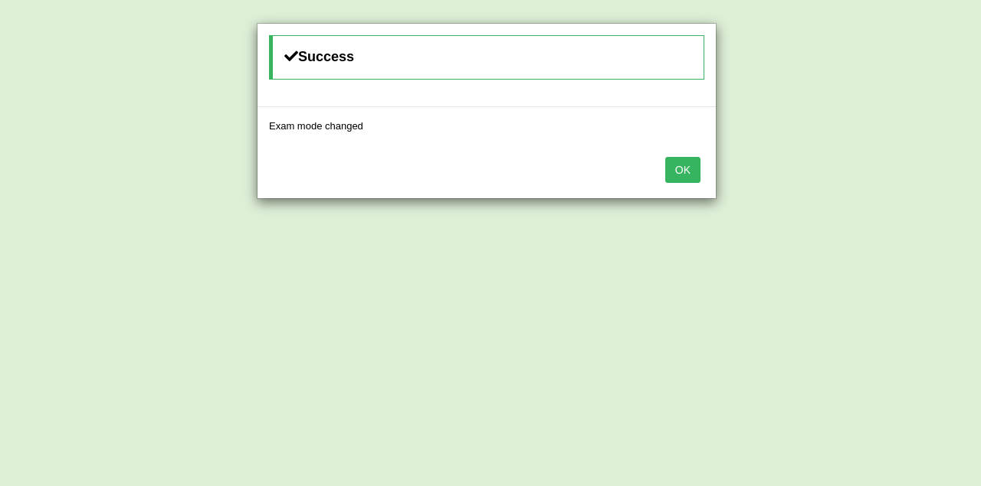
click at [676, 163] on button "OK" at bounding box center [682, 170] width 35 height 26
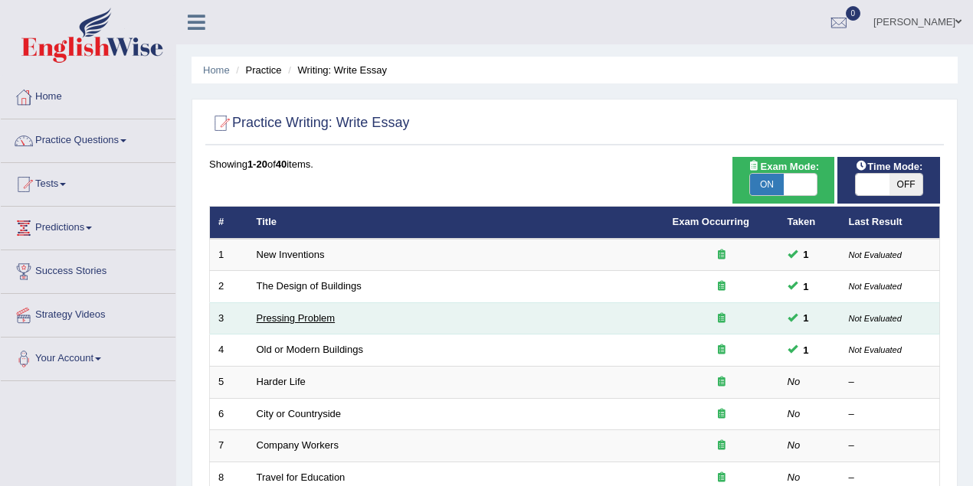
click at [303, 315] on link "Pressing Problem" at bounding box center [296, 318] width 79 height 11
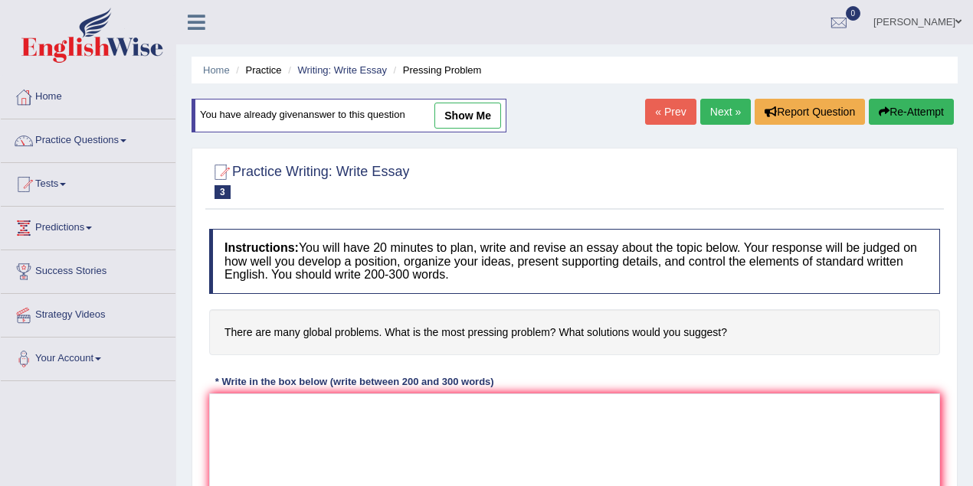
click at [480, 119] on link "show me" at bounding box center [467, 116] width 67 height 26
type textarea "The increasing influence of global warming on our lives has ignited numerous di…"
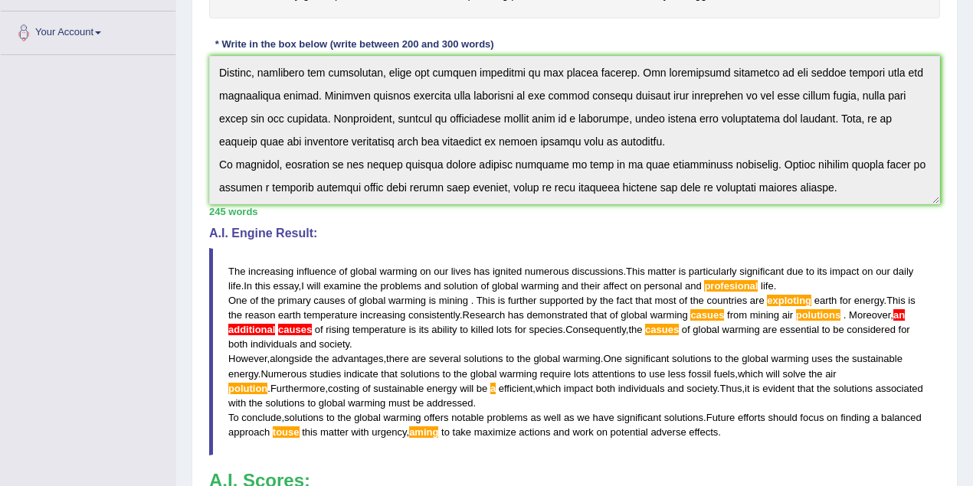
scroll to position [531, 0]
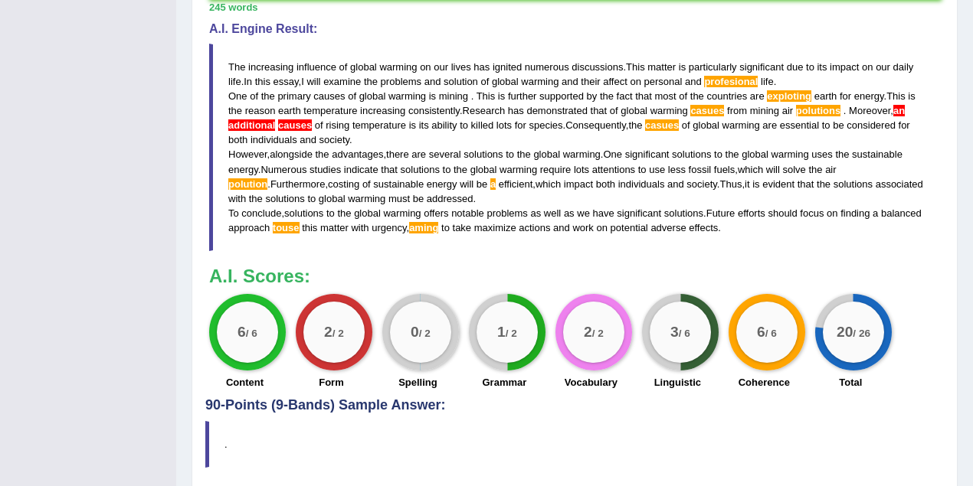
click at [699, 103] on div "Instructions: You will have 20 minutes to plan, write and revise an essay about…" at bounding box center [574, 38] width 738 height 719
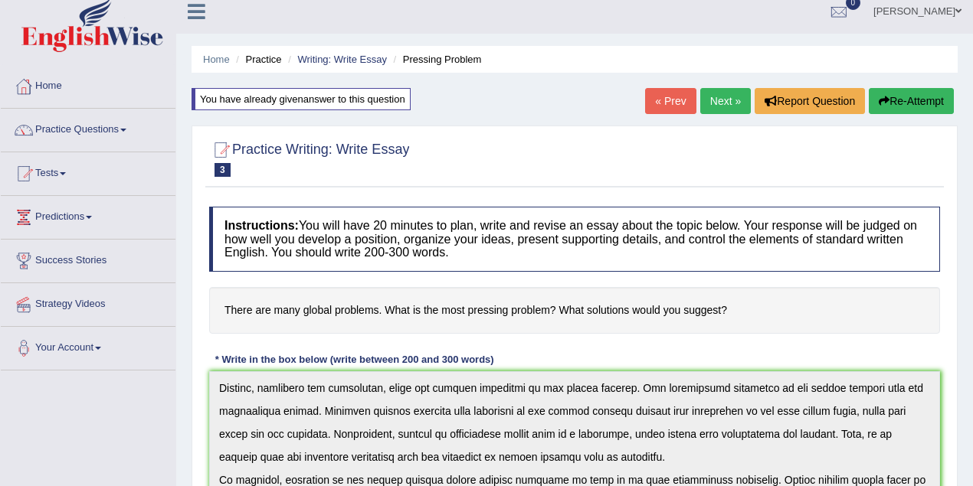
scroll to position [0, 0]
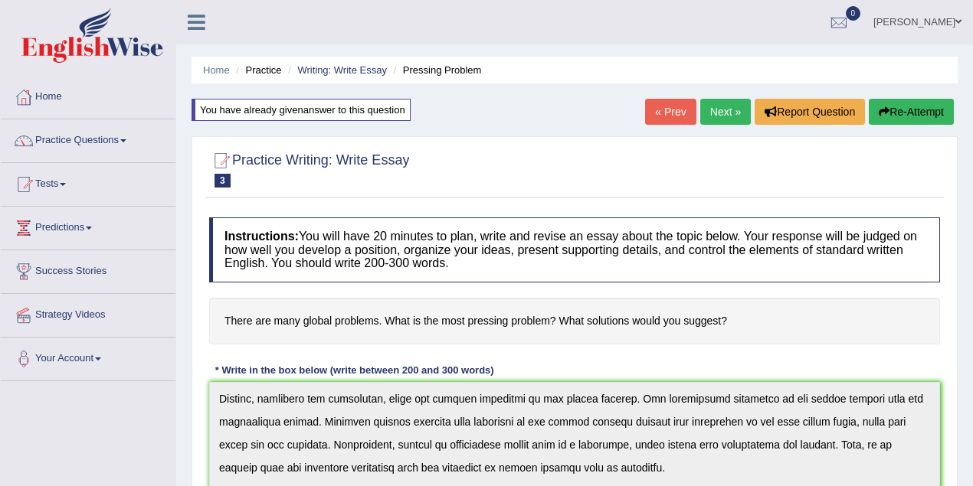
click at [709, 116] on link "Next »" at bounding box center [725, 112] width 51 height 26
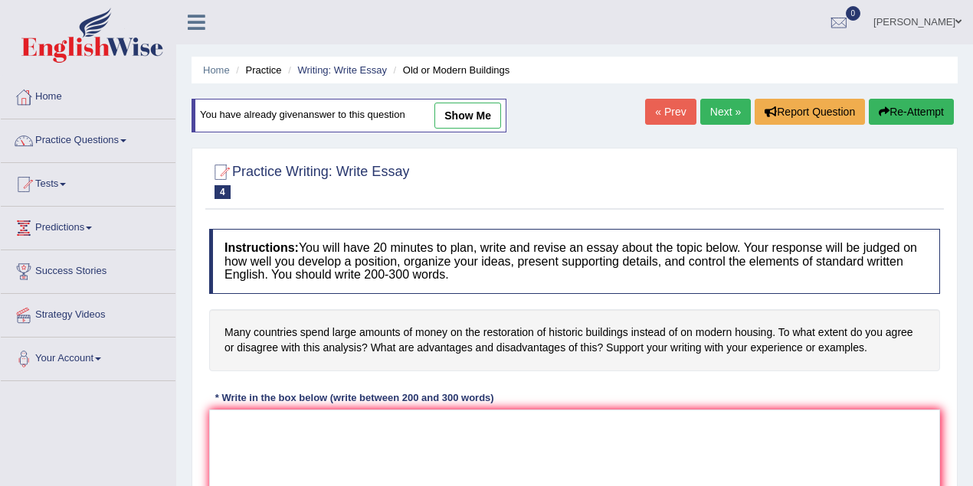
click at [461, 111] on link "show me" at bounding box center [467, 116] width 67 height 26
type textarea "Many countries spend large amount of money on building which impact on our live…"
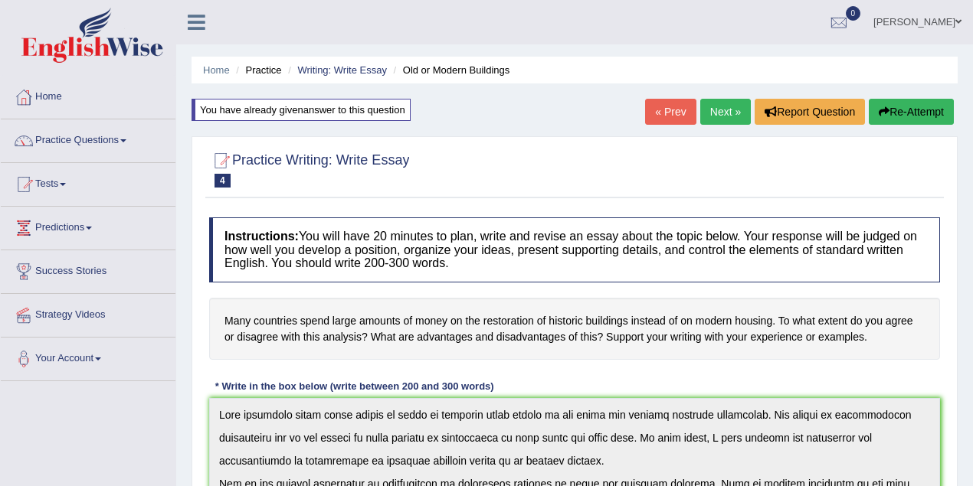
click at [928, 25] on link "[PERSON_NAME]" at bounding box center [917, 20] width 111 height 40
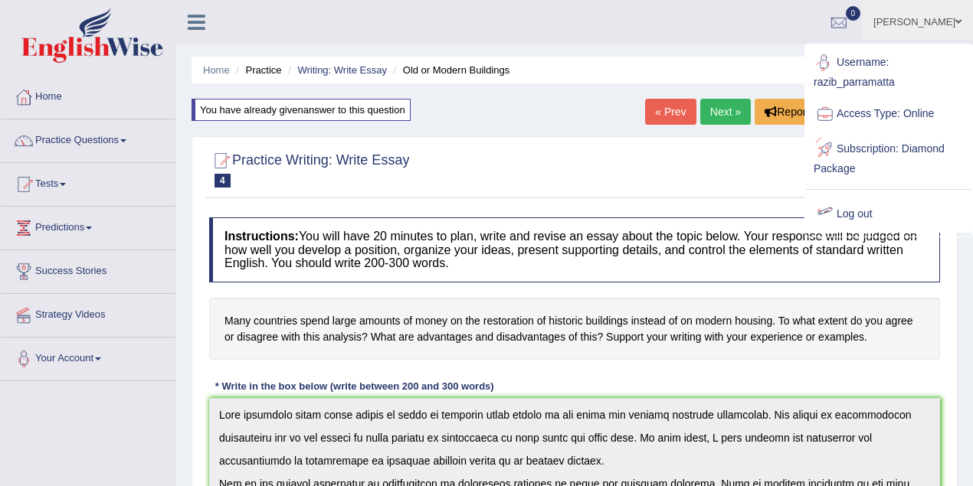
click at [841, 213] on link "Log out" at bounding box center [888, 214] width 165 height 35
